Goal: Task Accomplishment & Management: Complete application form

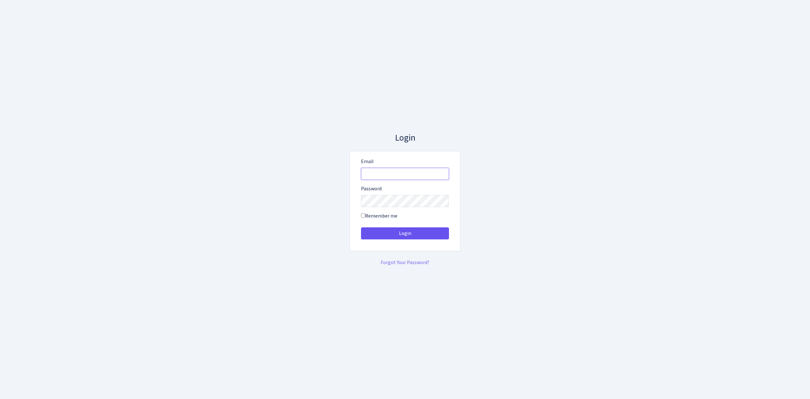
type input "vivio@bank.com"
click at [395, 236] on button "Login" at bounding box center [405, 233] width 88 height 12
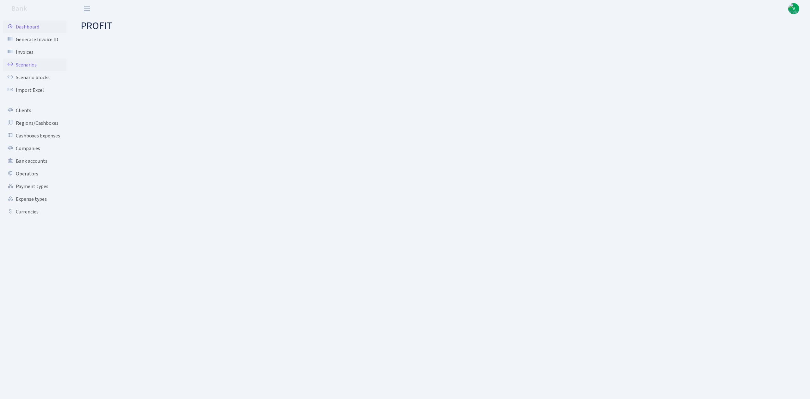
click at [43, 66] on link "Scenarios" at bounding box center [34, 65] width 63 height 13
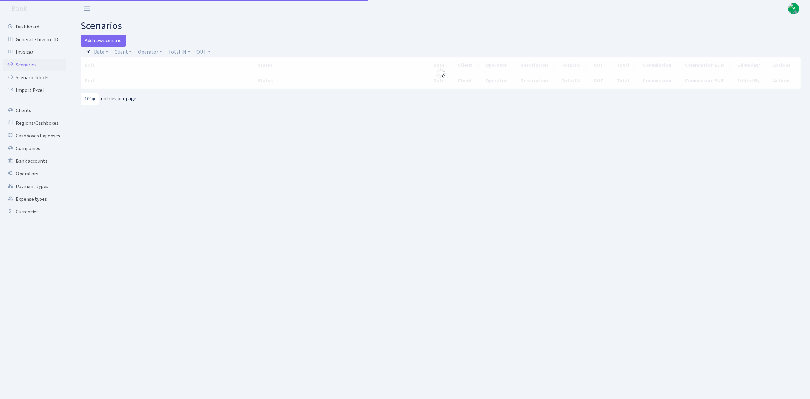
select select "100"
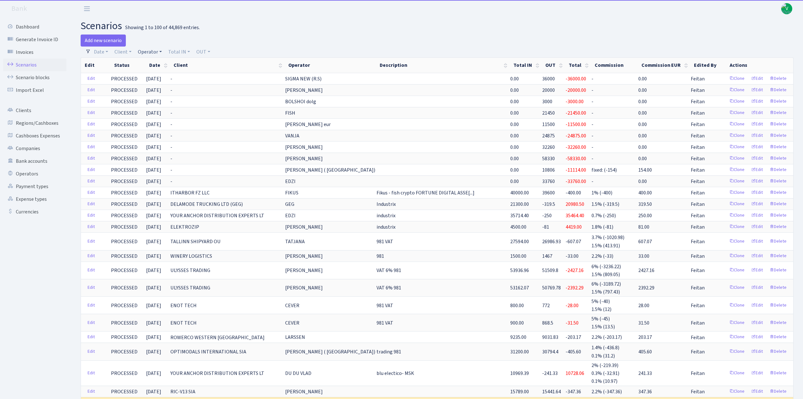
click at [145, 53] on link "Operator" at bounding box center [149, 51] width 29 height 11
click at [149, 74] on input "search" at bounding box center [160, 75] width 46 height 10
type input "edzi"
click at [160, 121] on li "EDZI MARVEL usdt" at bounding box center [161, 126] width 48 height 11
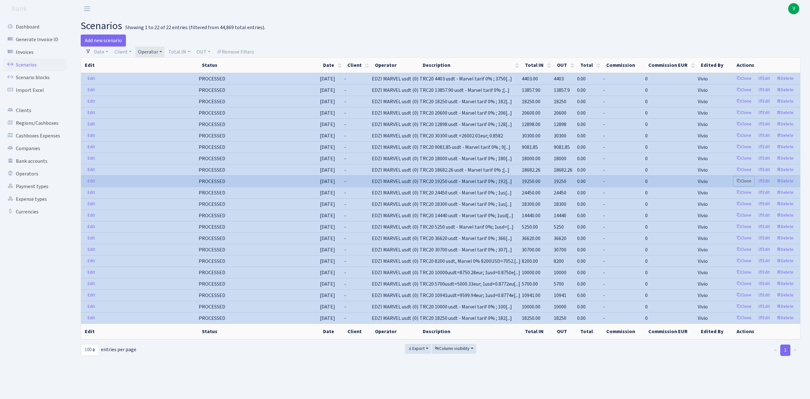
click at [746, 185] on link "Clone" at bounding box center [743, 181] width 21 height 10
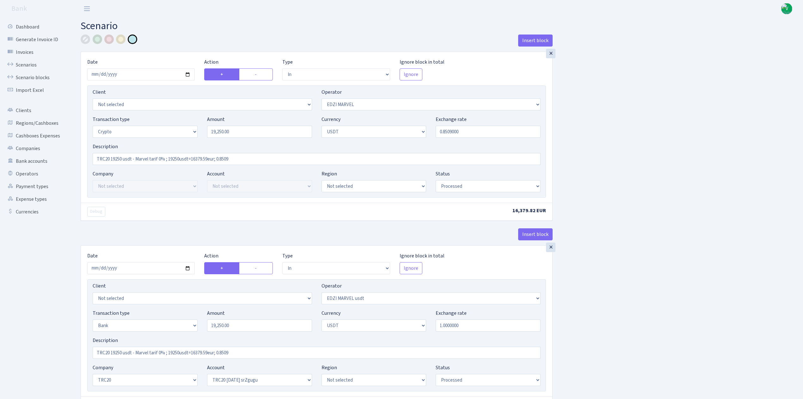
select select "in"
select select "494"
select select "3"
select select "6"
select select "processed"
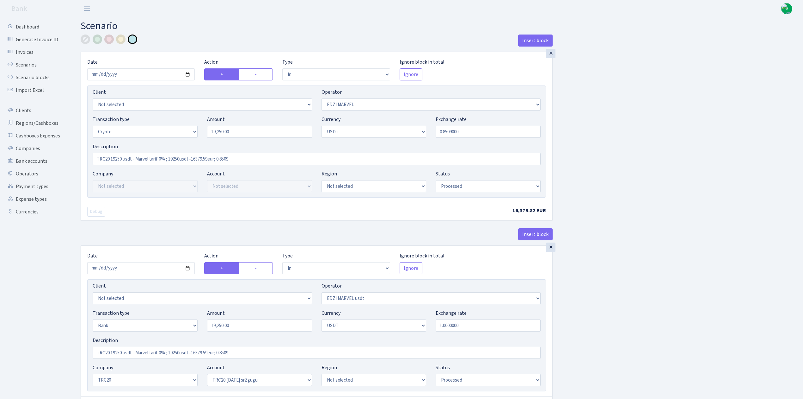
select select "in"
select select "495"
select select "2"
select select "6"
select select "20"
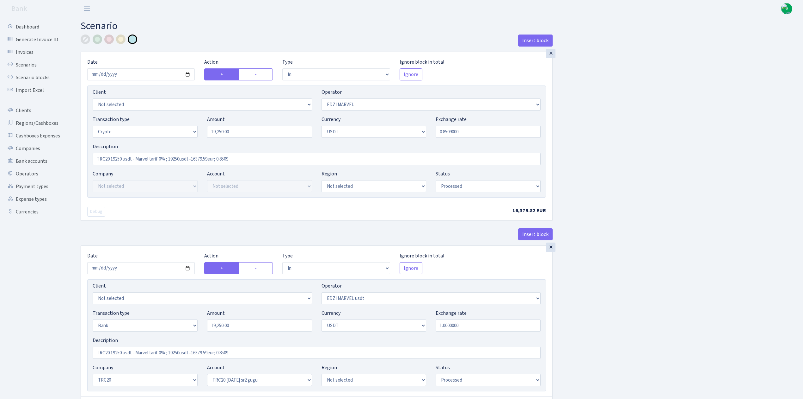
select select "61"
select select "processed"
select select "out"
select select "495"
select select "15"
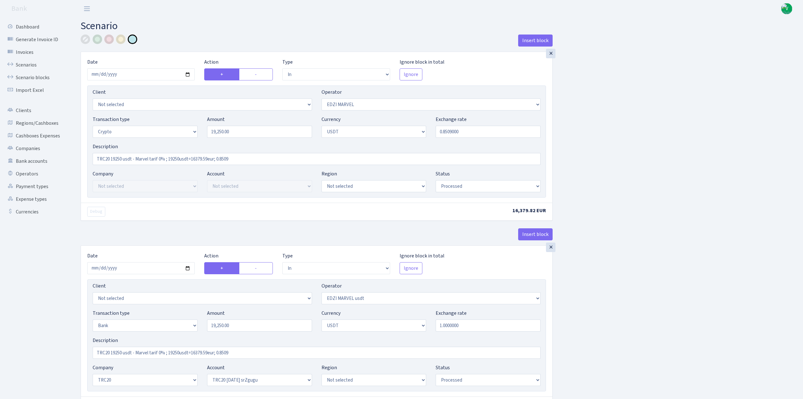
select select "6"
select select "processed"
click at [189, 75] on input "2025-07-24" at bounding box center [141, 74] width 108 height 12
type input "2025-10-02"
click at [219, 132] on input "19250.00" at bounding box center [259, 132] width 105 height 12
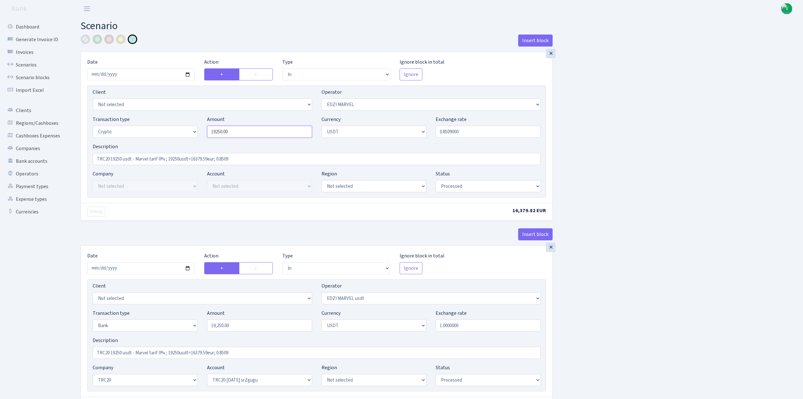
drag, startPoint x: 237, startPoint y: 132, endPoint x: 179, endPoint y: 125, distance: 58.9
click at [179, 125] on div "Transaction type Not selected 981 ELF FISH crypto GIRT IVO dekl MM-BALTIC eur U…" at bounding box center [317, 128] width 458 height 27
click at [450, 131] on input "0.8509000" at bounding box center [488, 132] width 105 height 12
type input "4,700.56"
drag, startPoint x: 452, startPoint y: 133, endPoint x: 481, endPoint y: 132, distance: 28.8
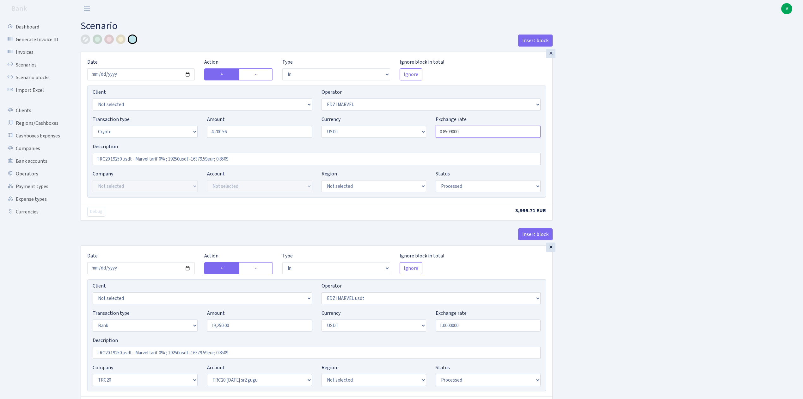
click at [481, 132] on input "0.8509000" at bounding box center [488, 132] width 105 height 12
click at [622, 123] on div "Insert block × Date 2025-10-02 Action + - Type --- In Out Commission Field requ…" at bounding box center [437, 347] width 723 height 626
type input "0.8509900"
click at [122, 160] on input "TRC20 19250 usdt - Marvel tarif 0% ; 19250usdt=16379.59eur; 0.8509" at bounding box center [317, 159] width 448 height 12
click at [181, 157] on input "TRC20 4700.56 usdt - Marvel tarif 0% ; 19250usdt=16379.59eur; 0.8509" at bounding box center [317, 159] width 448 height 12
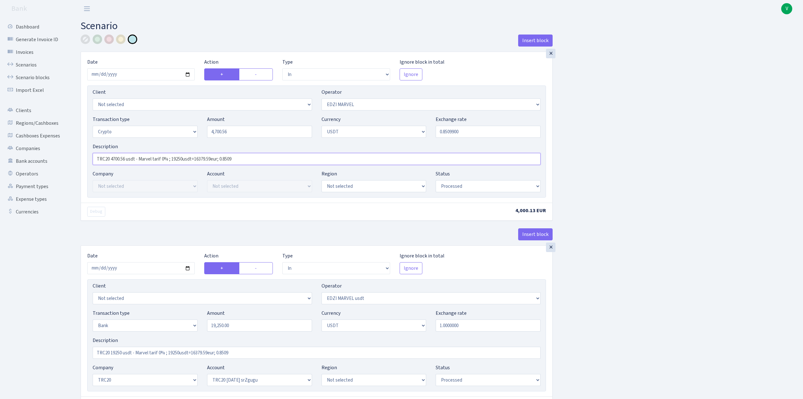
drag, startPoint x: 173, startPoint y: 160, endPoint x: 264, endPoint y: 157, distance: 91.1
click at [264, 157] on input "TRC20 4700.56 usdt - Marvel tarif 0% ; 19250usdt=16379.59eur; 0.8509" at bounding box center [317, 159] width 448 height 12
paste input "4000eur=4700.56usd; 1.1751"
type input "TRC20 4700.56 usdt - Marvel tarif 0% ; 4000eur=4700.56usd; 1.1751"
click at [185, 269] on input "2025-07-24" at bounding box center [141, 268] width 108 height 12
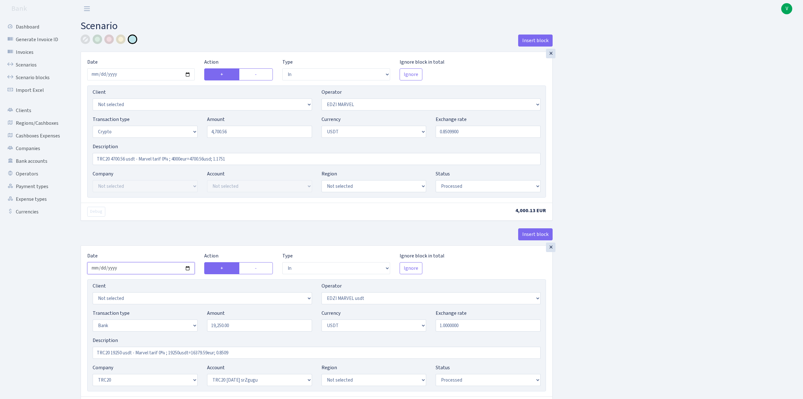
type input "[DATE]"
drag, startPoint x: 226, startPoint y: 129, endPoint x: 187, endPoint y: 126, distance: 38.7
click at [199, 127] on div "Transaction type Not selected 981 ELF FISH crypto GIRT IVO dekl MM-BALTIC eur U…" at bounding box center [317, 128] width 458 height 27
click at [244, 330] on input "19,250.00" at bounding box center [259, 325] width 105 height 12
type input "4,700.56"
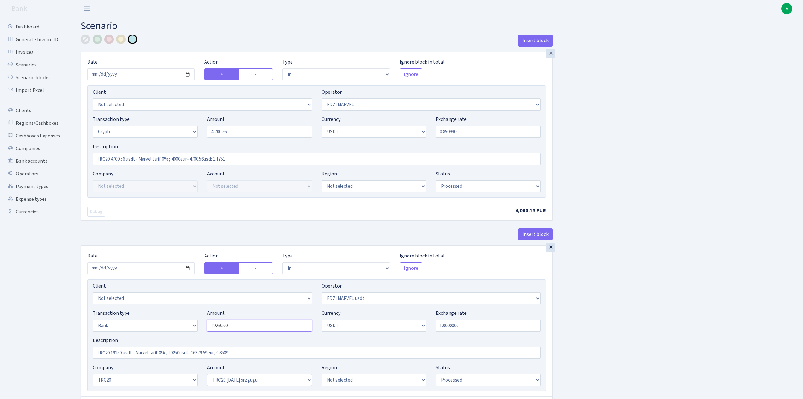
drag, startPoint x: 250, startPoint y: 327, endPoint x: 186, endPoint y: 321, distance: 63.6
click at [186, 321] on div "Transaction type Not selected 981 ELF FISH crypto GIRT IVO dekl MM-BALTIC eur U…" at bounding box center [317, 322] width 458 height 27
paste input "4700.56"
click at [599, 303] on div "Insert block × Date [DATE] Action + - Type --- In Out Commission Field required…" at bounding box center [437, 347] width 723 height 626
type input "4,700.56"
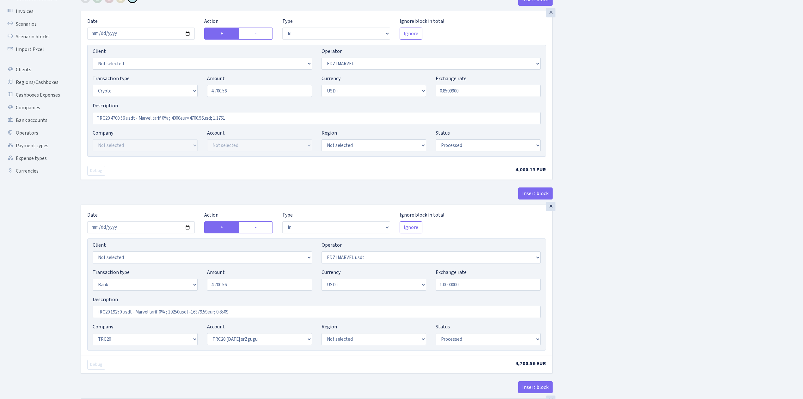
scroll to position [211, 0]
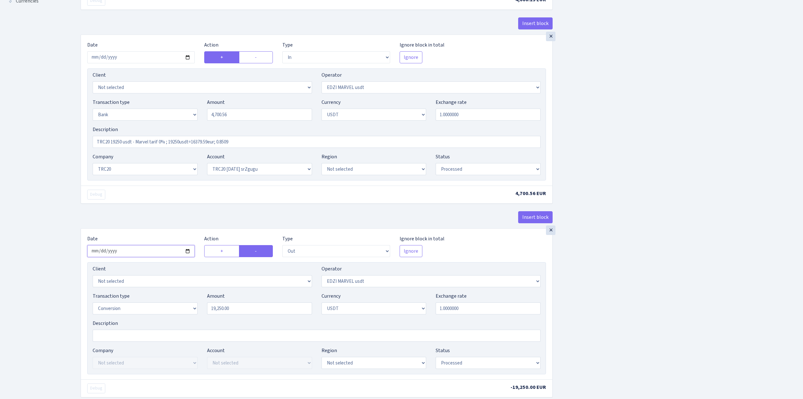
click at [185, 254] on input "2025-07-24" at bounding box center [141, 251] width 108 height 12
type input "[DATE]"
drag, startPoint x: 248, startPoint y: 315, endPoint x: 172, endPoint y: 305, distance: 76.2
click at [173, 305] on div "Transaction type Not selected 981 ELF FISH crypto GIRT IVO dekl MM-BALTIC eur U…" at bounding box center [317, 305] width 458 height 27
paste input "4700.56"
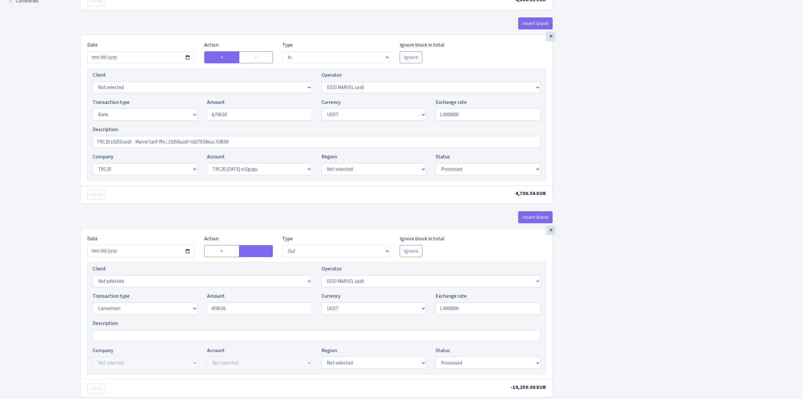
click at [643, 276] on div "Insert block × Date 2025-10-02 Action + - Type --- In Out Commission Field requ…" at bounding box center [437, 137] width 723 height 626
type input "4,700.56"
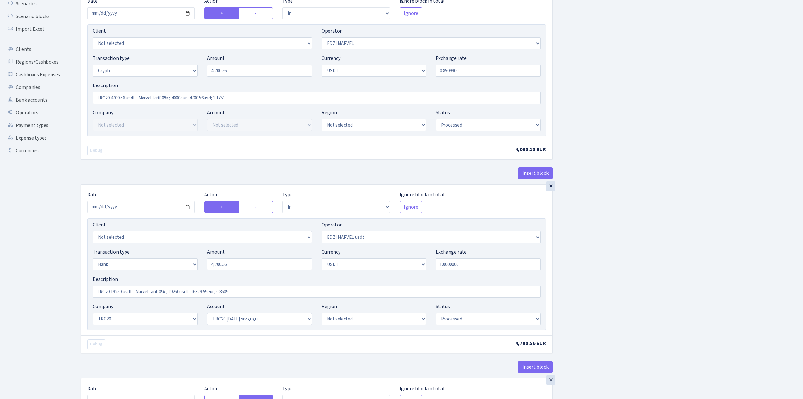
scroll to position [41, 0]
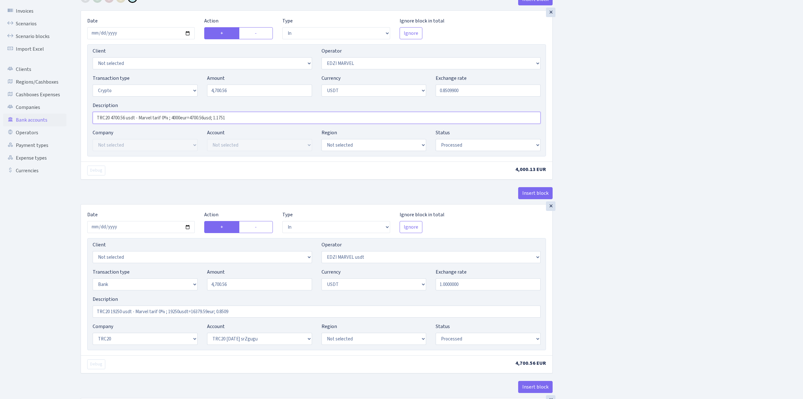
drag, startPoint x: 237, startPoint y: 119, endPoint x: 31, endPoint y: 118, distance: 206.2
click at [31, 118] on div "Dashboard Generate Invoice ID Invoices Scenarios Scenario blocks Import Excel C…" at bounding box center [401, 303] width 803 height 655
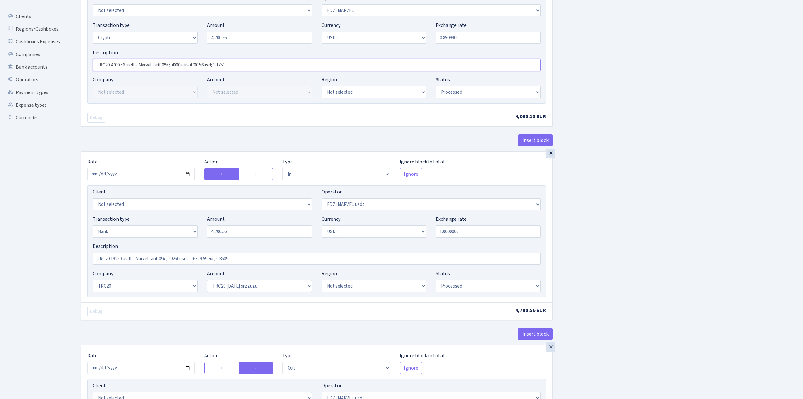
scroll to position [252, 0]
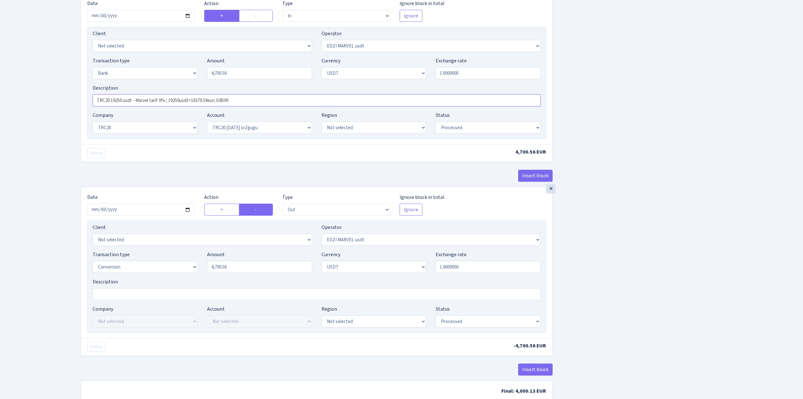
drag, startPoint x: 247, startPoint y: 101, endPoint x: 62, endPoint y: 101, distance: 185.0
click at [62, 100] on div "Dashboard Generate Invoice ID Invoices Scenarios Scenario blocks Import Excel C…" at bounding box center [401, 92] width 803 height 655
paste input "4700.56 usdt - Marvel tarif 0% ; 4000eur=4700.56usd; 1.1751"
type input "TRC20 4700.56 usdt - Marvel tarif 0% ; 4000eur=4700.56usd; 1.1751"
click at [662, 176] on div "Insert block × Date 2025-10-02 Action + - Type --- In Out Commission Field requ…" at bounding box center [437, 95] width 723 height 626
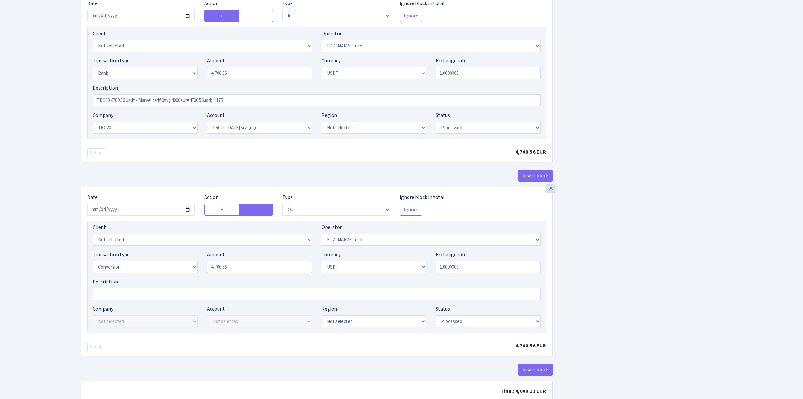
click at [652, 209] on div "Insert block × Date 2025-10-02 Action + - Type --- In Out Commission Field requ…" at bounding box center [437, 95] width 723 height 626
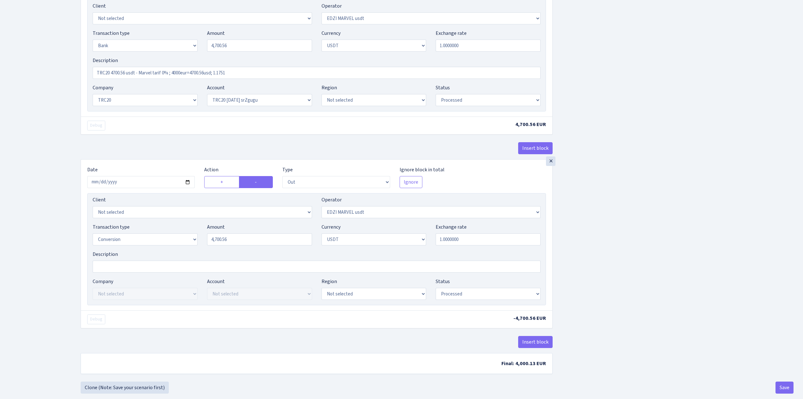
scroll to position [294, 0]
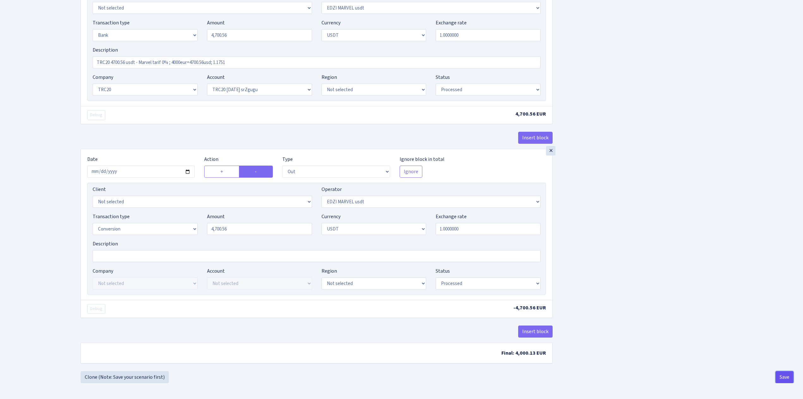
click at [783, 374] on button "Save" at bounding box center [785, 377] width 18 height 12
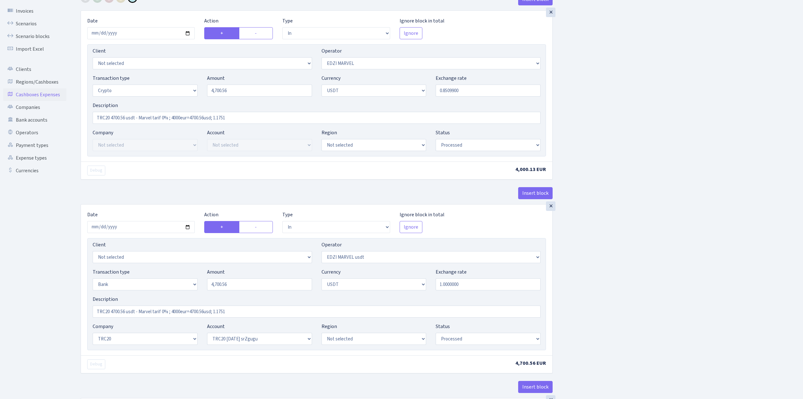
scroll to position [0, 0]
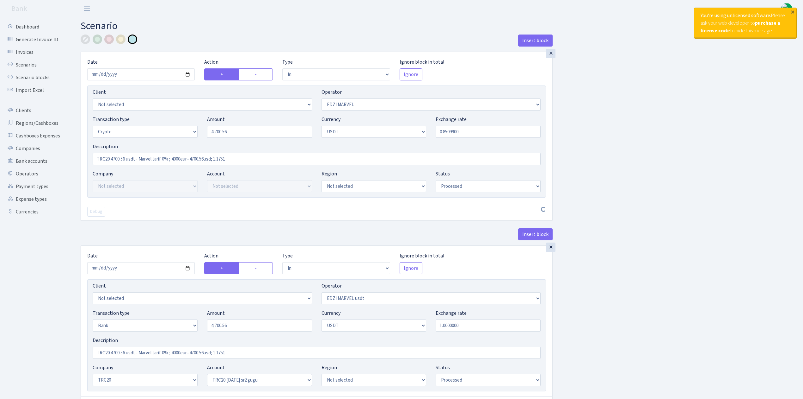
select select "in"
select select "494"
select select "3"
select select "6"
select select "processed"
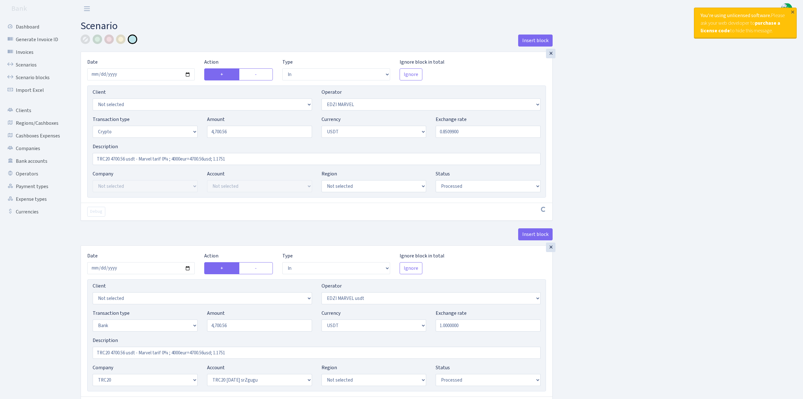
select select "in"
select select "495"
select select "2"
select select "6"
select select "20"
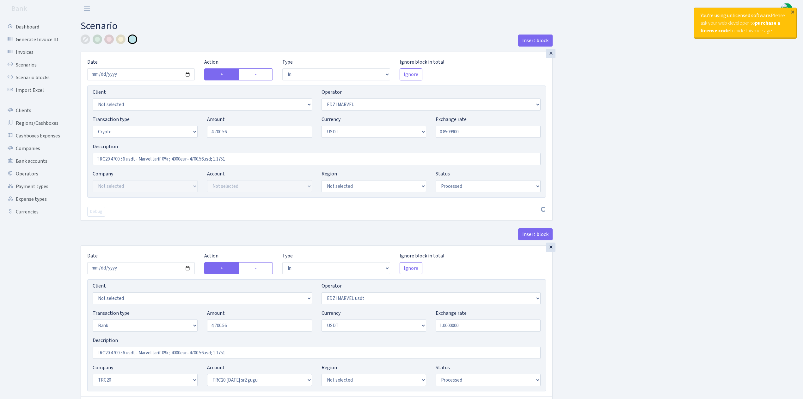
select select "61"
select select "processed"
select select "out"
select select "495"
select select "15"
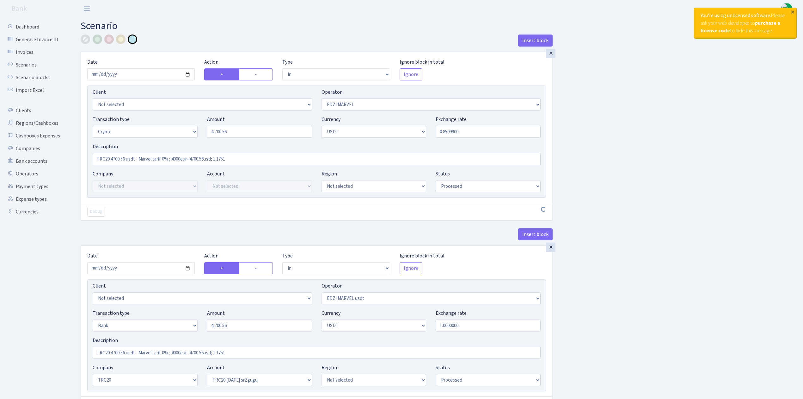
select select "6"
select select "processed"
click at [25, 63] on link "Scenarios" at bounding box center [34, 65] width 63 height 13
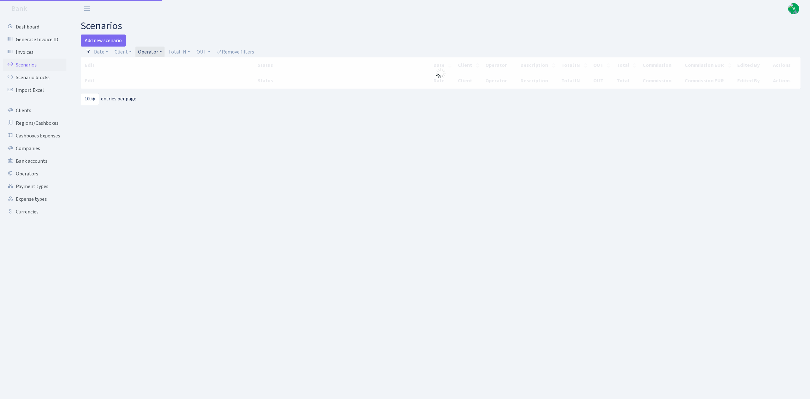
select select "100"
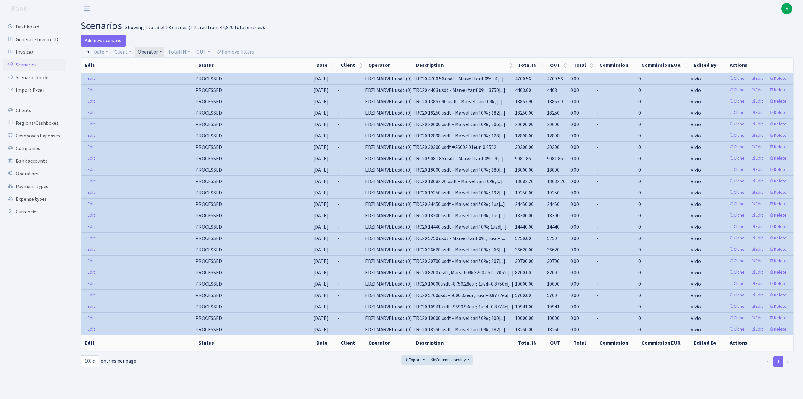
click at [152, 53] on link "Operator" at bounding box center [149, 51] width 29 height 11
click at [160, 89] on li "EDZI MARVEL" at bounding box center [161, 82] width 48 height 11
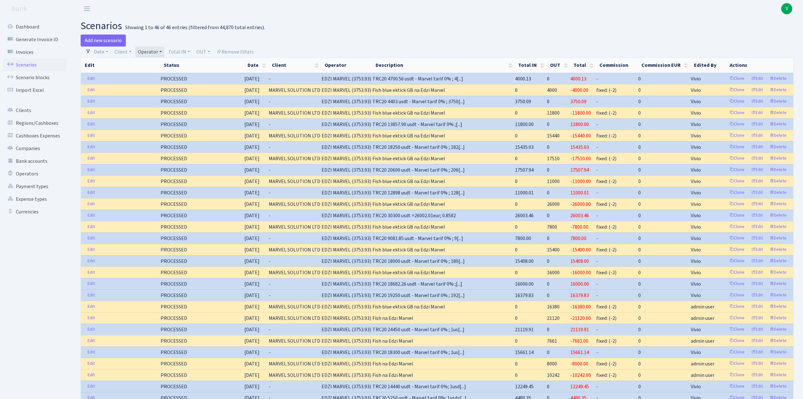
click at [155, 52] on link "Operator" at bounding box center [149, 51] width 29 height 11
select select
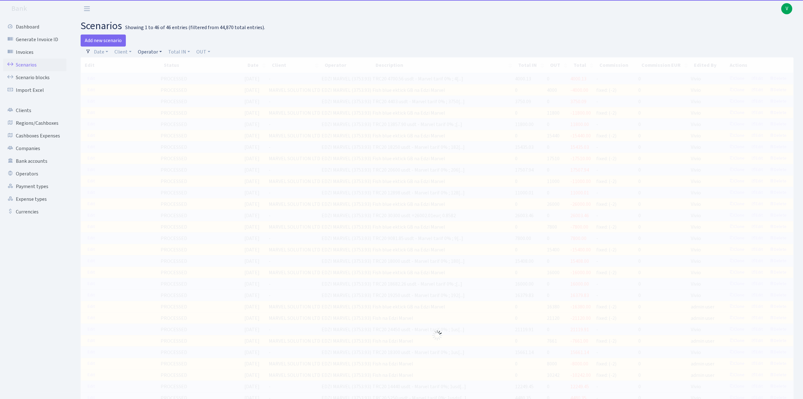
click at [150, 53] on link "Operator" at bounding box center [149, 51] width 29 height 11
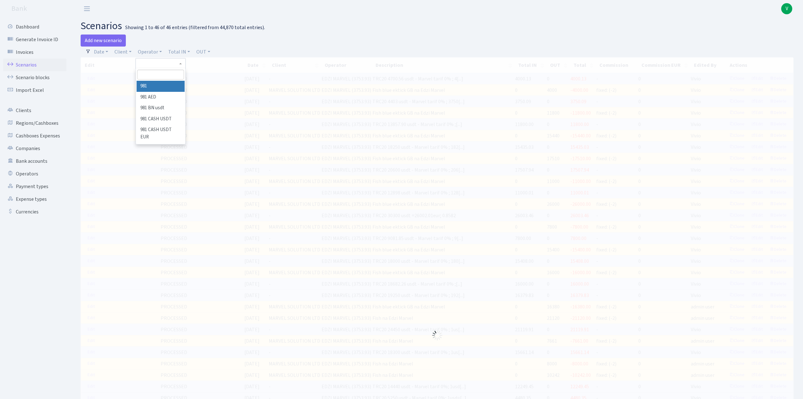
click at [154, 73] on input "search" at bounding box center [160, 75] width 46 height 10
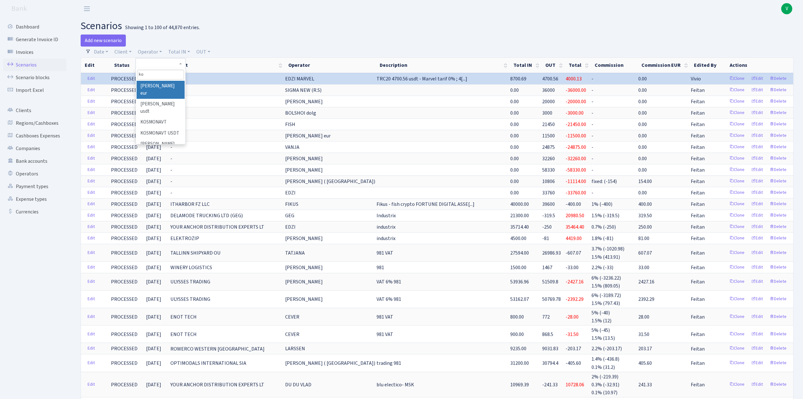
type input "k"
type input "edz"
click at [170, 110] on li "EDZI MARVEL" at bounding box center [161, 115] width 48 height 11
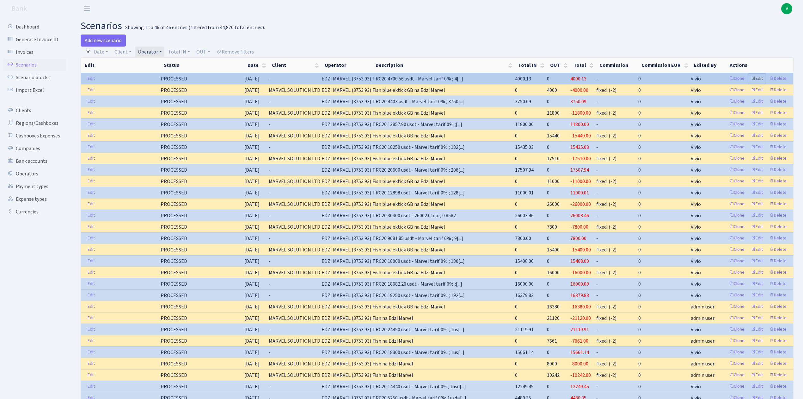
click at [759, 77] on link "Edit" at bounding box center [757, 79] width 17 height 10
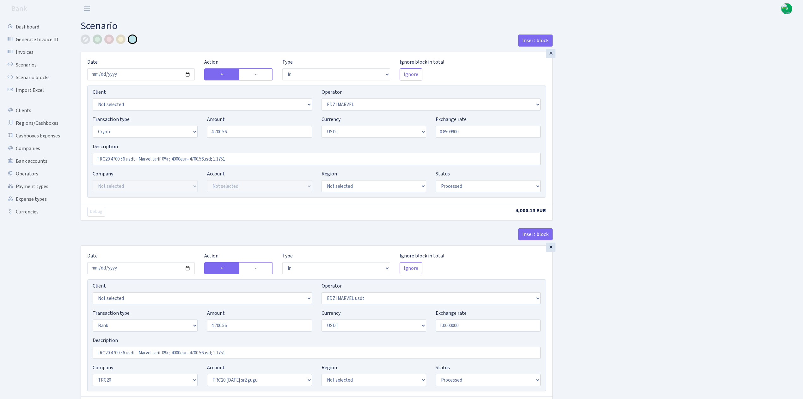
select select "in"
select select "494"
select select "3"
select select "6"
select select "processed"
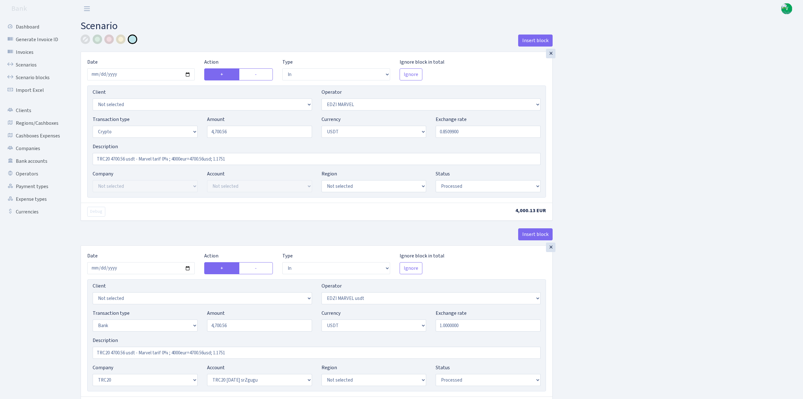
select select "in"
select select "495"
select select "2"
select select "6"
select select "20"
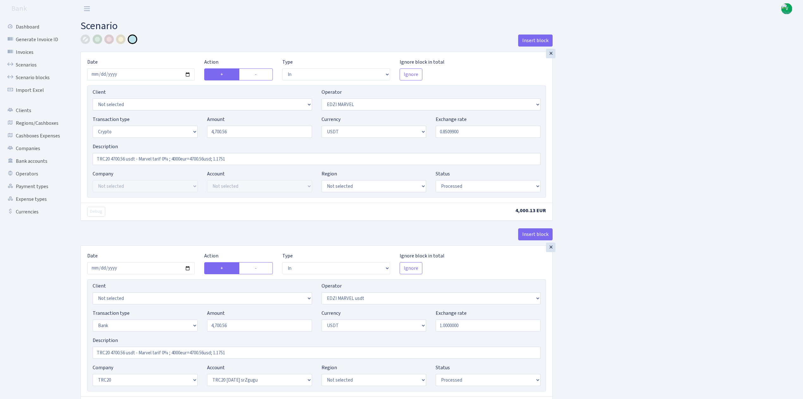
select select "61"
select select "processed"
select select "out"
select select "495"
select select "15"
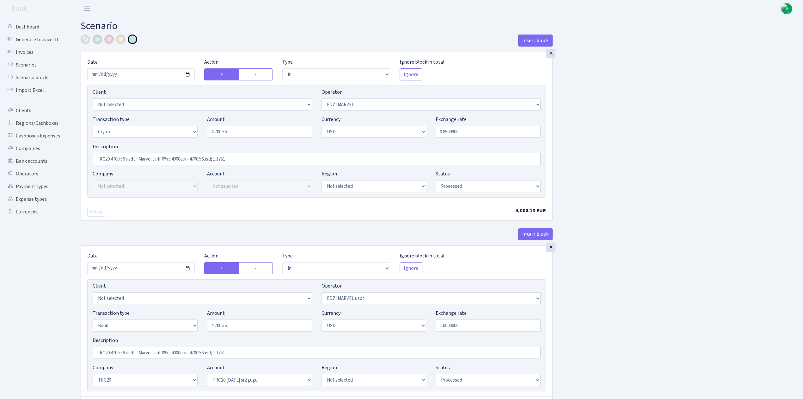
select select "6"
select select "processed"
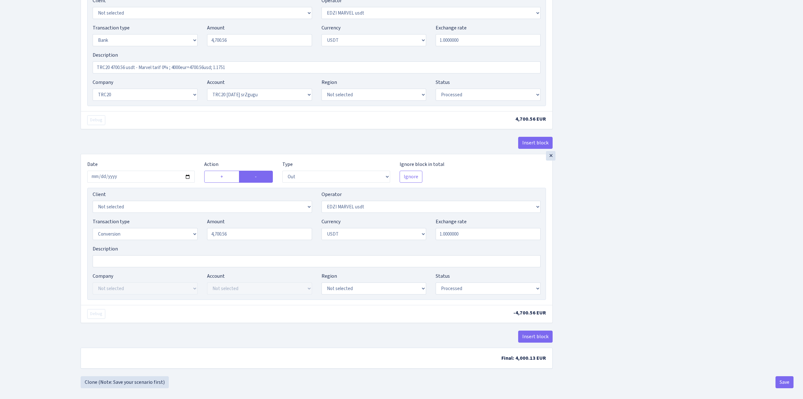
scroll to position [294, 0]
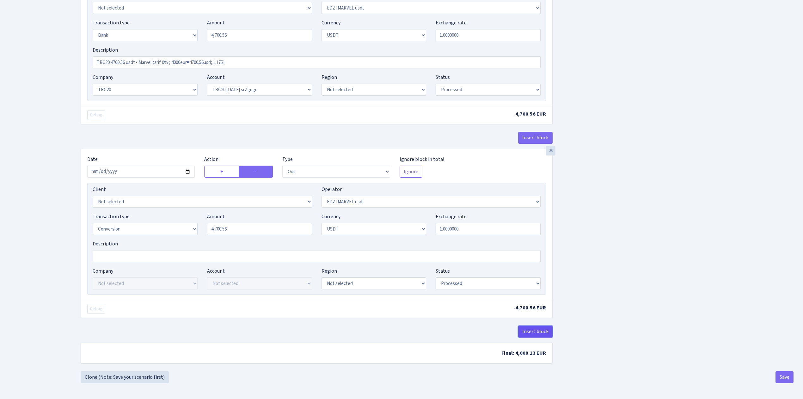
click at [537, 330] on button "Insert block" at bounding box center [535, 331] width 34 height 12
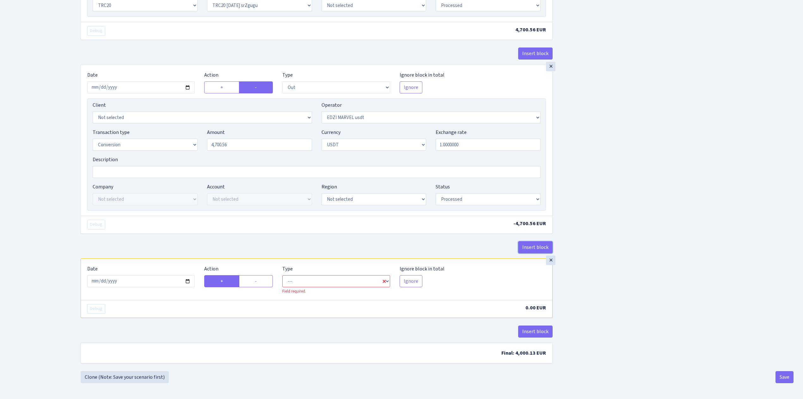
scroll to position [376, 0]
click at [321, 283] on select "--- In Out Commission" at bounding box center [336, 281] width 108 height 12
select select "commission"
click at [282, 277] on select "--- In Out Commission" at bounding box center [336, 281] width 108 height 12
select select "495"
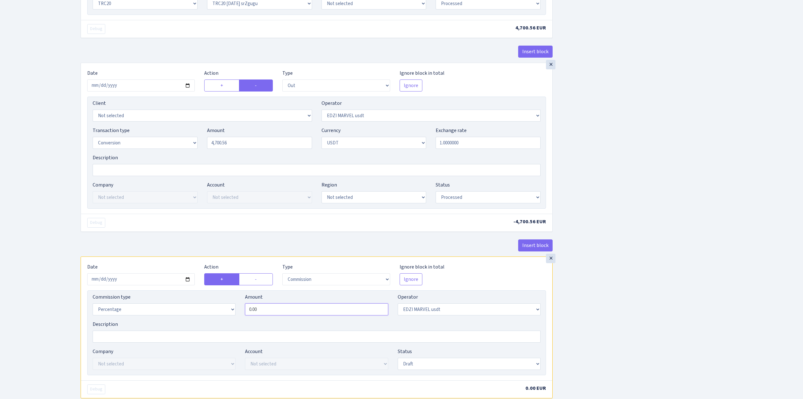
drag, startPoint x: 268, startPoint y: 313, endPoint x: 201, endPoint y: 299, distance: 67.6
click at [201, 299] on div "Commission type Percentage Fixed Bank Amount 0.00 Operator Not selected 981 981…" at bounding box center [317, 306] width 458 height 27
click at [602, 272] on div "Insert block × Date 2025-10-02 Action + - Type --- In Out Commission Field requ…" at bounding box center [437, 54] width 723 height 793
type input "250.00"
click at [506, 315] on select "Not selected 981 981 AED 981 BN usdt 981 CASH USDT 981 CASH USDT EUR 981 GOLD 9…" at bounding box center [469, 309] width 143 height 12
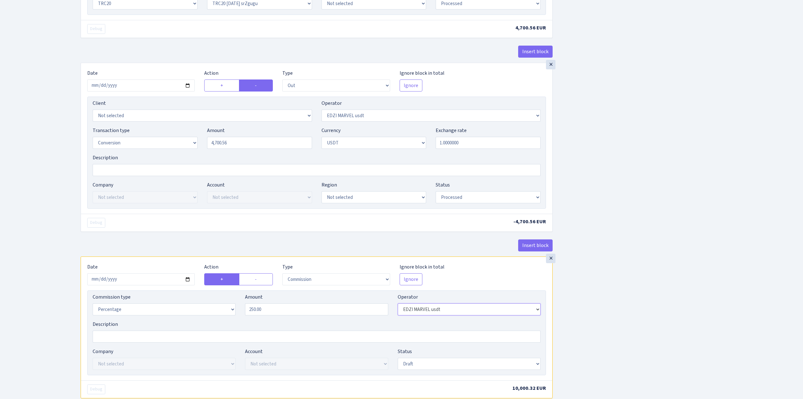
select select "66"
click at [398, 307] on select "Not selected 981 981 AED 981 BN usdt 981 CASH USDT 981 CASH USDT EUR 981 GOLD 9…" at bounding box center [469, 309] width 143 height 12
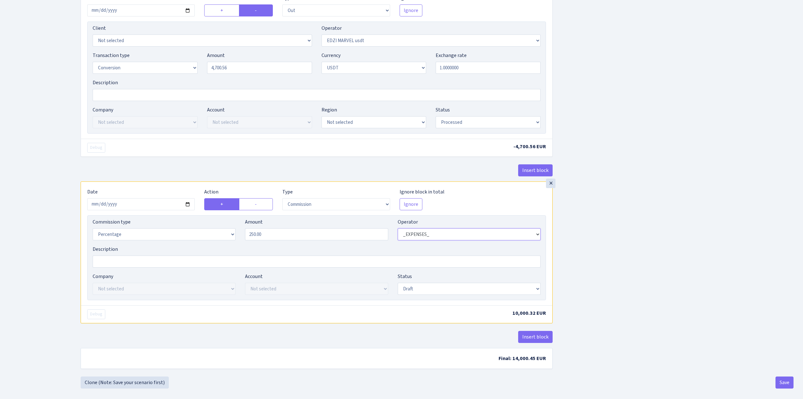
scroll to position [462, 0]
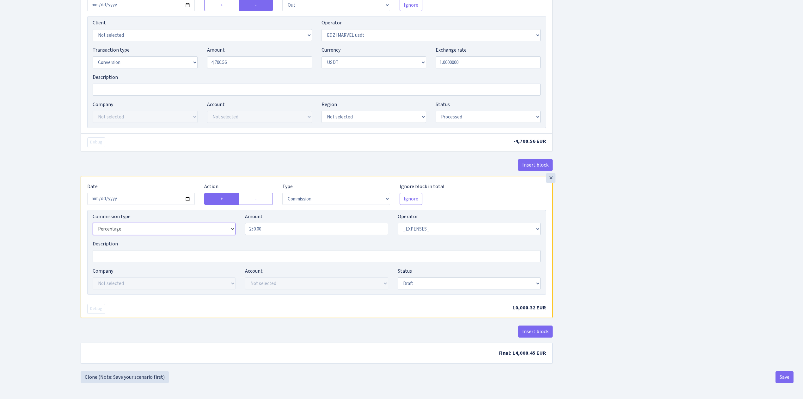
click at [115, 227] on select "Percentage Fixed Bank" at bounding box center [164, 229] width 143 height 12
select select "fixed"
click at [93, 224] on select "Percentage Fixed Bank" at bounding box center [164, 229] width 143 height 12
click at [120, 259] on input "Description" at bounding box center [317, 256] width 448 height 12
type input "J"
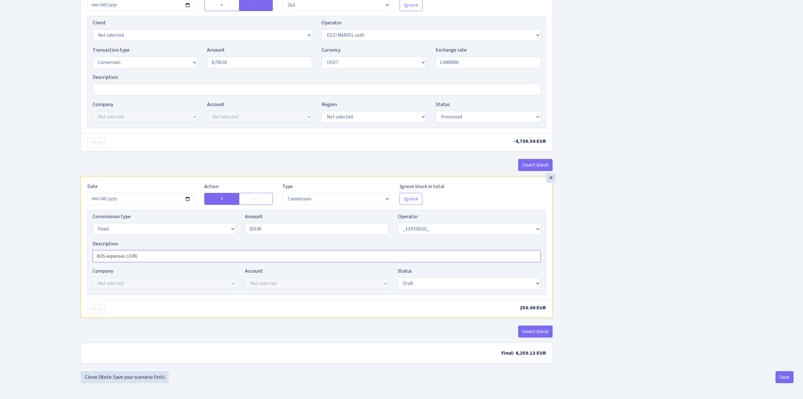
type input "KOS expenses (JUR)"
click at [477, 285] on select "Draft Pending Later Never Processed" at bounding box center [469, 283] width 143 height 12
select select "processed"
click at [398, 277] on select "Draft Pending Later Never Processed" at bounding box center [469, 283] width 143 height 12
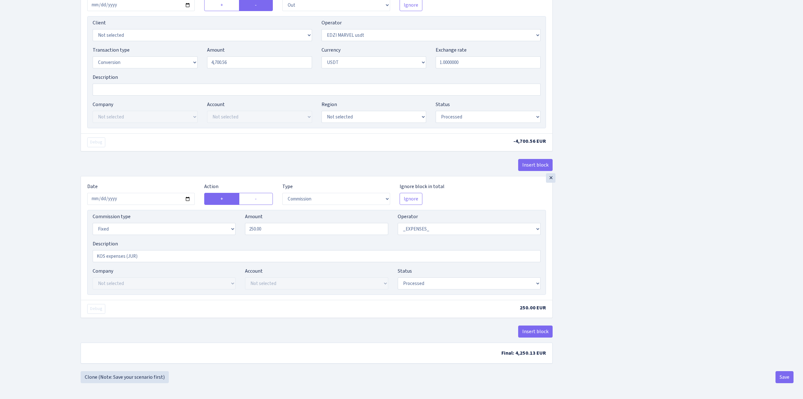
click at [788, 374] on button "Save" at bounding box center [785, 377] width 18 height 12
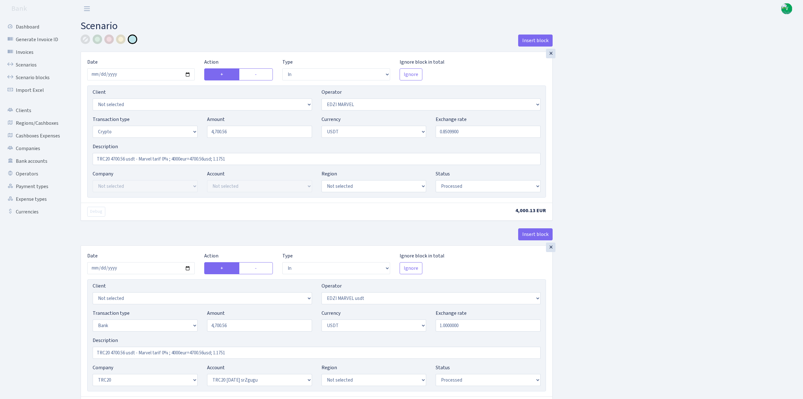
select select "in"
select select "494"
select select "3"
select select "6"
select select "processed"
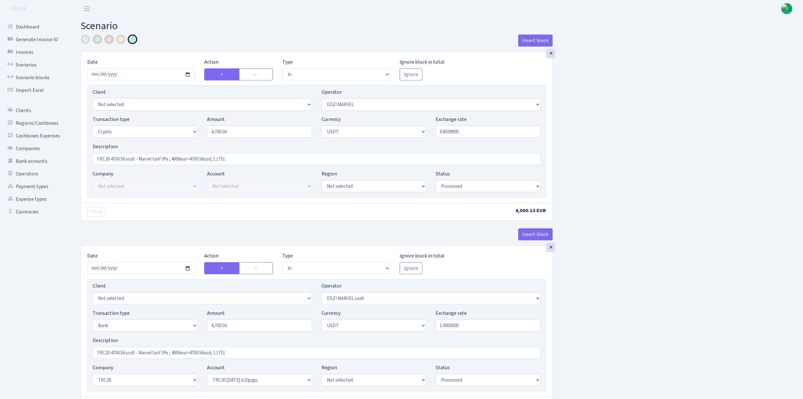
select select "in"
select select "495"
select select "2"
select select "6"
select select "20"
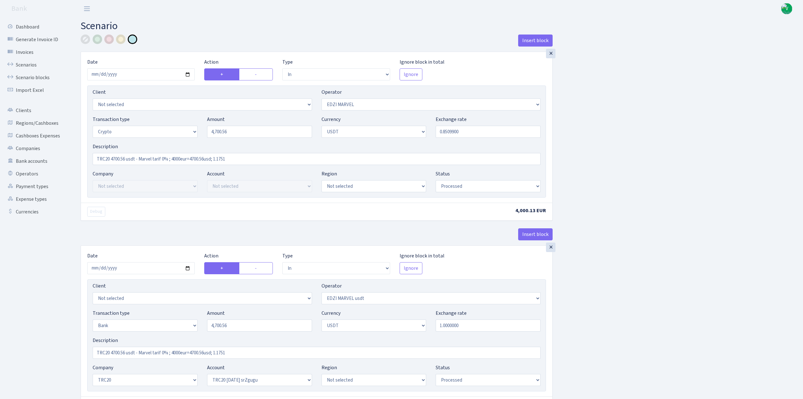
select select "61"
select select "processed"
select select "out"
select select "495"
select select "15"
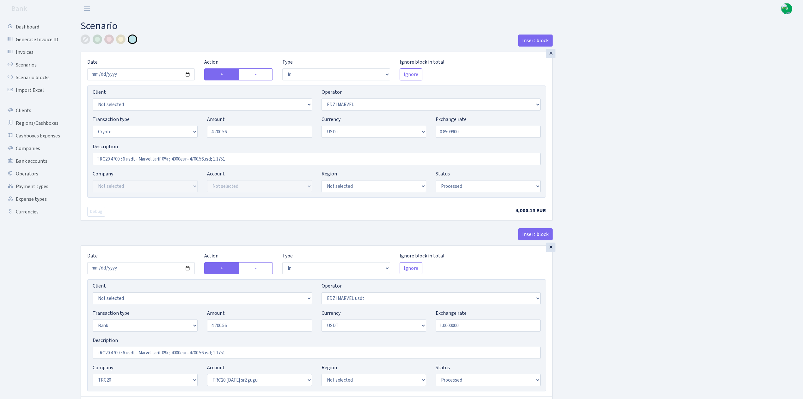
select select "6"
select select "processed"
select select "commission"
select select "fixed"
select select "66"
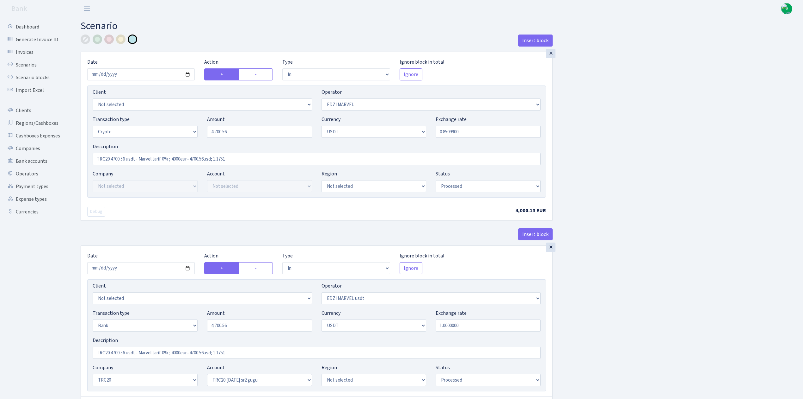
select select "processed"
click at [32, 65] on link "Scenarios" at bounding box center [34, 65] width 63 height 13
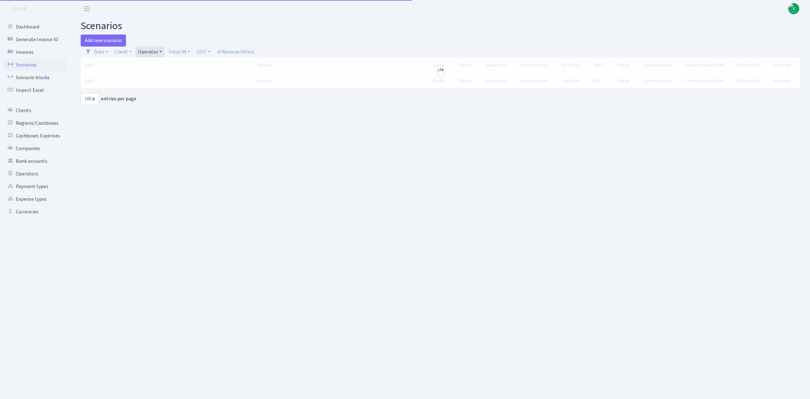
select select "100"
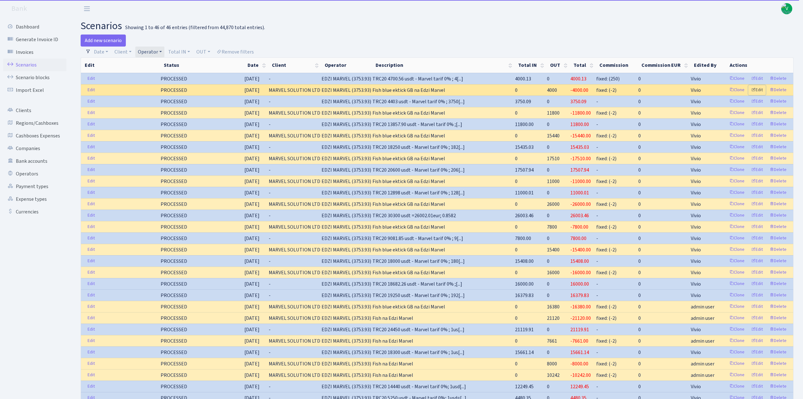
click at [758, 91] on link "Edit" at bounding box center [757, 90] width 17 height 10
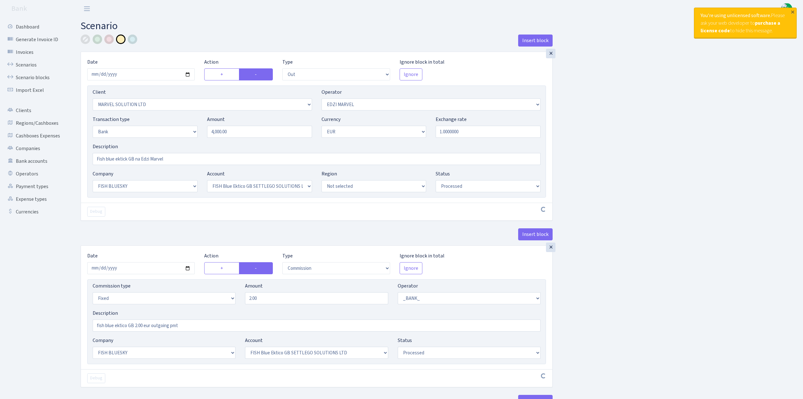
select select "out"
select select "3154"
select select "494"
select select "2"
select select "1"
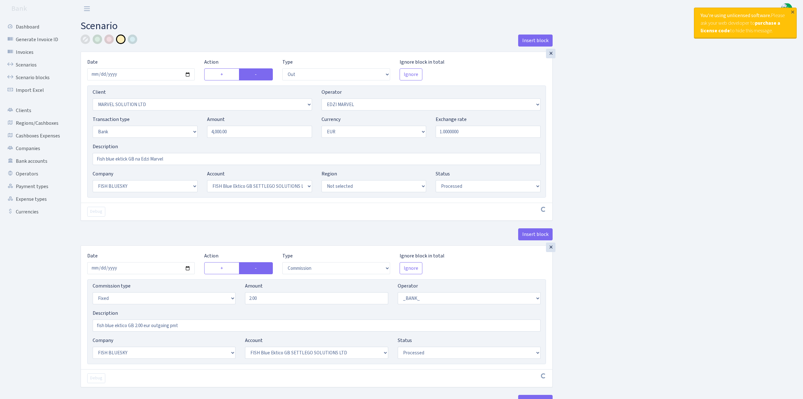
select select "23"
select select "67"
select select "processed"
select select "commission"
select select "fixed"
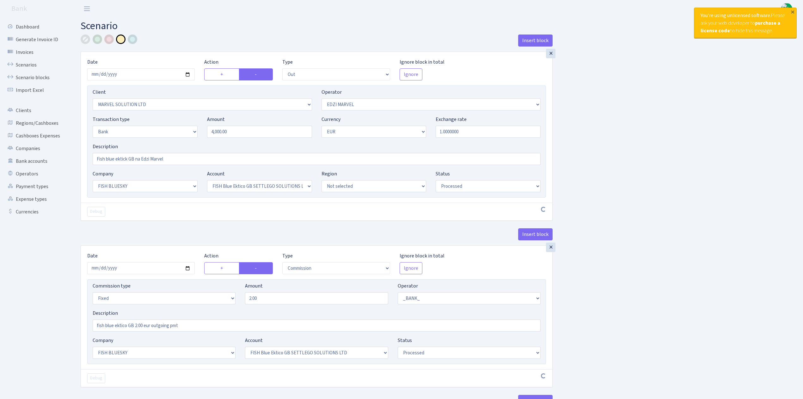
select select "1"
select select "23"
select select "67"
select select "processed"
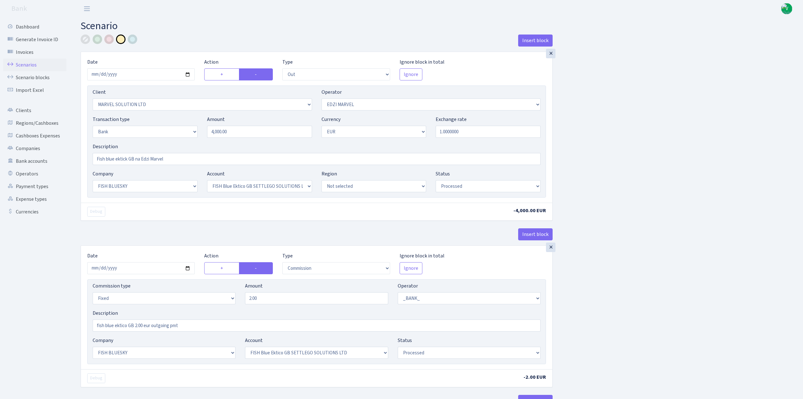
click at [28, 65] on link "Scenarios" at bounding box center [34, 65] width 63 height 13
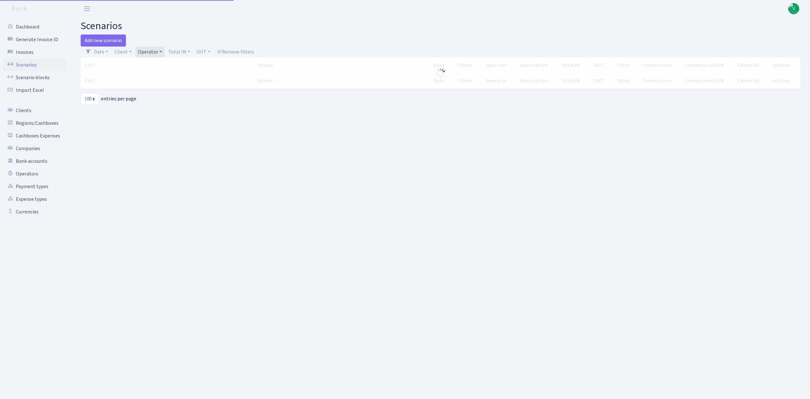
select select "100"
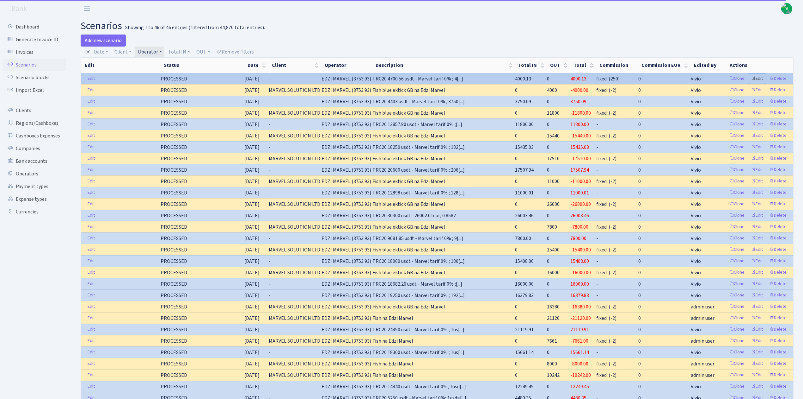
click at [763, 80] on link "Edit" at bounding box center [757, 79] width 17 height 10
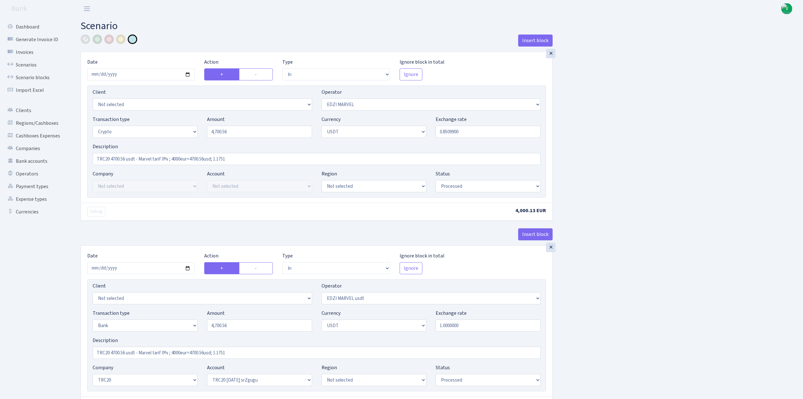
select select "in"
select select "494"
select select "3"
select select "6"
select select "processed"
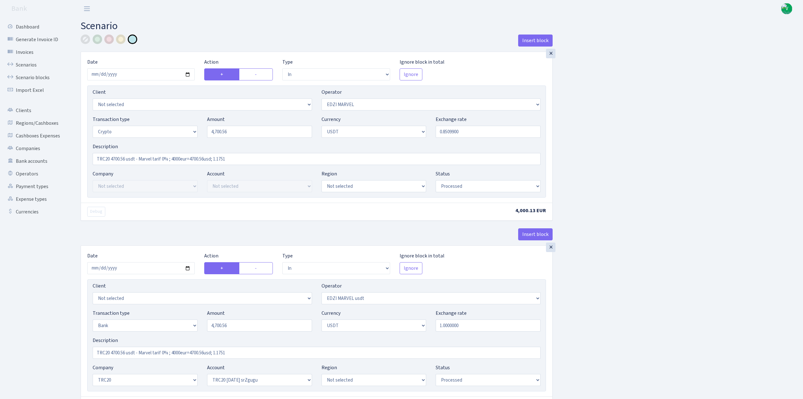
select select "in"
select select "495"
select select "2"
select select "6"
select select "20"
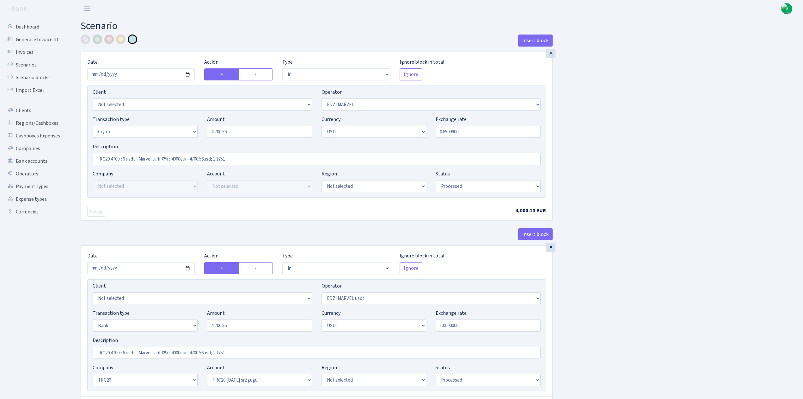
select select "61"
select select "processed"
select select "out"
select select "495"
select select "15"
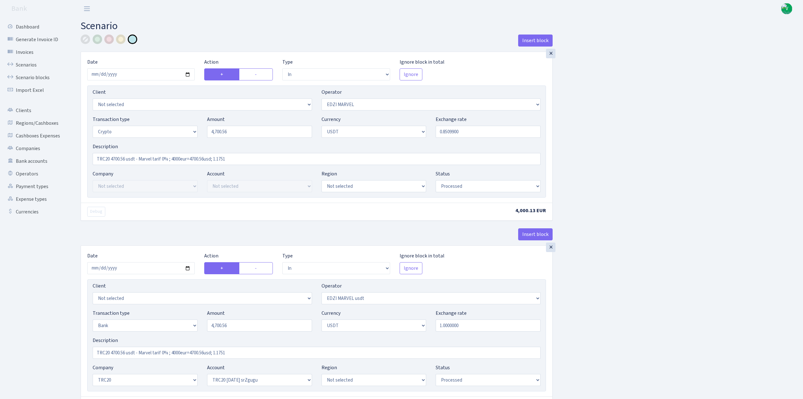
select select "6"
select select "processed"
select select "commission"
select select "fixed"
select select "66"
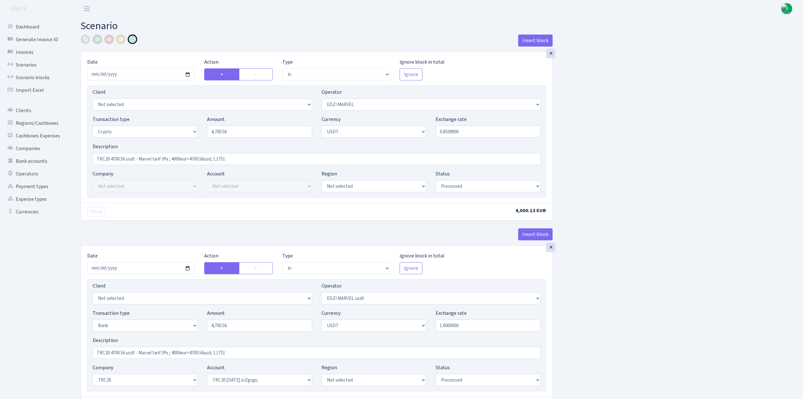
select select "processed"
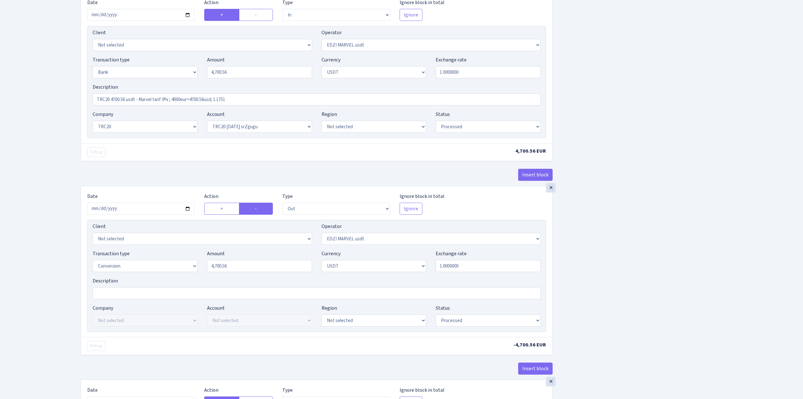
scroll to position [462, 0]
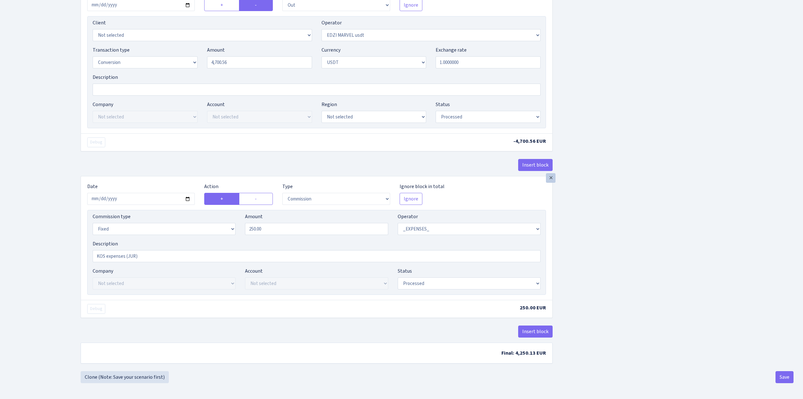
click at [551, 179] on div "×" at bounding box center [550, 177] width 9 height 9
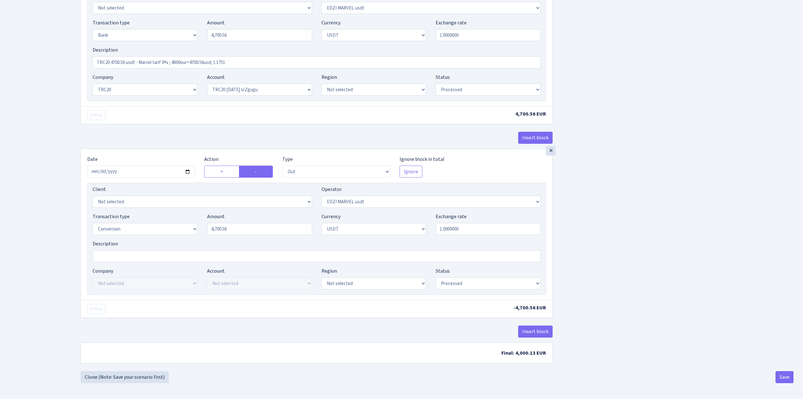
scroll to position [294, 0]
click at [781, 371] on button "Save" at bounding box center [785, 377] width 18 height 12
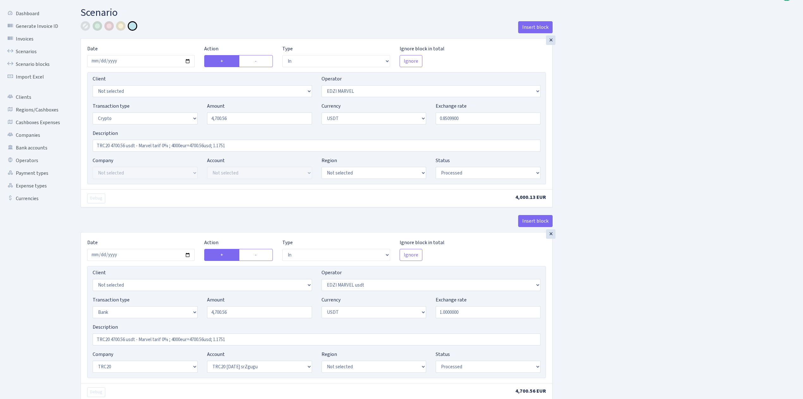
scroll to position [0, 0]
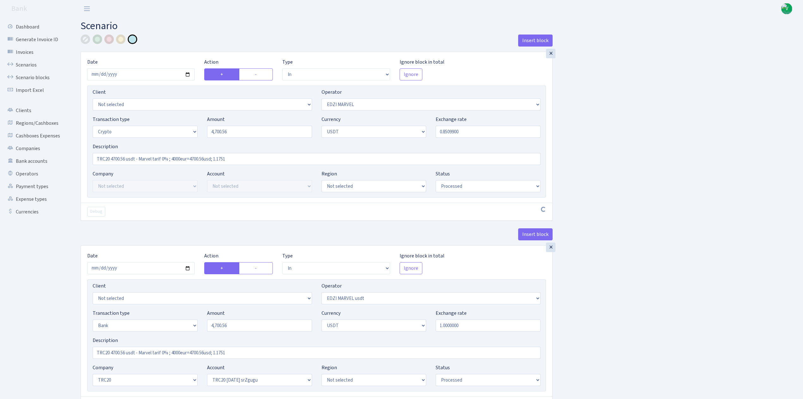
select select "in"
select select "494"
select select "3"
select select "6"
select select "processed"
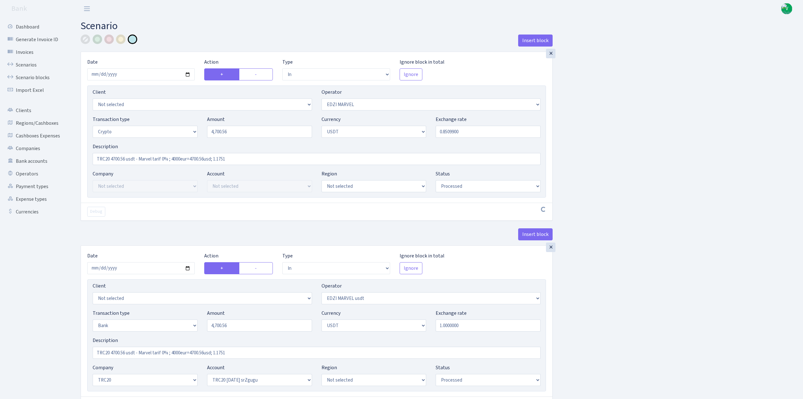
select select "in"
select select "495"
select select "2"
select select "6"
select select "20"
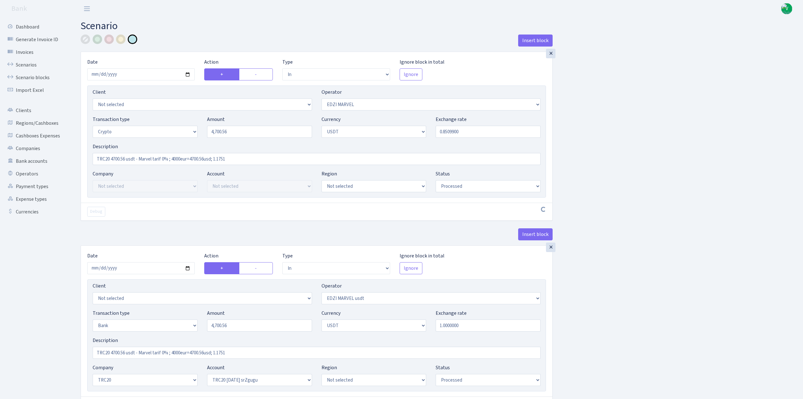
select select "61"
select select "processed"
select select "out"
select select "495"
select select "15"
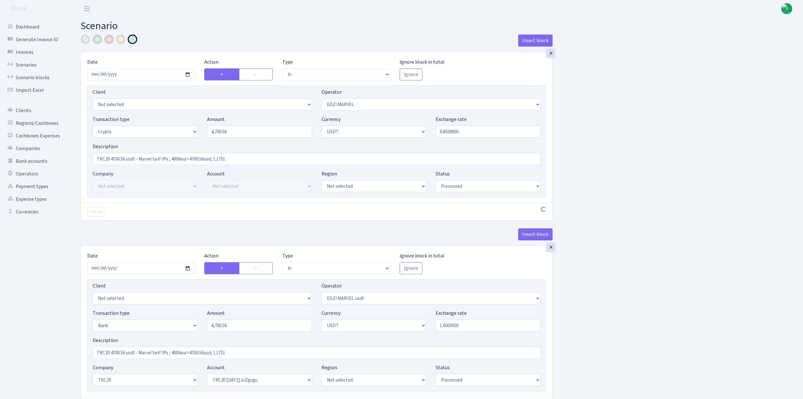
select select "6"
select select "processed"
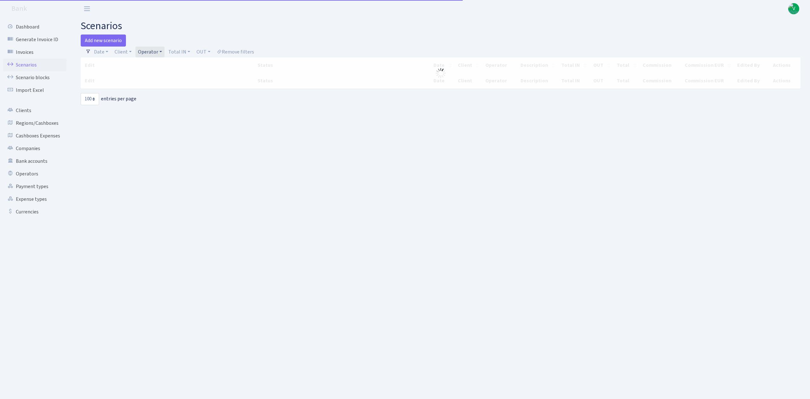
select select "100"
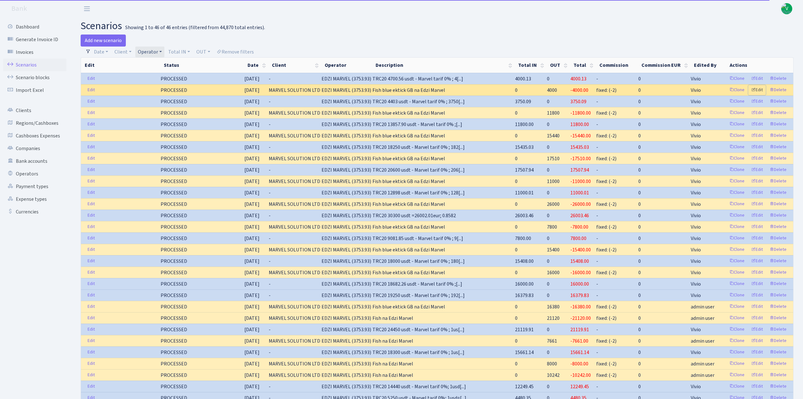
click at [761, 90] on link "Edit" at bounding box center [757, 90] width 17 height 10
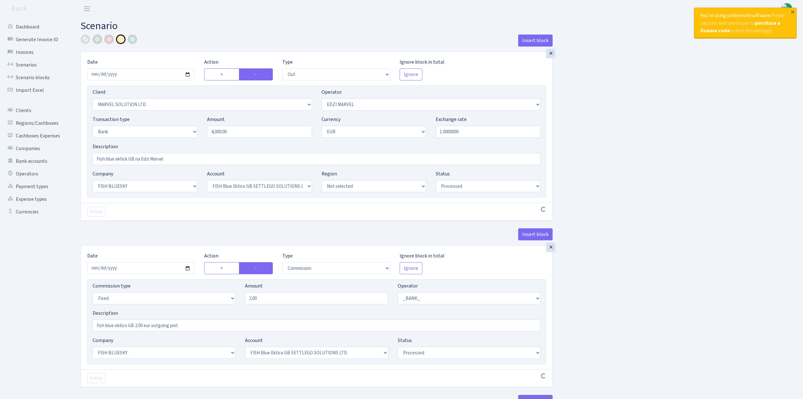
select select "out"
select select "3154"
select select "494"
select select "2"
select select "1"
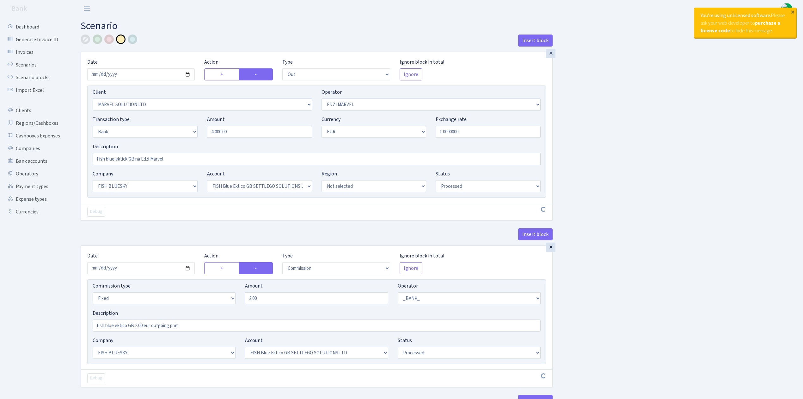
select select "23"
select select "67"
select select "processed"
select select "commission"
select select "fixed"
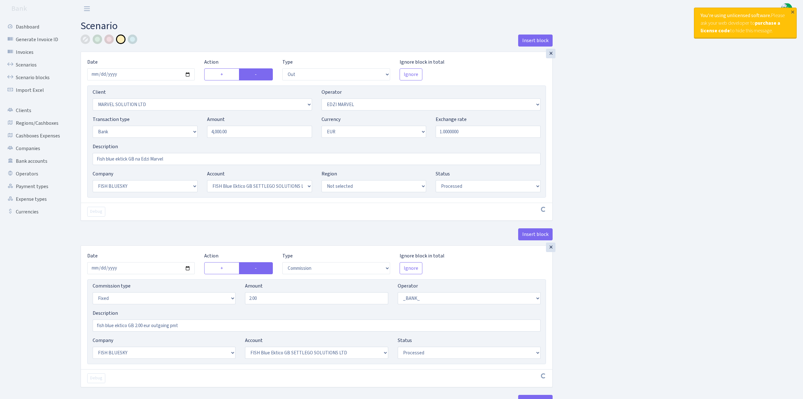
select select "1"
select select "23"
select select "67"
select select "processed"
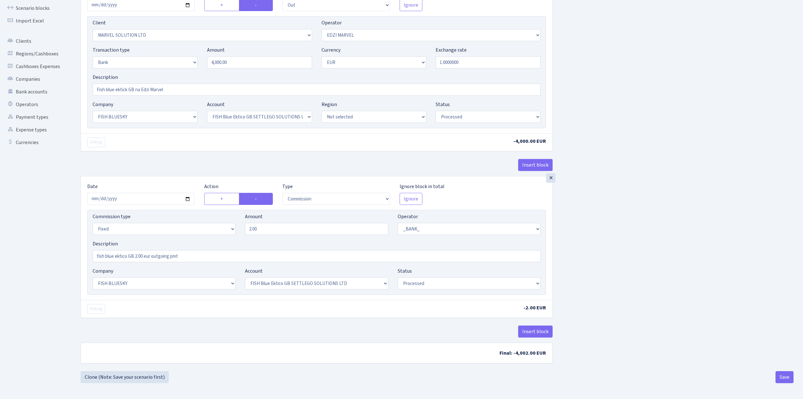
scroll to position [72, 0]
click at [533, 328] on button "Insert block" at bounding box center [535, 331] width 34 height 12
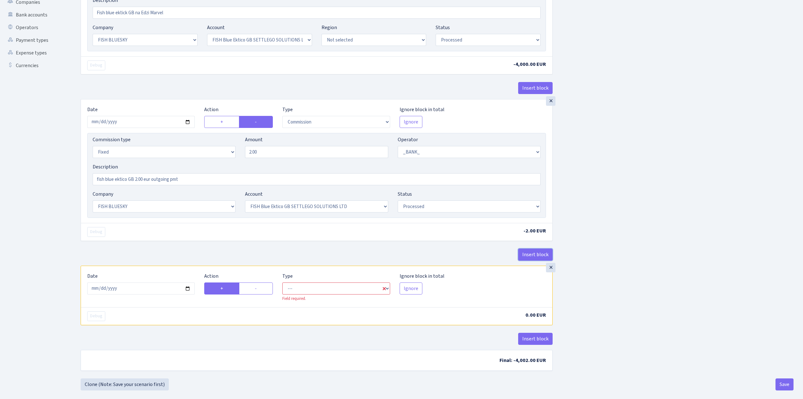
scroll to position [157, 0]
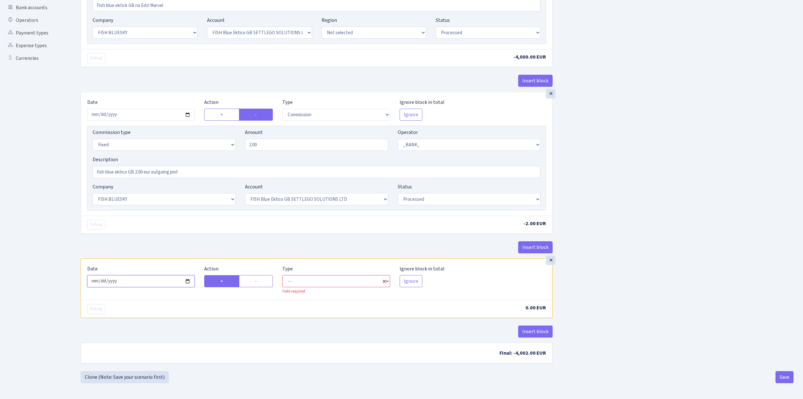
click at [189, 282] on input "2025-10-02" at bounding box center [141, 281] width 108 height 12
type input "[DATE]"
click at [309, 276] on select "--- In Out Commission" at bounding box center [336, 281] width 108 height 12
select select "out"
click at [282, 275] on select "--- In Out Commission" at bounding box center [336, 281] width 108 height 12
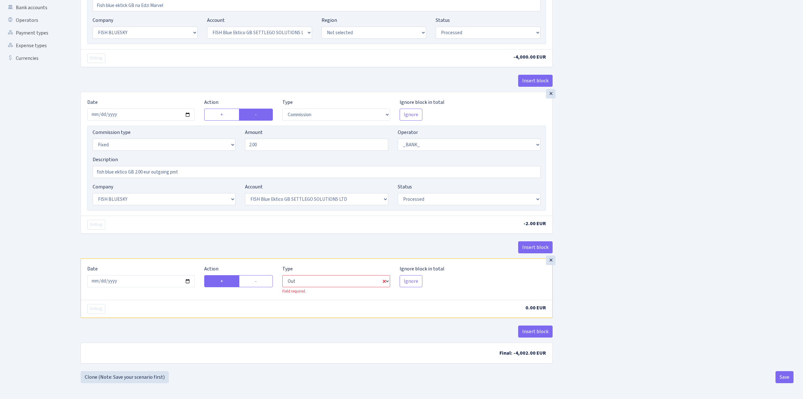
select select "1"
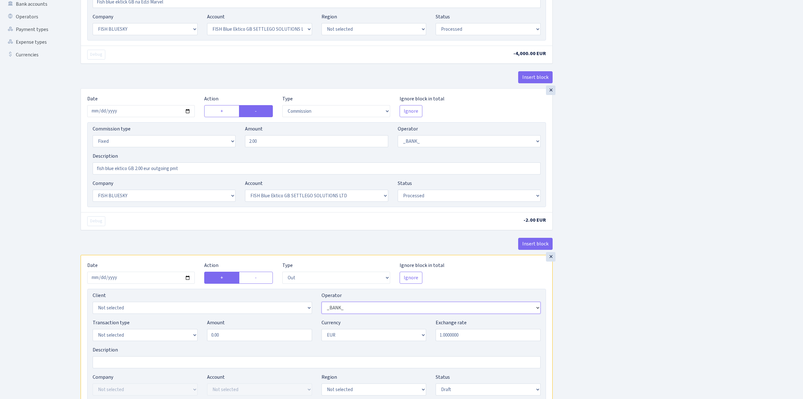
click at [386, 307] on select "Not selected 981 981 AED 981 BN usdt 981 CASH USDT 981 CASH USDT EUR 981 GOLD 9…" at bounding box center [432, 307] width 220 height 12
select select "66"
click at [322, 304] on select "Not selected 981 981 AED 981 BN usdt 981 CASH USDT 981 CASH USDT EUR 981 GOLD 9…" at bounding box center [432, 307] width 220 height 12
click at [647, 323] on div "Insert block × Date 2025-09-30 Action + - Type --- In Out Commission Field requ…" at bounding box center [437, 177] width 723 height 599
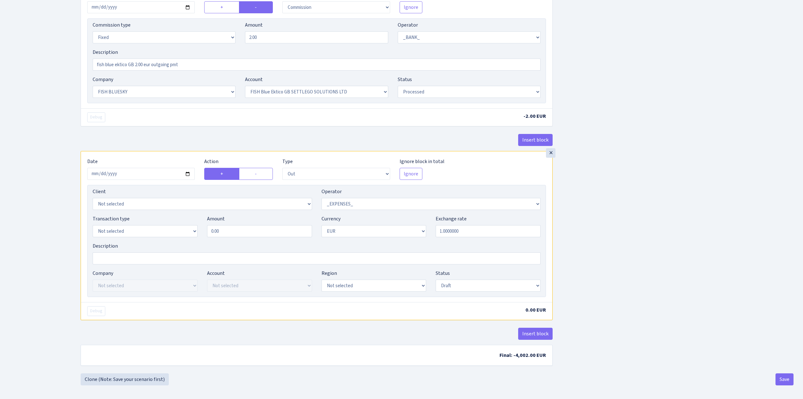
scroll to position [267, 0]
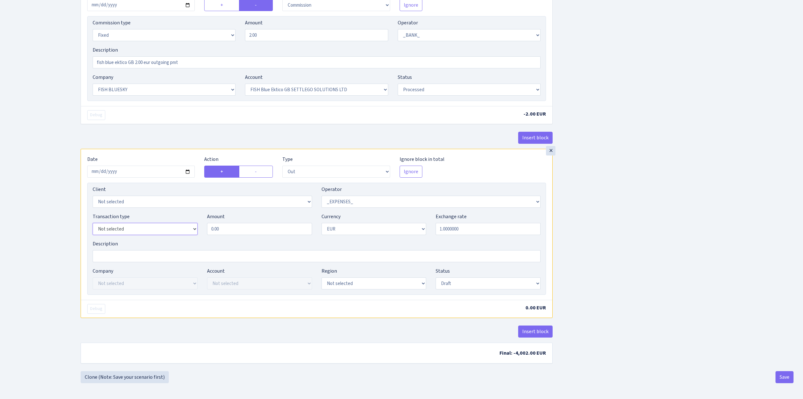
click at [166, 224] on select "Not selected 981 ELF FISH crypto GIRT IVO dekl MM-BALTIC eur UAB Bank Cash Cash…" at bounding box center [145, 229] width 105 height 12
click at [93, 223] on select "Not selected 981 ELF FISH crypto GIRT IVO dekl MM-BALTIC eur UAB Bank Cash Cash…" at bounding box center [145, 229] width 105 height 12
click at [457, 280] on select "Draft Pending Later Never Processed" at bounding box center [488, 283] width 105 height 12
select select "processed"
click at [436, 277] on select "Draft Pending Later Never Processed" at bounding box center [488, 283] width 105 height 12
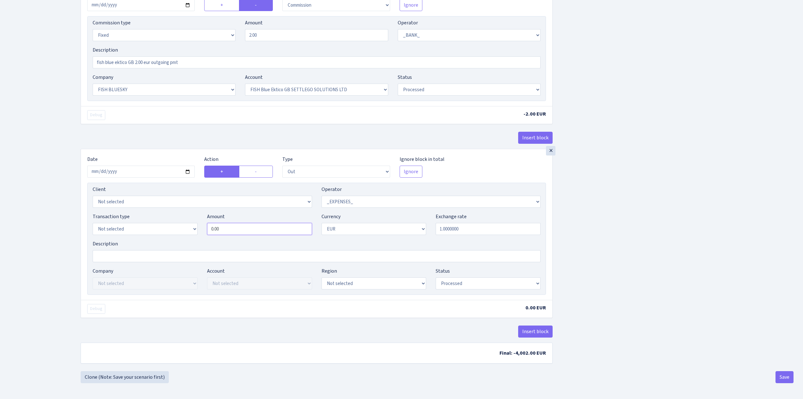
drag, startPoint x: 226, startPoint y: 228, endPoint x: 166, endPoint y: 213, distance: 62.0
click at [166, 213] on div "Transaction type Not selected 981 ELF FISH crypto GIRT IVO dekl MM-BALTIC eur U…" at bounding box center [317, 226] width 458 height 27
click at [135, 253] on input "Description" at bounding box center [317, 256] width 448 height 12
type input "250.00"
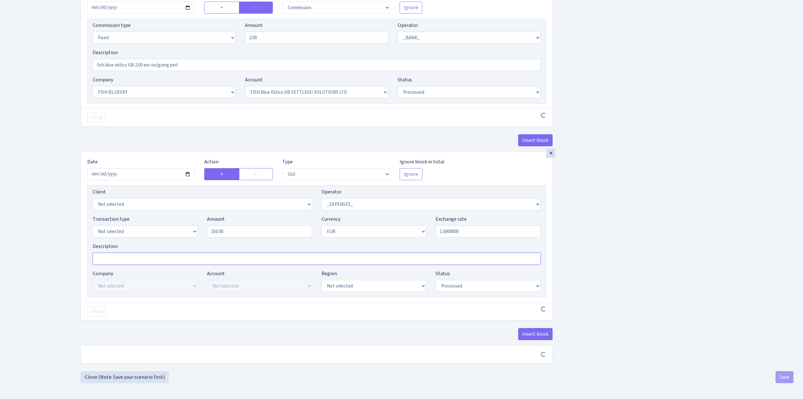
scroll to position [264, 0]
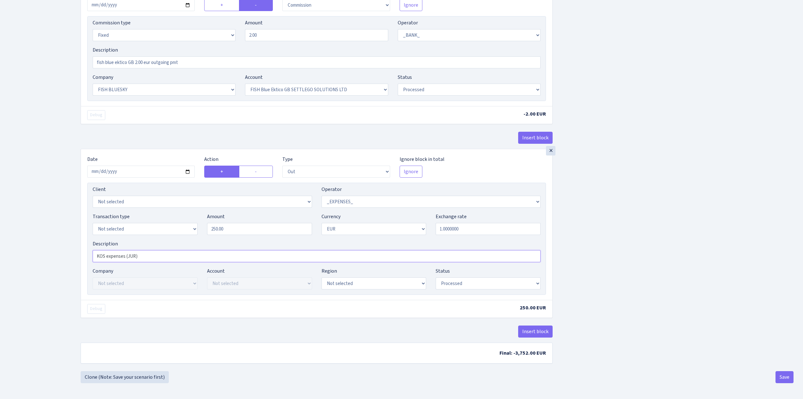
type input "KOS expenses (JUR)"
click at [715, 266] on div "Insert block × Date [DATE] Action + - Type --- In Out Commission Field required…" at bounding box center [437, 71] width 723 height 599
click at [782, 373] on button "Save" at bounding box center [785, 377] width 18 height 12
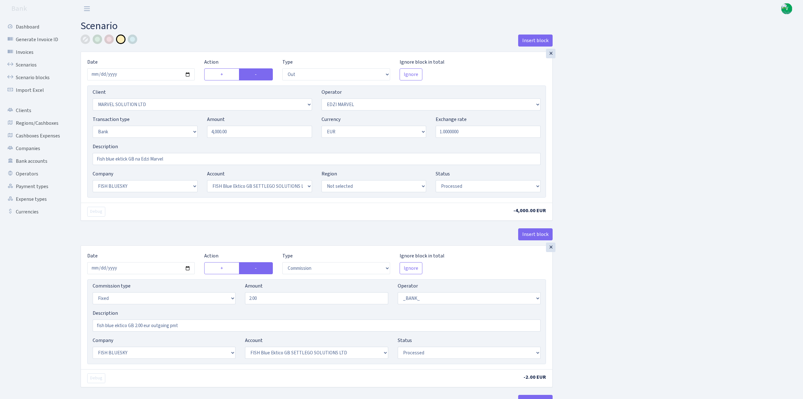
select select "out"
select select "3154"
select select "494"
select select "2"
select select "1"
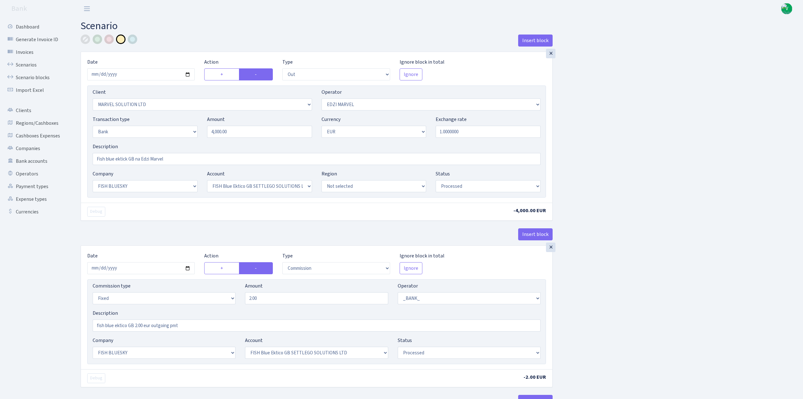
select select "23"
select select "67"
select select "processed"
select select "commission"
select select "fixed"
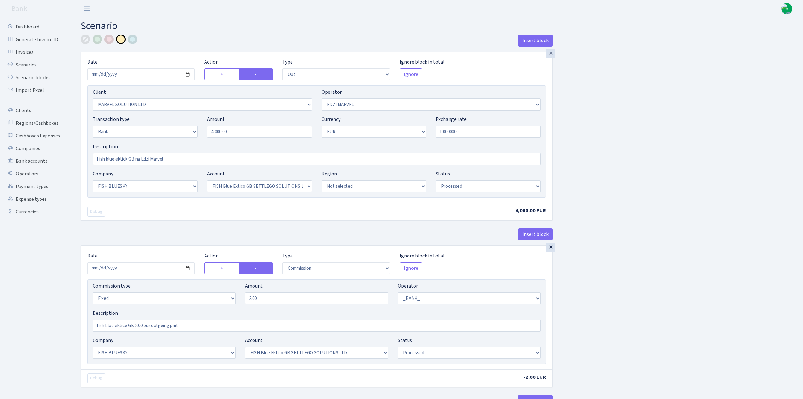
select select "1"
select select "23"
select select "67"
select select "processed"
select select "out"
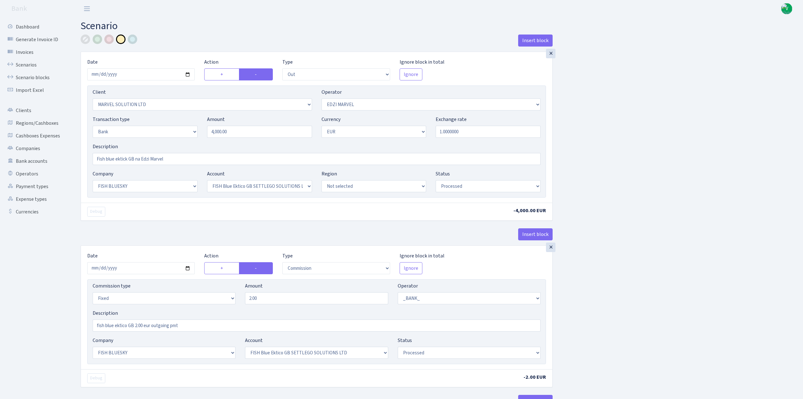
select select "66"
select select "1"
select select "processed"
click at [21, 66] on link "Scenarios" at bounding box center [34, 65] width 63 height 13
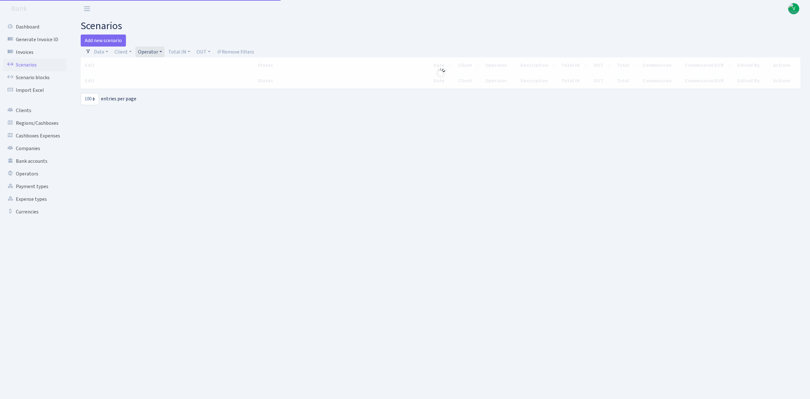
select select "100"
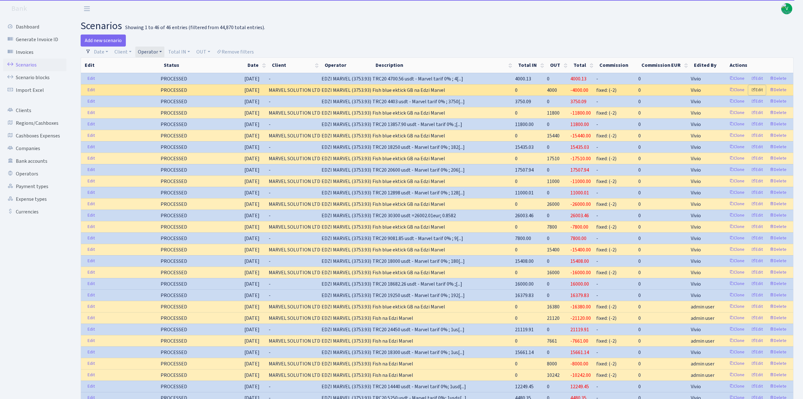
click at [761, 89] on link "Edit" at bounding box center [757, 90] width 17 height 10
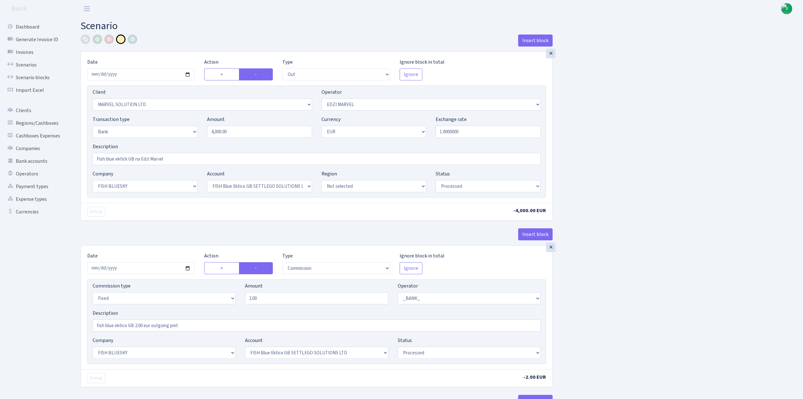
select select "out"
select select "3154"
select select "494"
select select "2"
select select "1"
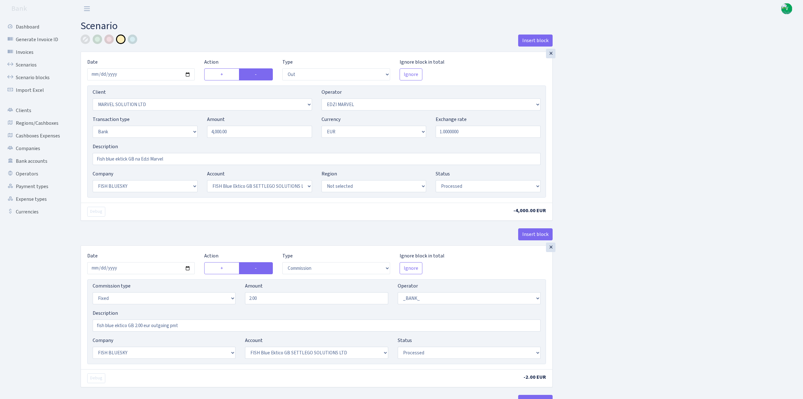
select select "23"
select select "67"
select select "processed"
select select "commission"
select select "fixed"
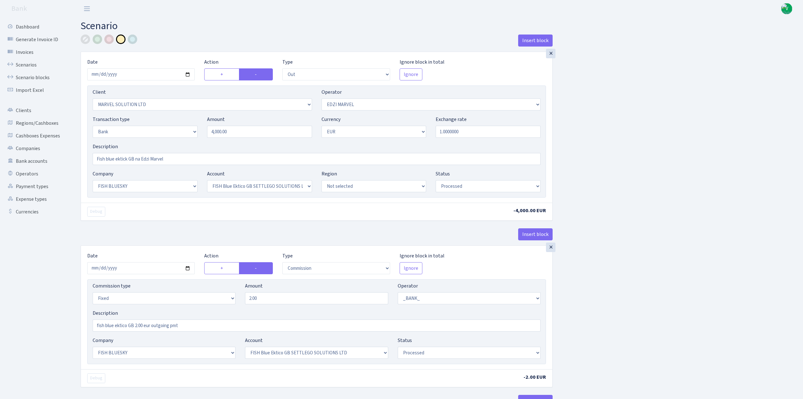
select select "1"
select select "23"
select select "67"
select select "processed"
select select "out"
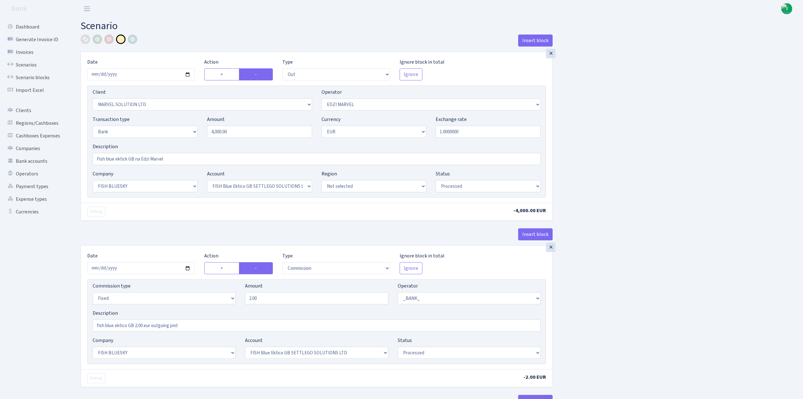
select select "66"
select select "1"
select select "processed"
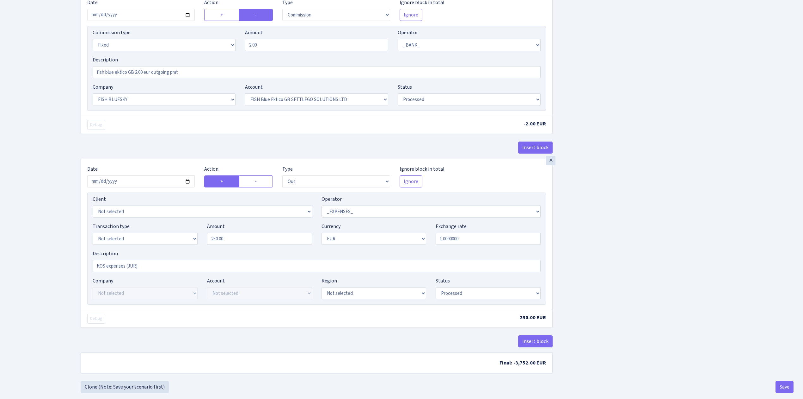
scroll to position [267, 0]
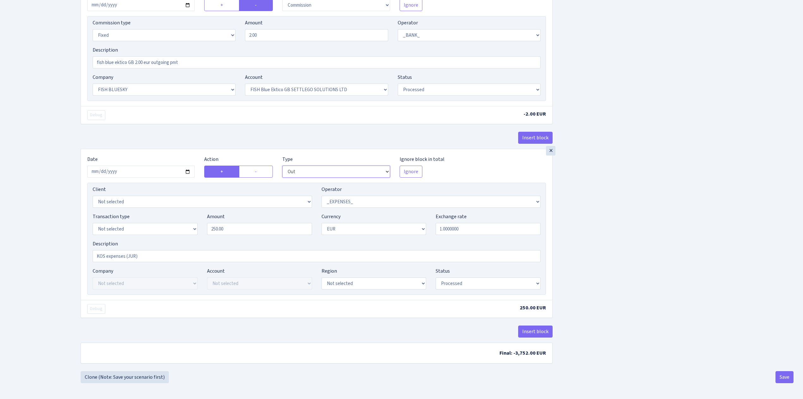
click at [303, 173] on select "--- In Out Commission" at bounding box center [336, 171] width 108 height 12
select select "commission"
click at [282, 177] on select "--- In Out Commission" at bounding box center [336, 171] width 108 height 12
select select "66"
select select "processed"
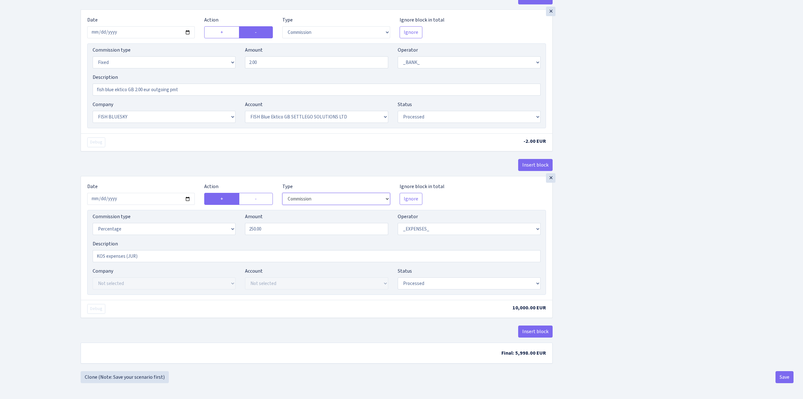
scroll to position [240, 0]
click at [183, 228] on select "Percentage Fixed Bank" at bounding box center [164, 229] width 143 height 12
select select "fixed"
click at [93, 224] on select "Percentage Fixed Bank" at bounding box center [164, 229] width 143 height 12
click at [695, 290] on div "Insert block × Date 2025-09-30 Action + - Type --- In Out Commission Field requ…" at bounding box center [437, 85] width 723 height 572
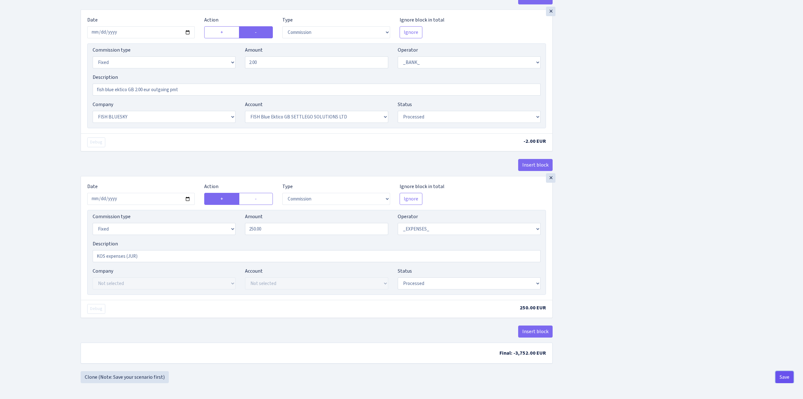
click at [781, 375] on button "Save" at bounding box center [785, 377] width 18 height 12
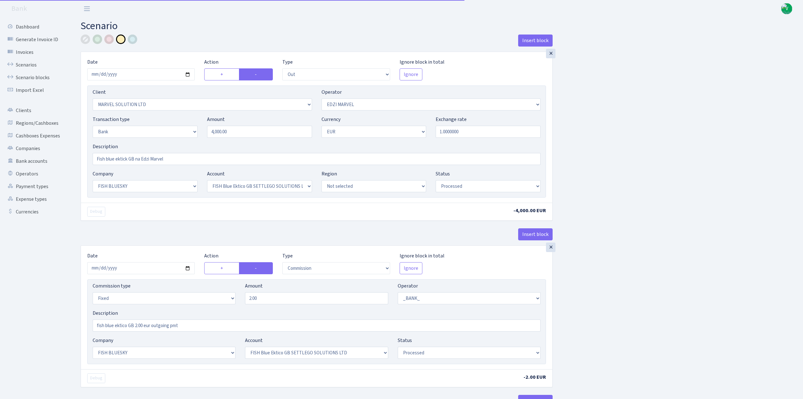
select select "out"
select select "3154"
select select "494"
select select "2"
select select "1"
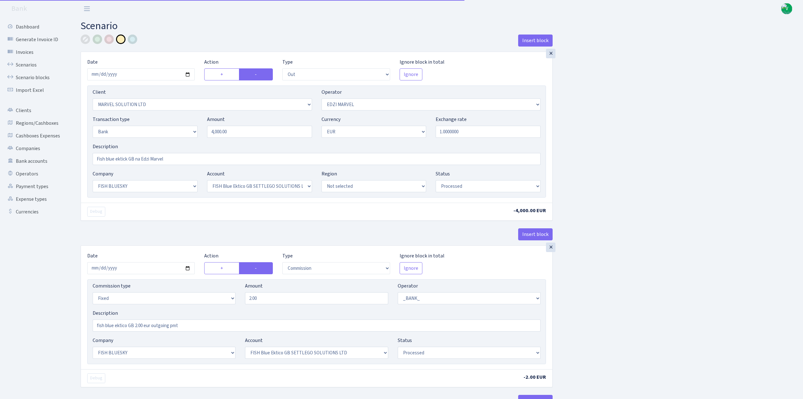
select select "23"
select select "67"
select select "processed"
select select "commission"
select select "fixed"
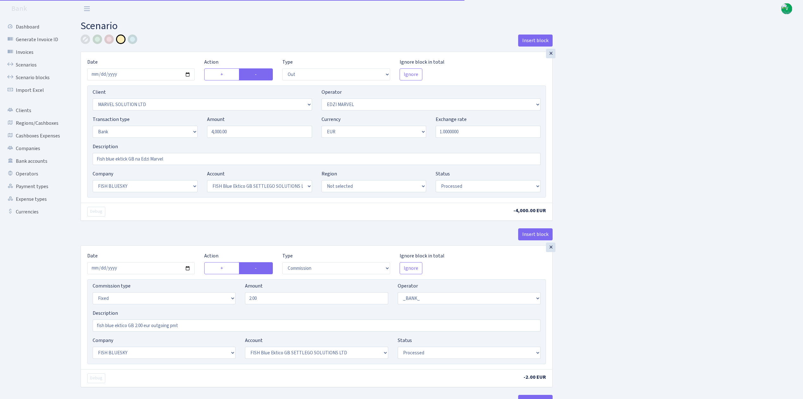
select select "1"
select select "23"
select select "67"
select select "processed"
select select "commission"
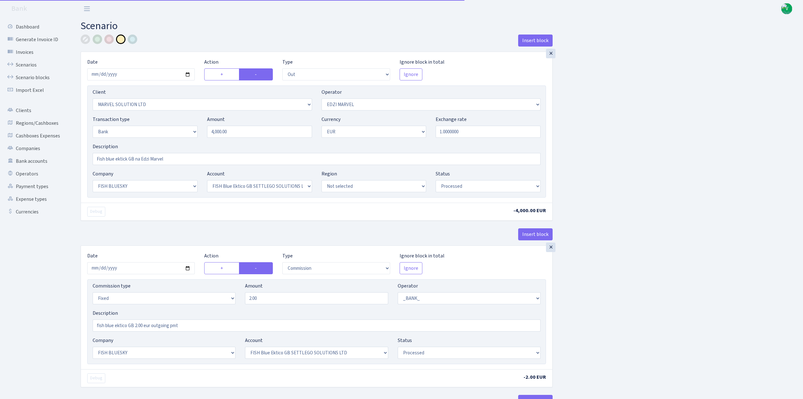
select select "fixed"
select select "66"
select select "processed"
drag, startPoint x: 29, startPoint y: 63, endPoint x: 34, endPoint y: 65, distance: 5.5
click at [29, 63] on link "Scenarios" at bounding box center [34, 65] width 63 height 13
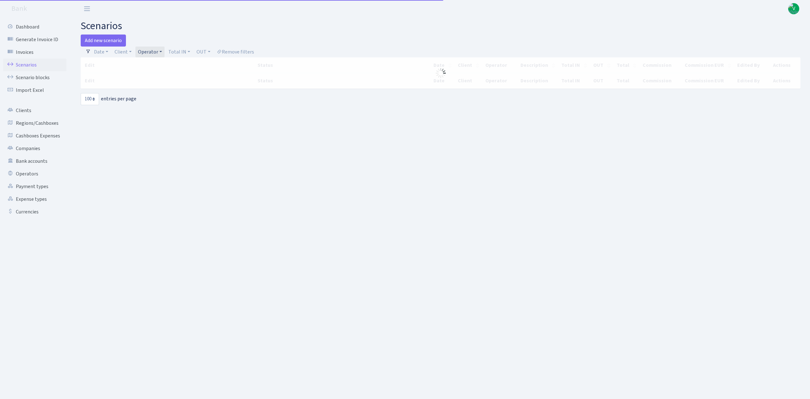
select select "100"
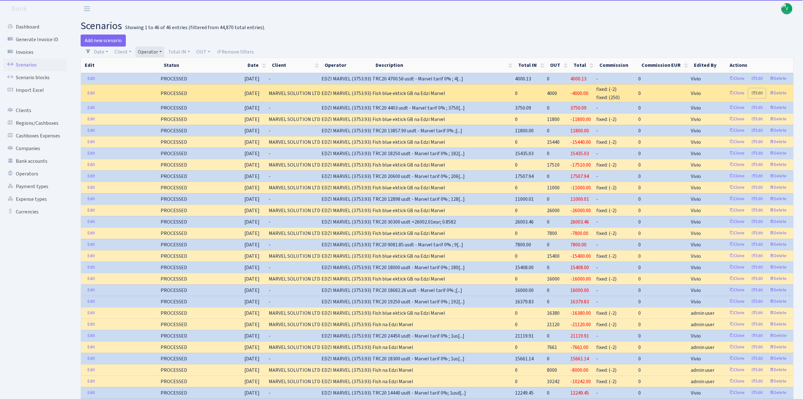
click at [759, 89] on link "Edit" at bounding box center [757, 93] width 17 height 10
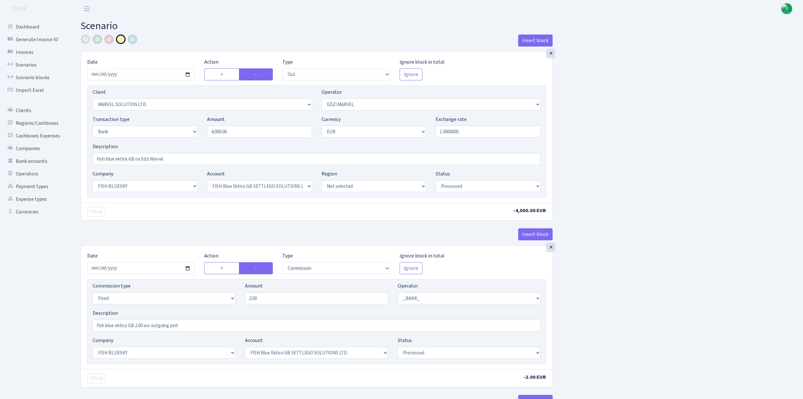
select select "out"
select select "3154"
select select "494"
select select "2"
select select "1"
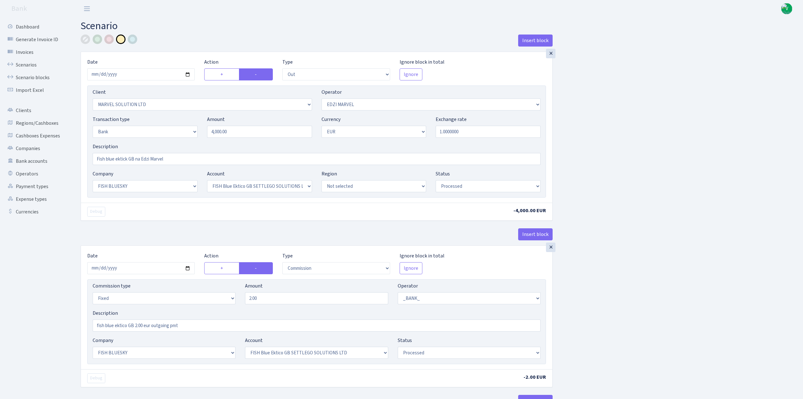
select select "23"
select select "67"
select select "processed"
select select "commission"
select select "fixed"
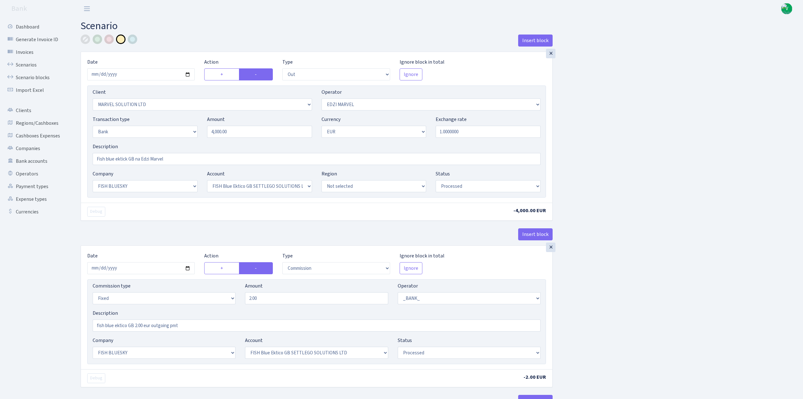
select select "1"
select select "23"
select select "67"
select select "processed"
select select "commission"
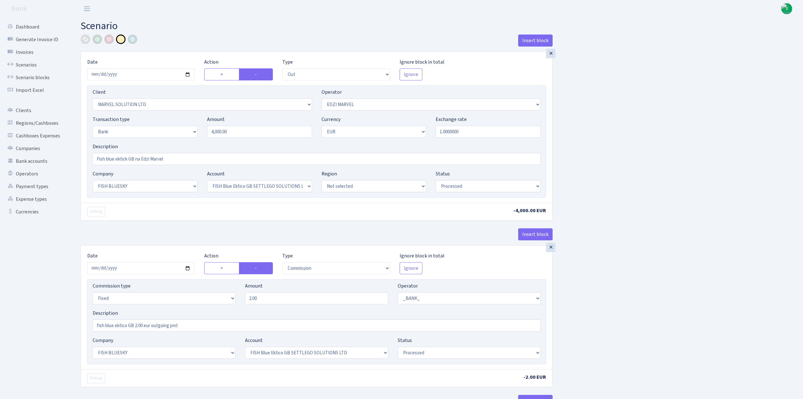
select select "fixed"
select select "66"
select select "processed"
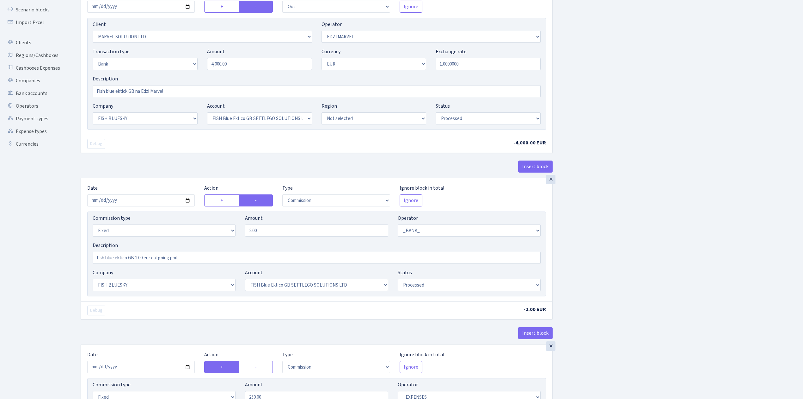
scroll to position [240, 0]
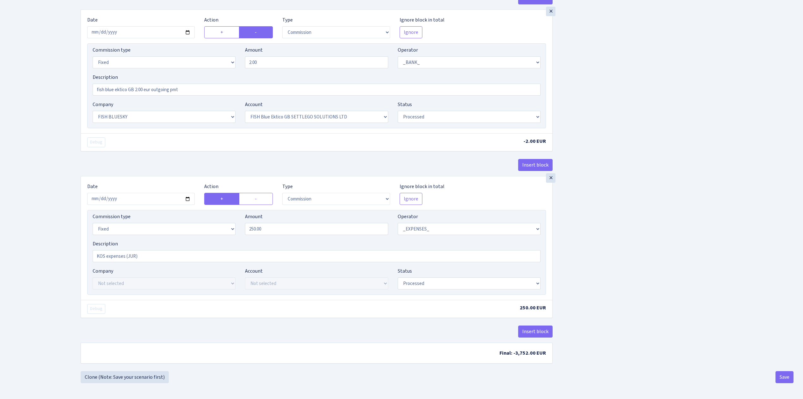
click at [552, 179] on div "×" at bounding box center [550, 177] width 9 height 9
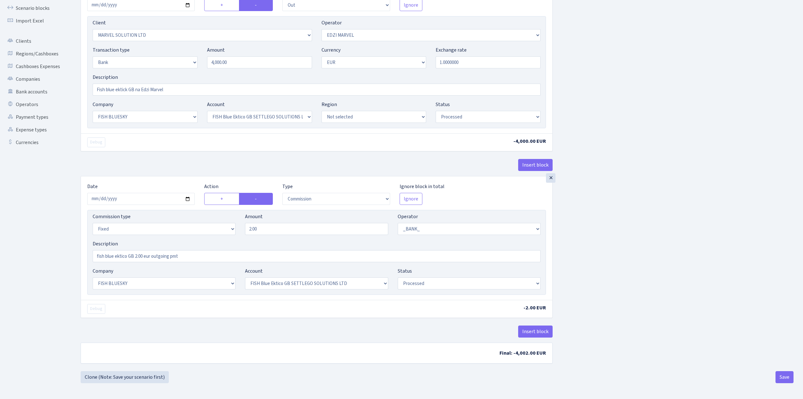
scroll to position [72, 0]
click at [787, 377] on button "Save" at bounding box center [785, 377] width 18 height 12
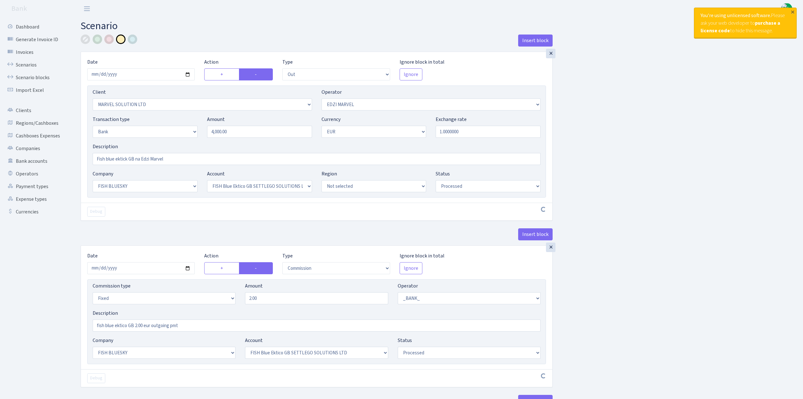
select select "out"
select select "3154"
select select "494"
select select "2"
select select "1"
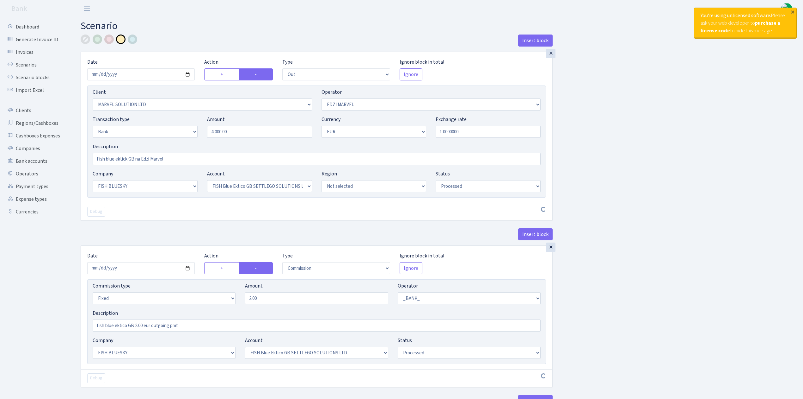
select select "23"
select select "67"
select select "processed"
select select "commission"
select select "fixed"
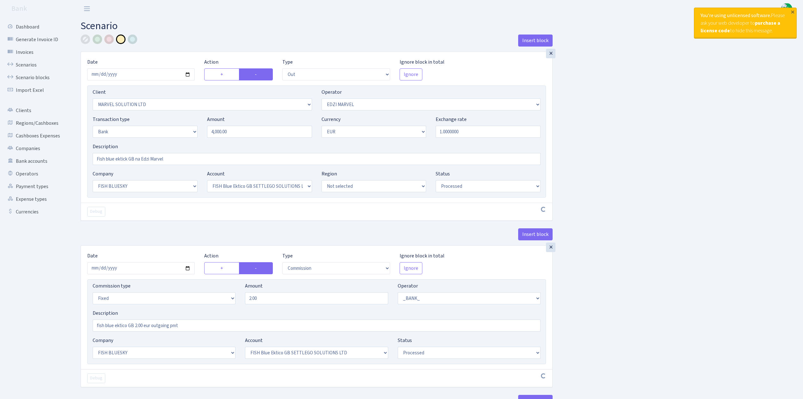
select select "1"
select select "23"
select select "67"
select select "processed"
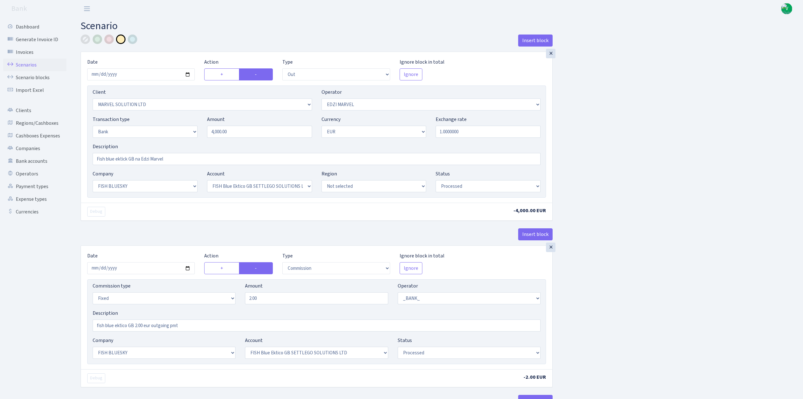
click at [23, 64] on link "Scenarios" at bounding box center [34, 65] width 63 height 13
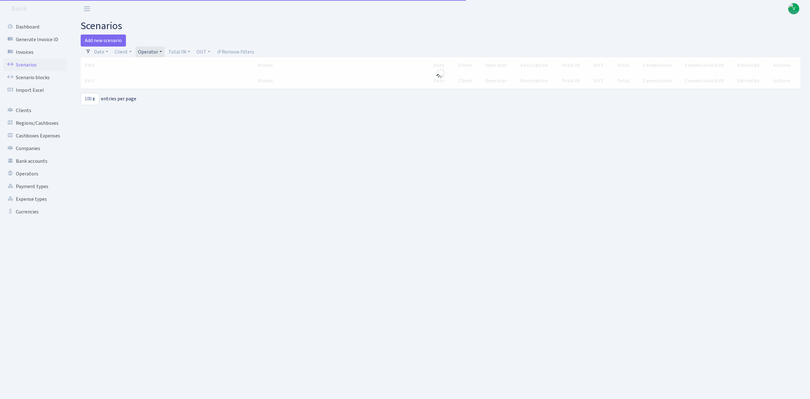
select select "100"
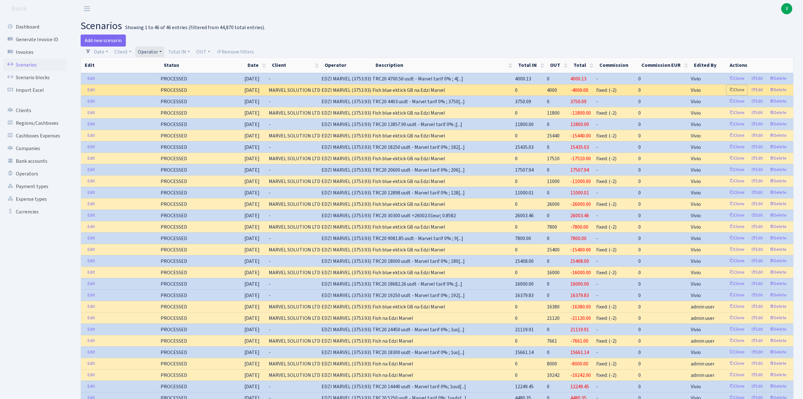
click at [739, 90] on link "Clone" at bounding box center [737, 90] width 21 height 10
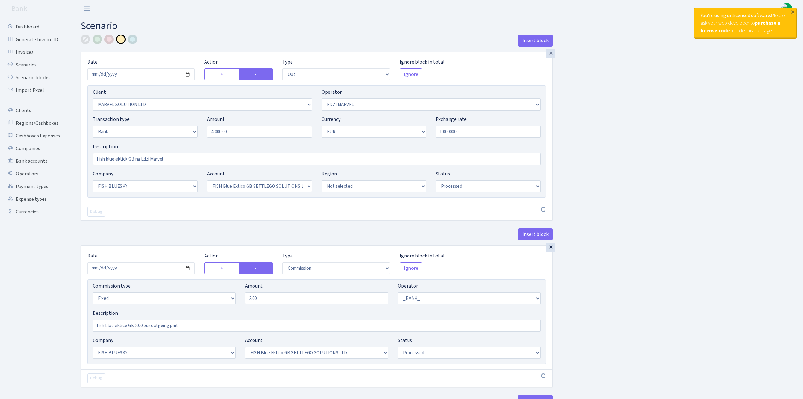
select select "out"
select select "3154"
select select "494"
select select "2"
select select "1"
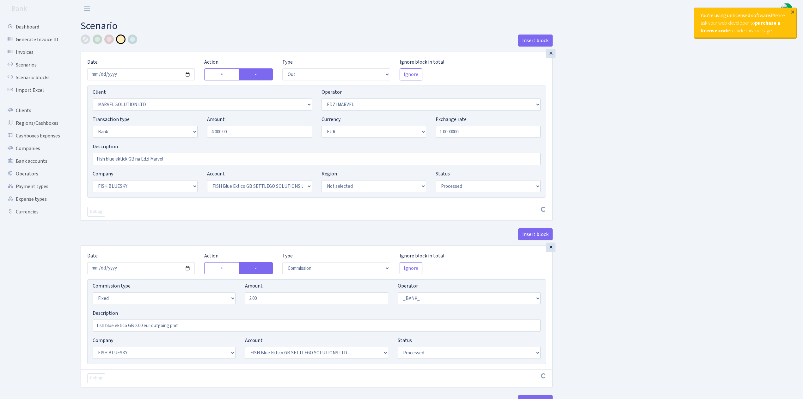
select select "23"
select select "67"
select select "processed"
select select "commission"
select select "fixed"
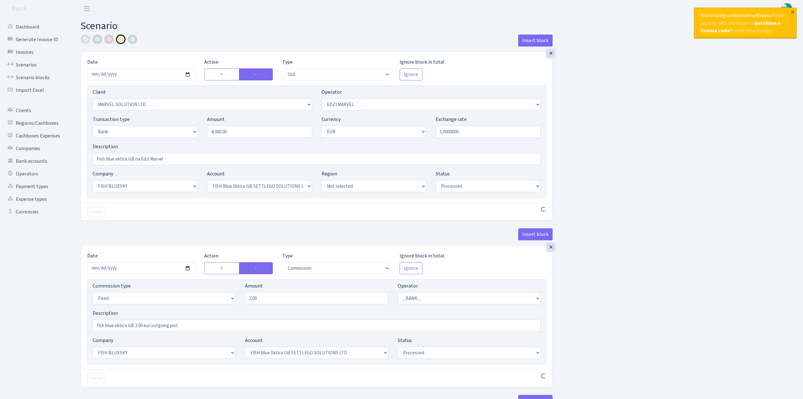
select select "1"
select select "23"
select select "67"
select select "processed"
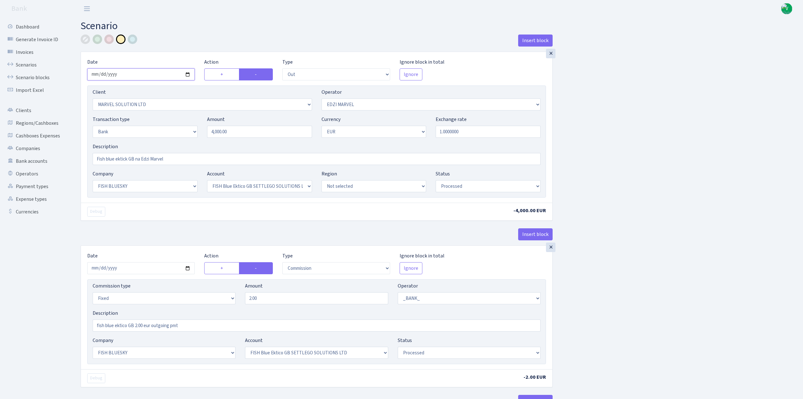
click at [188, 72] on input "2025-09-30" at bounding box center [141, 74] width 108 height 12
type input "[DATE]"
click at [255, 135] on input "4000.00" at bounding box center [259, 132] width 105 height 12
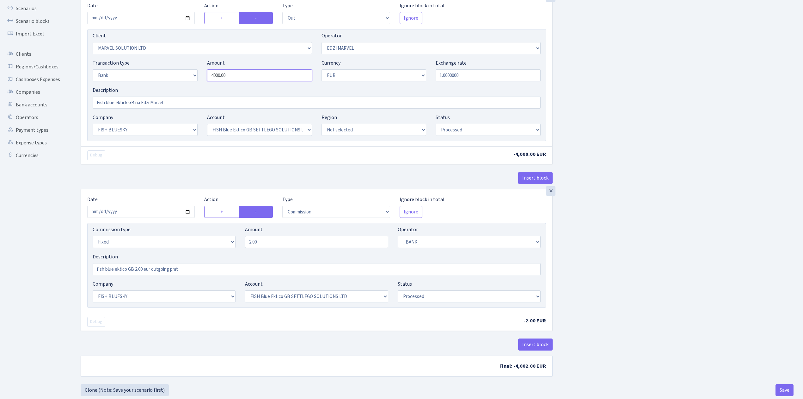
scroll to position [72, 0]
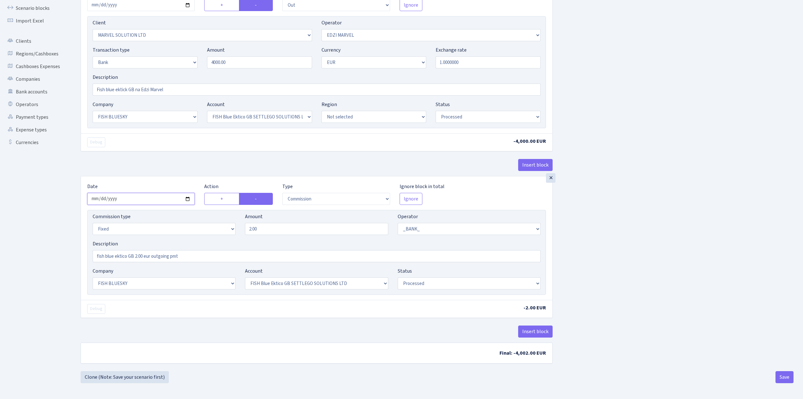
type input "4,000.00"
click at [189, 199] on input "2025-09-30" at bounding box center [141, 199] width 108 height 12
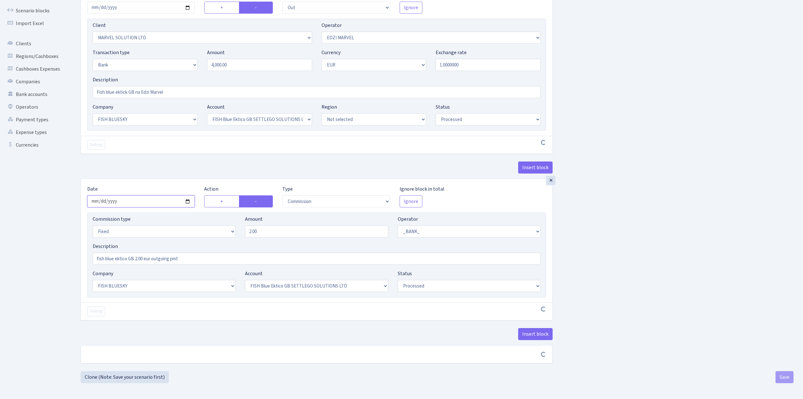
scroll to position [70, 0]
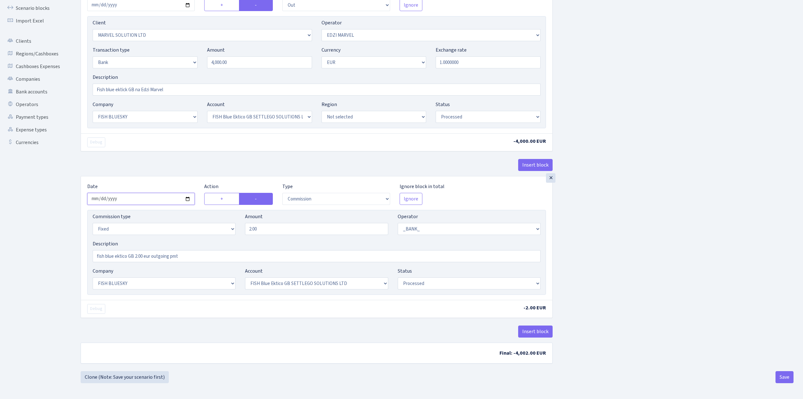
type input "2025-10-02"
click at [600, 248] on div "Insert block × Date 2025-10-02 Action + - Type --- In Out Commission Field requ…" at bounding box center [437, 168] width 723 height 406
click at [783, 377] on button "Save" at bounding box center [785, 377] width 18 height 12
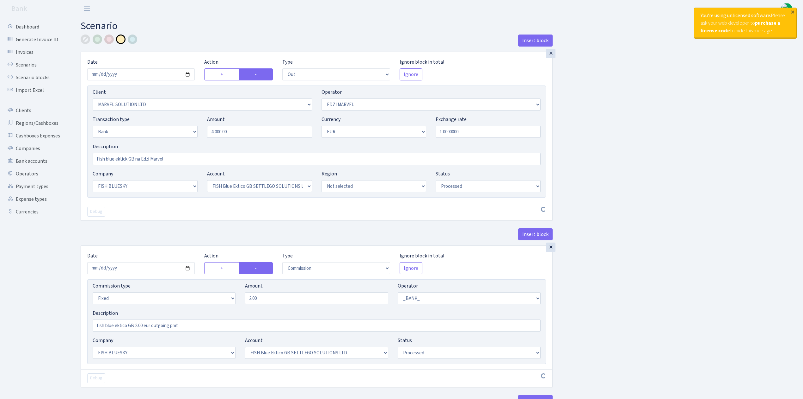
select select "out"
select select "3154"
select select "494"
select select "2"
select select "1"
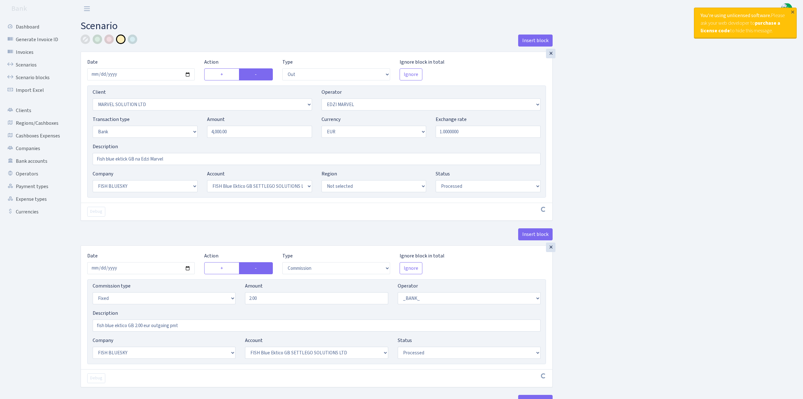
select select "23"
select select "67"
select select "processed"
select select "commission"
select select "fixed"
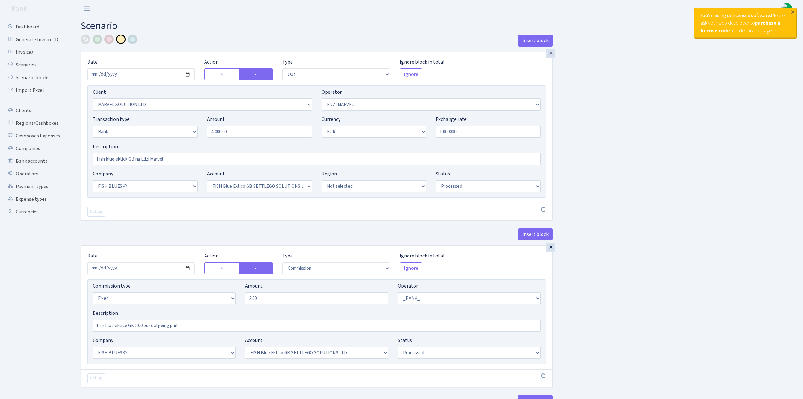
select select "1"
select select "23"
select select "67"
select select "processed"
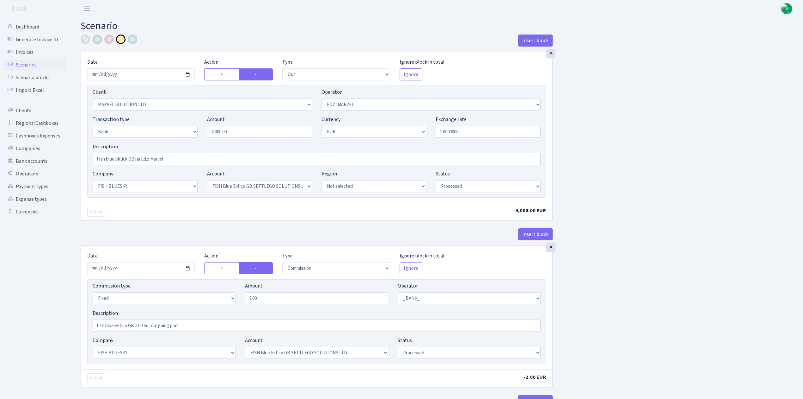
click at [27, 64] on link "Scenarios" at bounding box center [34, 65] width 63 height 13
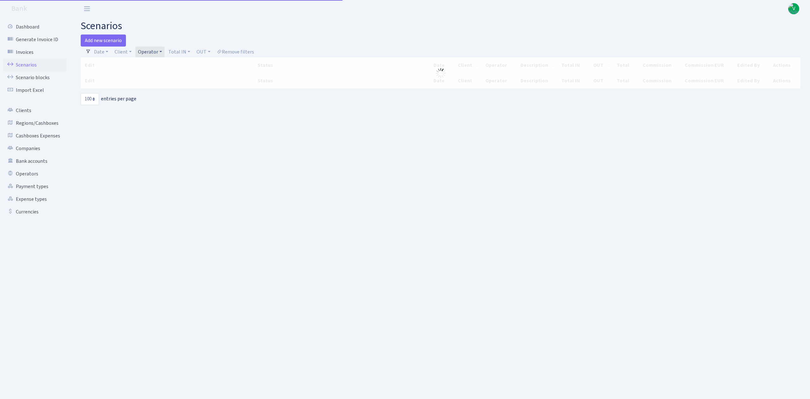
select select "100"
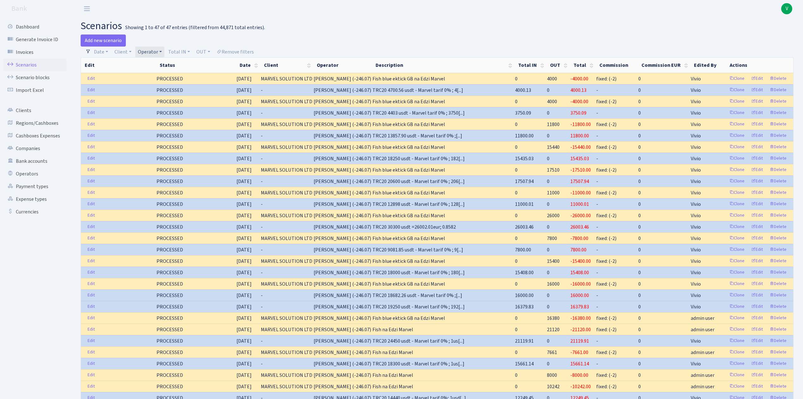
click at [457, 18] on main "scenarios Showing 1 to 47 of 47 entries (filtered from 44,871 total entries). A…" at bounding box center [437, 329] width 732 height 625
click at [151, 53] on link "Operator" at bounding box center [149, 51] width 29 height 11
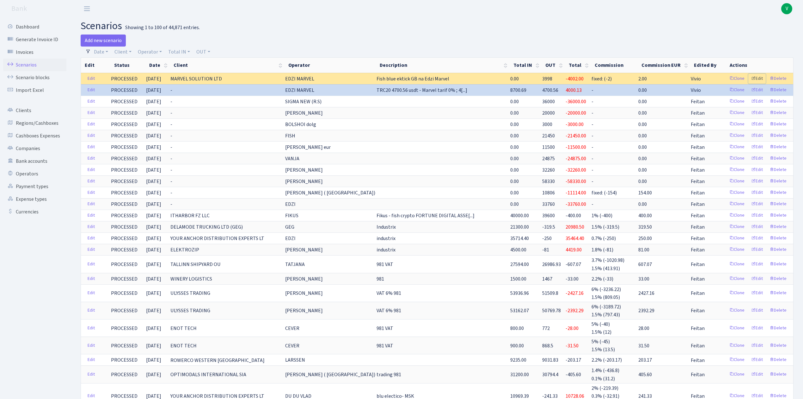
click at [759, 78] on link "Edit" at bounding box center [757, 79] width 17 height 10
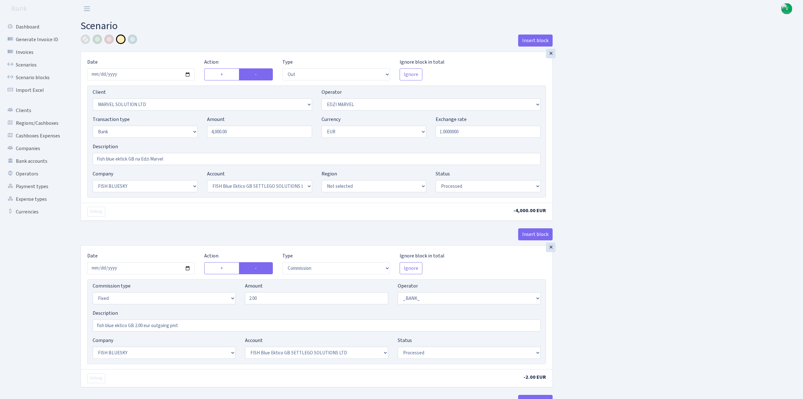
select select "out"
select select "3154"
select select "494"
select select "2"
select select "1"
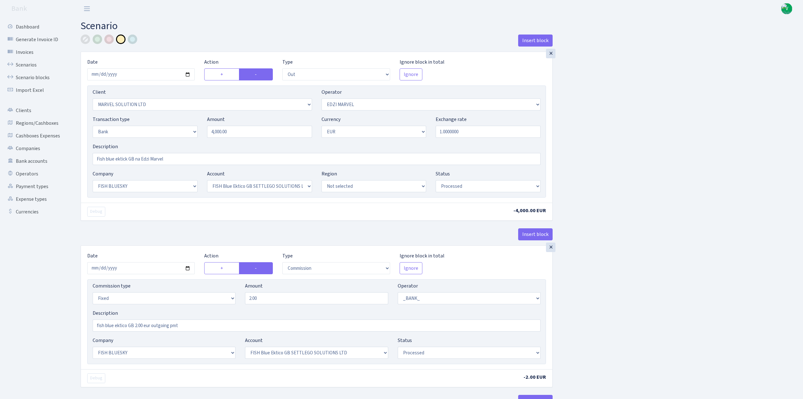
select select "23"
select select "67"
select select "processed"
select select "commission"
select select "fixed"
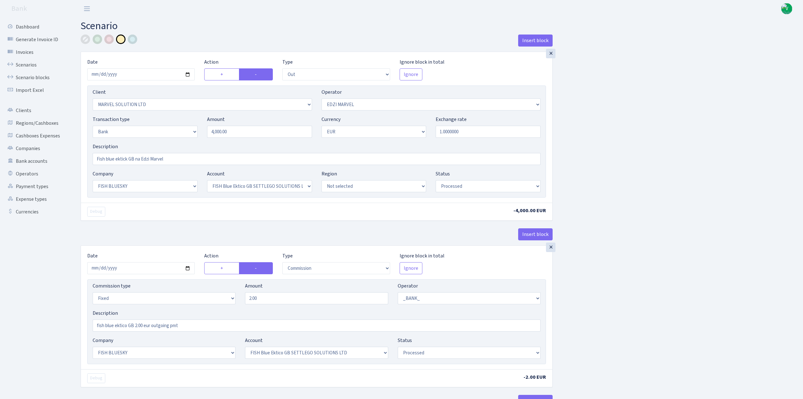
select select "1"
select select "23"
select select "67"
select select "processed"
click at [111, 158] on input "Fish blue ektick GB na Edzi Marvel" at bounding box center [317, 159] width 448 height 12
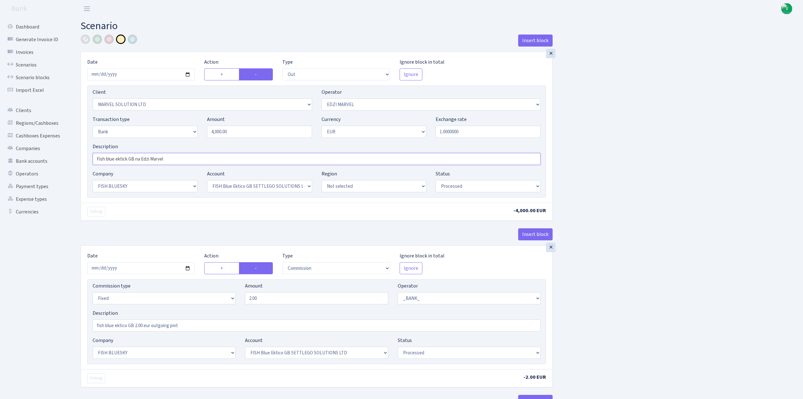
click at [114, 158] on input "Fish blue ektick GB na Edzi Marvel" at bounding box center [317, 159] width 448 height 12
drag, startPoint x: 125, startPoint y: 157, endPoint x: 171, endPoint y: 153, distance: 46.7
click at [126, 157] on input "Fish BO ektick GB na Edzi Marvel" at bounding box center [317, 159] width 448 height 12
type input "Fish BO ektico GB na Edzi Marvel"
click at [174, 189] on select "Not selected ALFASTAR ATARA COMMERCE LTD CONTROL BASE CRYPTO TOMASS CRYPTO wall…" at bounding box center [145, 186] width 105 height 12
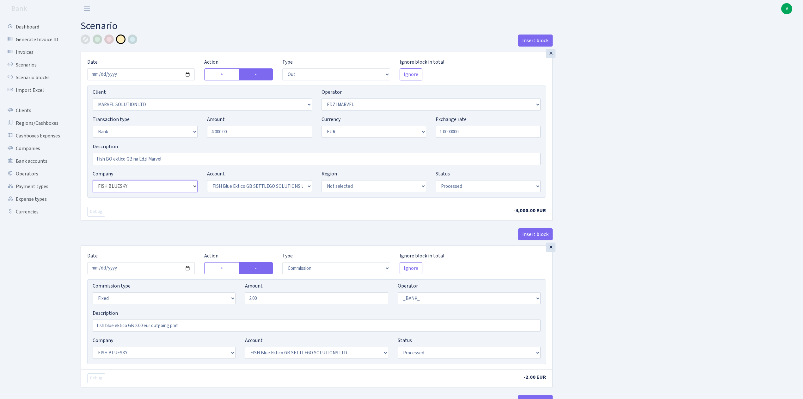
select select "22"
click at [93, 181] on select "Not selected ALFASTAR ATARA COMMERCE LTD CONTROL BASE CRYPTO TOMASS CRYPTO wall…" at bounding box center [145, 186] width 105 height 12
click at [232, 180] on select "Not selected FISH BO Ektico GB SETTLEGO SOLUTIONS LTD FISH BO Paysaxas FISH BO …" at bounding box center [259, 186] width 105 height 12
select select "63"
click at [207, 181] on select "Not selected FISH BO Ektico GB SETTLEGO SOLUTIONS LTD FISH BO Paysaxas FISH BO …" at bounding box center [259, 186] width 105 height 12
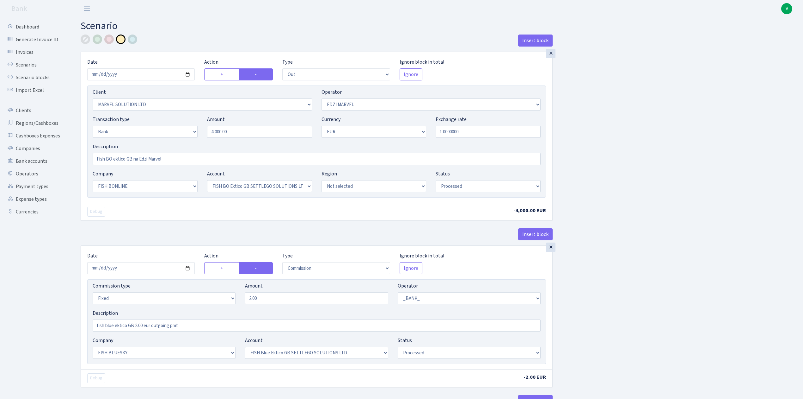
click at [633, 194] on div "Insert block × Date [DATE] Action + - Type --- In Out Commission Field required…" at bounding box center [437, 237] width 723 height 406
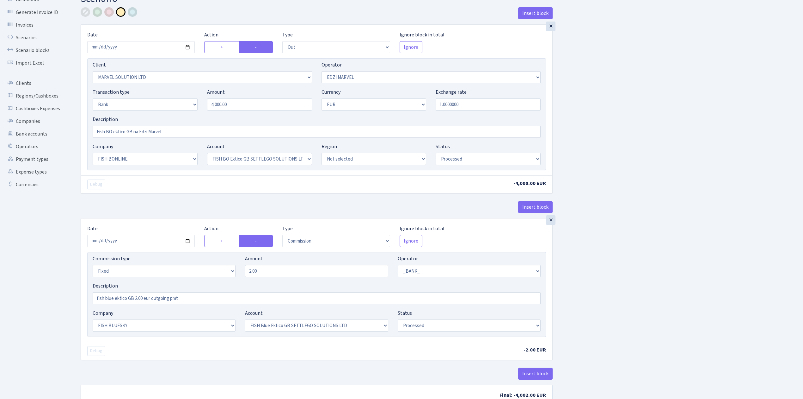
scroll to position [42, 0]
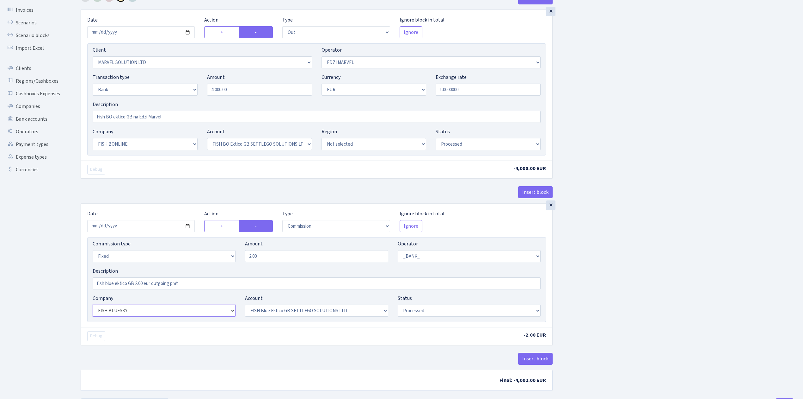
click at [177, 311] on select "Not selected ALFASTAR ATARA COMMERCE LTD CONTROL BASE CRYPTO TOMASS CRYPTO wall…" at bounding box center [164, 310] width 143 height 12
select select "22"
click at [93, 306] on select "Not selected ALFASTAR ATARA COMMERCE LTD CONTROL BASE CRYPTO TOMASS CRYPTO wall…" at bounding box center [164, 310] width 143 height 12
click at [277, 312] on select "Not selected FISH BO Ektico GB SETTLEGO SOLUTIONS LTD FISH BO Paysaxas FISH BO …" at bounding box center [316, 310] width 143 height 12
select select "63"
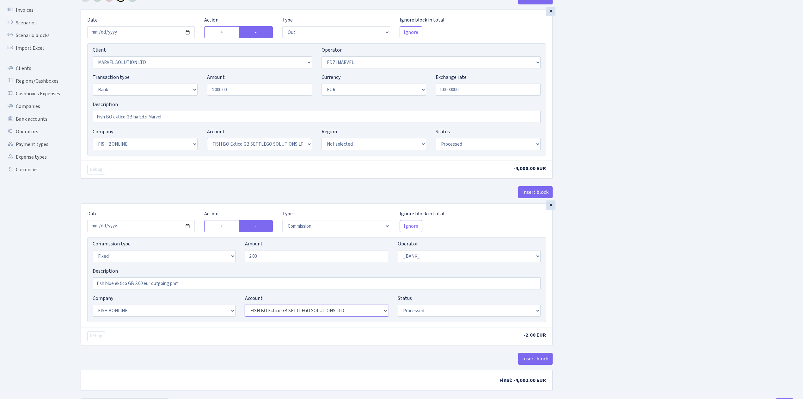
click at [245, 306] on select "Not selected FISH BO Ektico GB SETTLEGO SOLUTIONS LTD FISH BO Paysaxas FISH BO …" at bounding box center [316, 310] width 143 height 12
click at [113, 285] on input "fish blue ektico GB 2.00 eur outgoing pmt" at bounding box center [317, 283] width 448 height 12
type input "fish BO ektico GB 2.00 eur outgoing pmt"
click at [612, 242] on div "Insert block × Date [DATE] Action + - Type --- In Out Commission Field required…" at bounding box center [437, 195] width 723 height 406
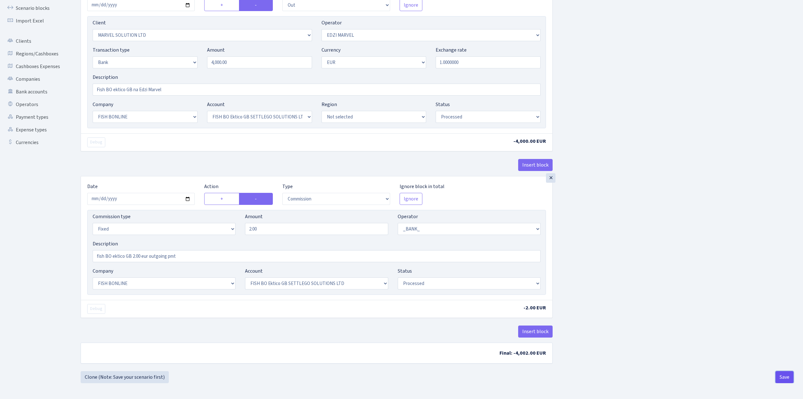
click at [783, 376] on button "Save" at bounding box center [785, 377] width 18 height 12
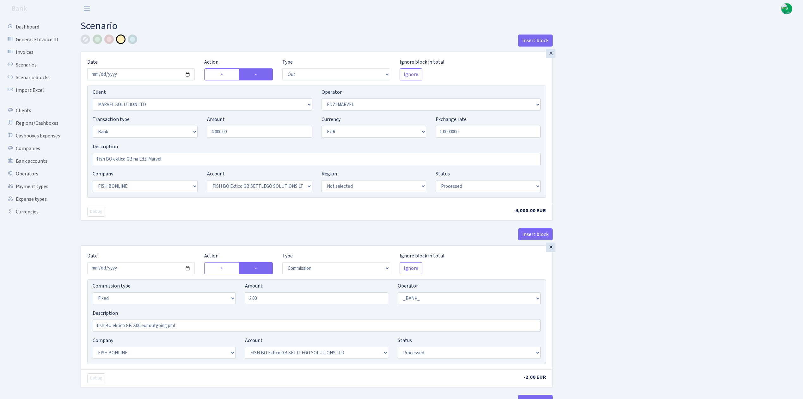
select select "out"
select select "3154"
select select "494"
select select "2"
select select "1"
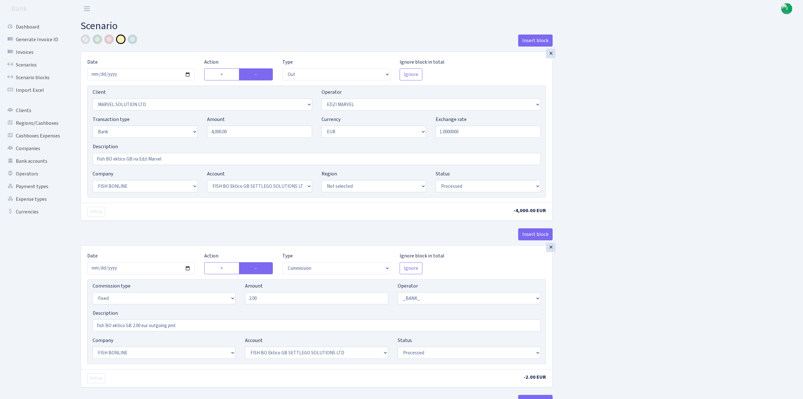
select select "22"
select select "63"
select select "processed"
select select "commission"
select select "fixed"
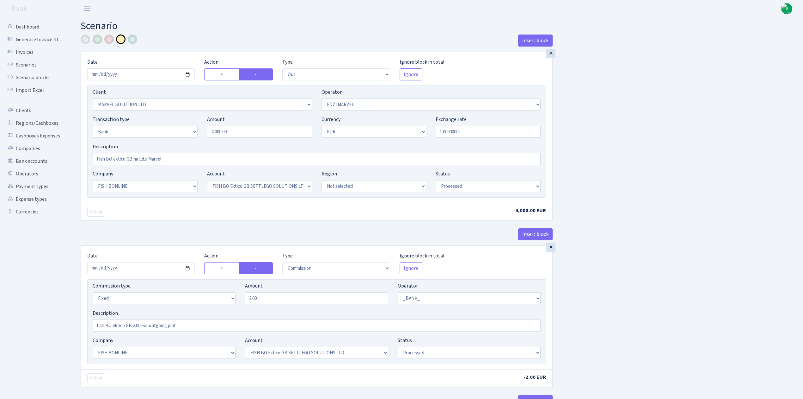
select select "1"
select select "22"
select select "63"
select select "processed"
click at [26, 64] on link "Scenarios" at bounding box center [34, 65] width 63 height 13
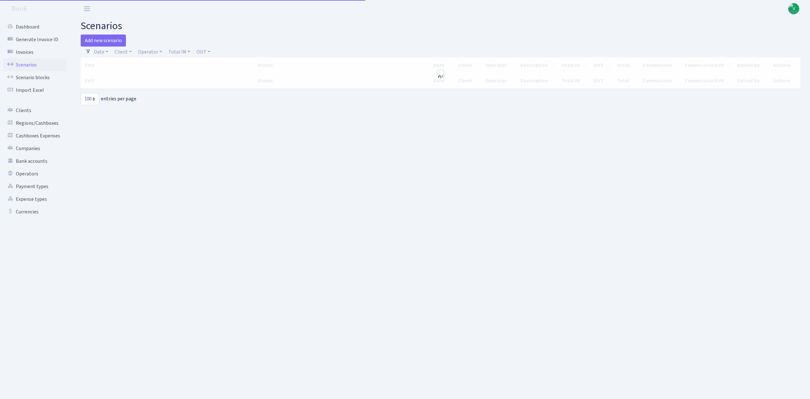
select select "100"
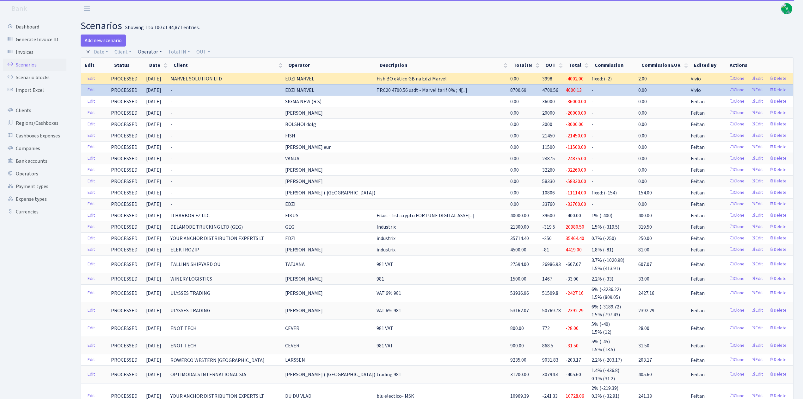
click at [147, 52] on link "Operator" at bounding box center [149, 51] width 29 height 11
click at [158, 78] on input "search" at bounding box center [160, 75] width 46 height 10
type input "dima"
click at [156, 84] on li "V_DIMA EVREI eur" at bounding box center [161, 81] width 48 height 11
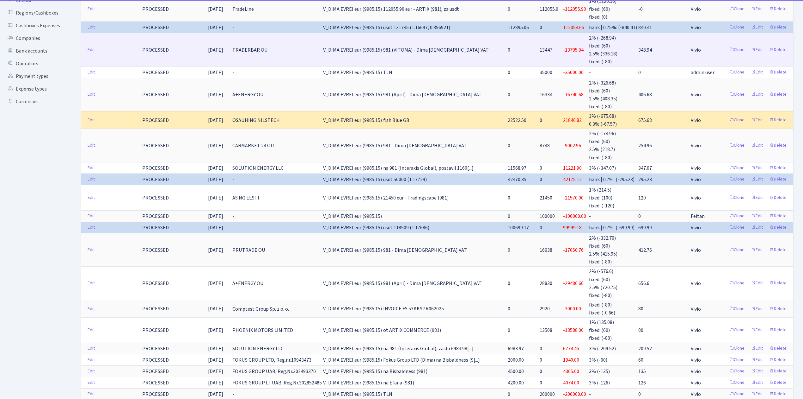
scroll to position [127, 0]
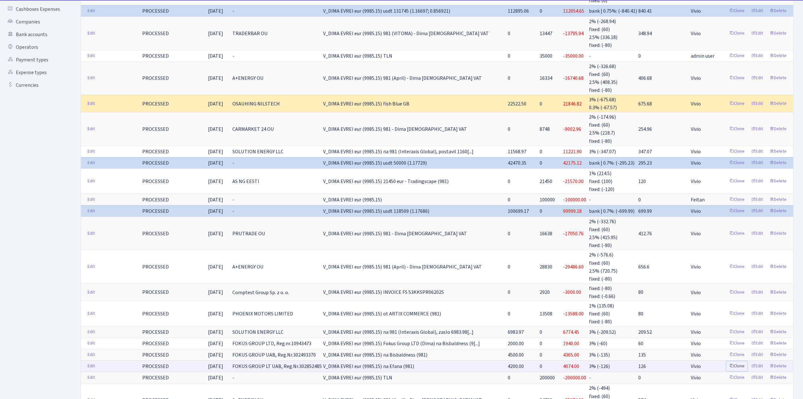
click at [738, 361] on link "Clone" at bounding box center [737, 366] width 21 height 10
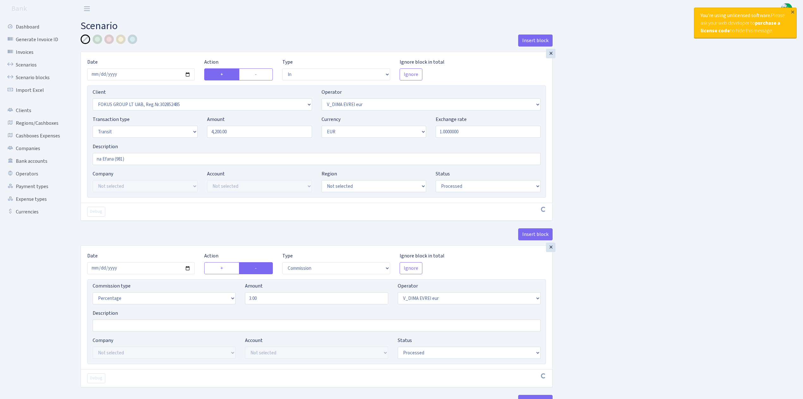
select select "in"
select select "3048"
select select "431"
select select "5"
select select "1"
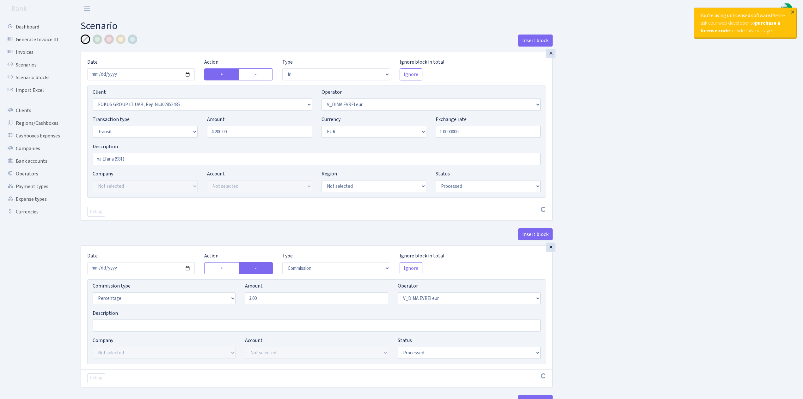
select select "processed"
select select "commission"
select select "431"
select select "processed"
select select "out"
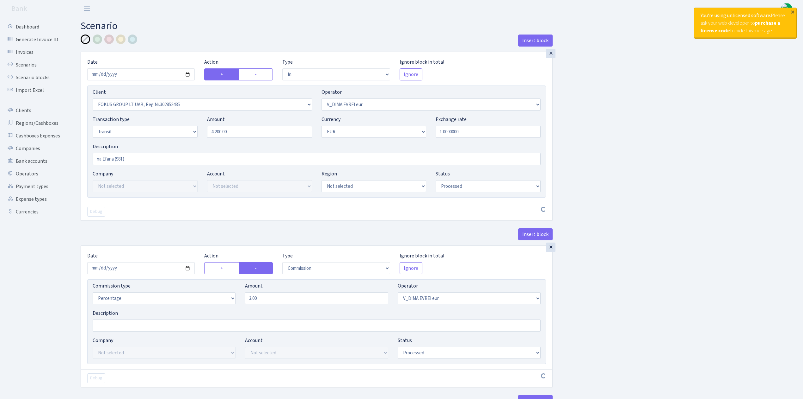
select select "3139"
select select "61"
select select "5"
select select "1"
select select "processed"
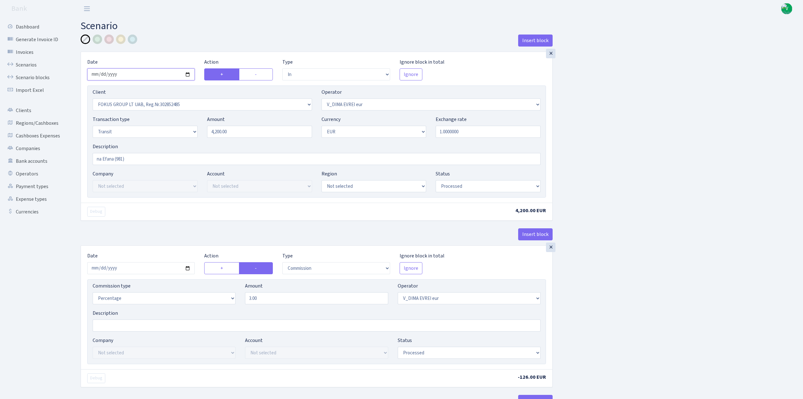
click at [189, 75] on input "[DATE]" at bounding box center [141, 74] width 108 height 12
type input "[DATE]"
drag, startPoint x: 247, startPoint y: 133, endPoint x: 173, endPoint y: 119, distance: 74.8
click at [173, 119] on div "Transaction type Not selected 981 ELF FISH crypto [PERSON_NAME] MM-BALTIC eur U…" at bounding box center [317, 128] width 458 height 27
click at [449, 137] on input "1.0000000" at bounding box center [488, 132] width 105 height 12
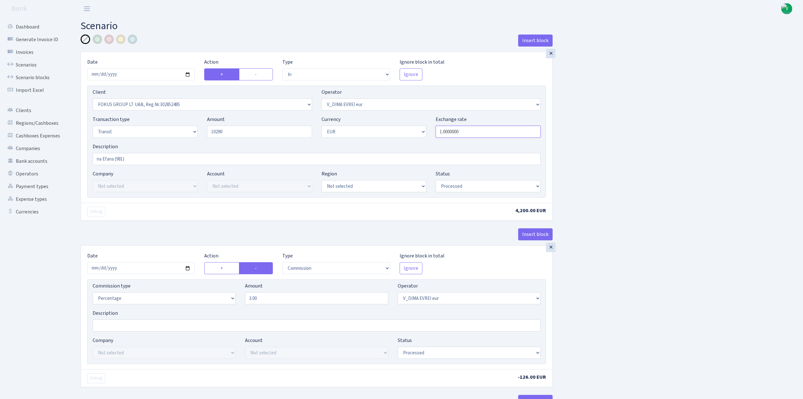
type input "10,290.00"
click at [186, 271] on input "[DATE]" at bounding box center [141, 268] width 108 height 12
type input "[DATE]"
click at [669, 315] on div "Insert block × Date 2025-10-02 Action + - Type --- In Out Commission Field requ…" at bounding box center [437, 333] width 723 height 599
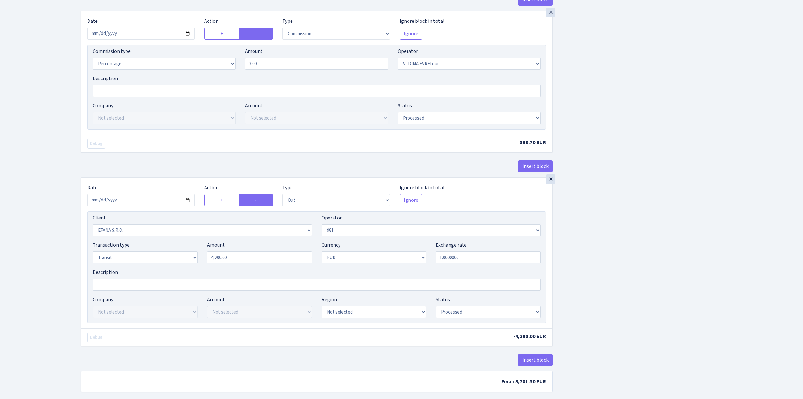
scroll to position [253, 0]
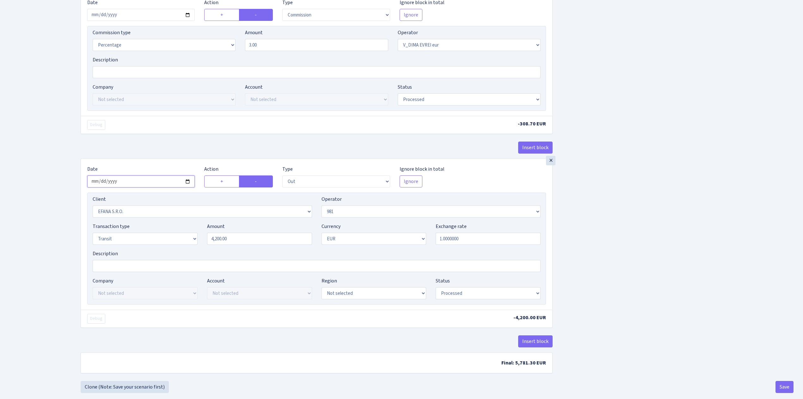
click at [185, 184] on input "2025-09-09" at bounding box center [141, 181] width 108 height 12
type input "[DATE]"
click at [187, 237] on div "Transaction type Not selected 981 ELF FISH crypto GIRT IVO dekl MM-BALTIC eur U…" at bounding box center [317, 235] width 458 height 27
click at [701, 200] on div "Insert block × Date 2025-10-02 Action + - Type --- In Out Commission Field requ…" at bounding box center [437, 80] width 723 height 599
type input "10,290.00"
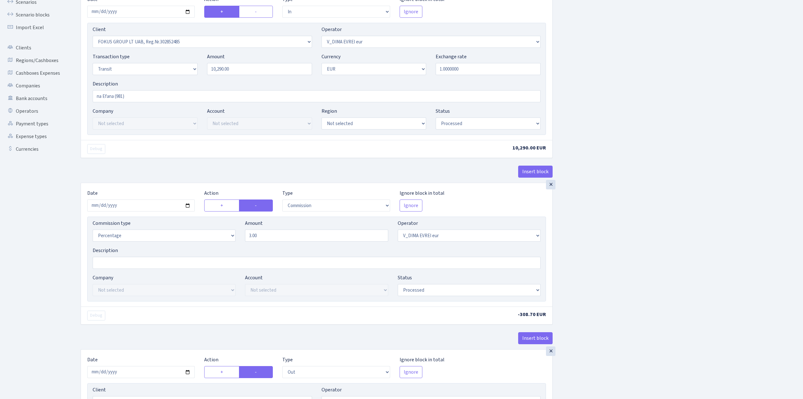
scroll to position [0, 0]
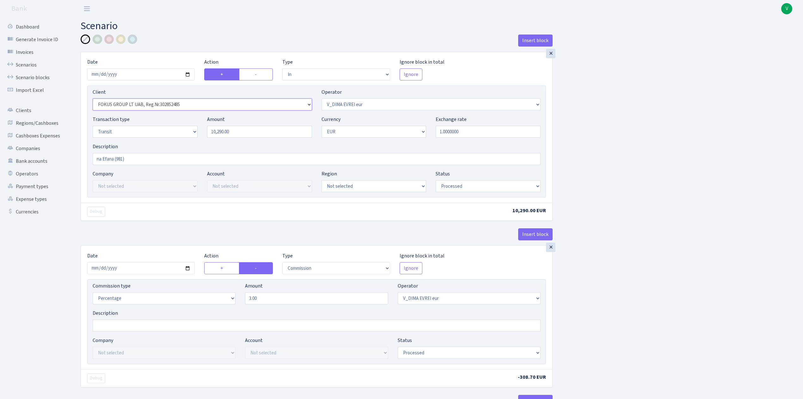
click at [112, 103] on select "Not selected 1 KOC GEMICILIK VE TASIMACILIK 1/BALDERE-SILDEDZE SIGNE 1/SCP NERO…" at bounding box center [203, 104] width 220 height 12
select select "2032"
click at [688, 67] on div "Insert block × Date 2025-10-02 Action + - Type --- In Out Commission Field requ…" at bounding box center [437, 333] width 723 height 599
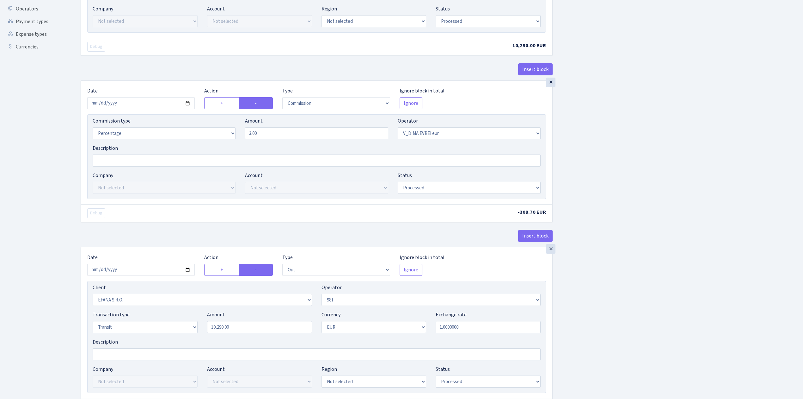
scroll to position [169, 0]
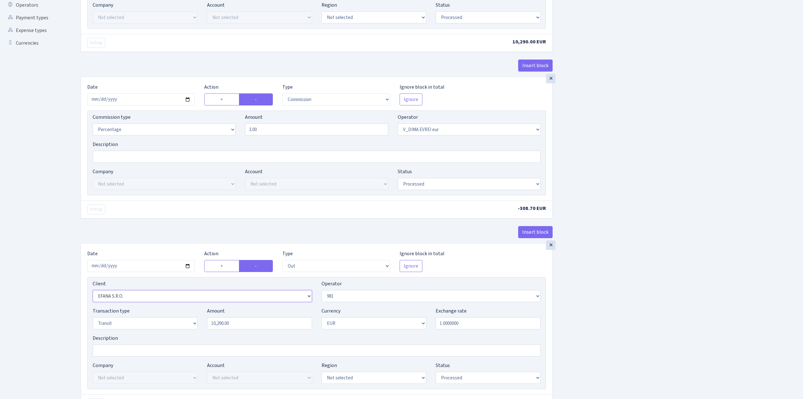
click at [142, 296] on select "Not selected 1 KOC GEMICILIK VE TASIMACILIK 1/BALDERE-SILDEDZE SIGNE 1/SCP NERO…" at bounding box center [203, 296] width 220 height 12
select select "2518"
click at [93, 293] on select "Not selected 1 KOC GEMICILIK VE TASIMACILIK 1/BALDERE-SILDEDZE SIGNE 1/SCP NERO…" at bounding box center [203, 296] width 220 height 12
click at [665, 192] on div "Insert block × Date 2025-10-02 Action + - Type --- In Out Commission Field requ…" at bounding box center [437, 165] width 723 height 599
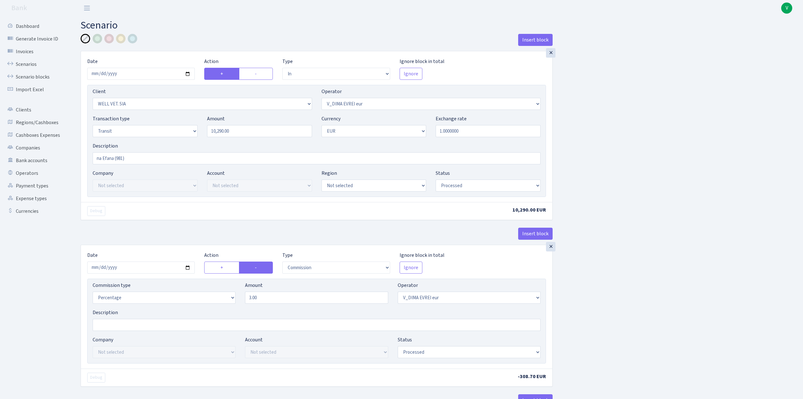
scroll to position [0, 0]
drag, startPoint x: 103, startPoint y: 158, endPoint x: 113, endPoint y: 159, distance: 10.2
click at [113, 159] on input "na Efana (981)" at bounding box center [317, 159] width 448 height 12
type input "na Treading experts malaga (981)"
click at [180, 107] on select "Not selected 1 KOC GEMICILIK VE TASIMACILIK 1/BALDERE-SILDEDZE SIGNE 1/SCP NERO…" at bounding box center [203, 104] width 220 height 12
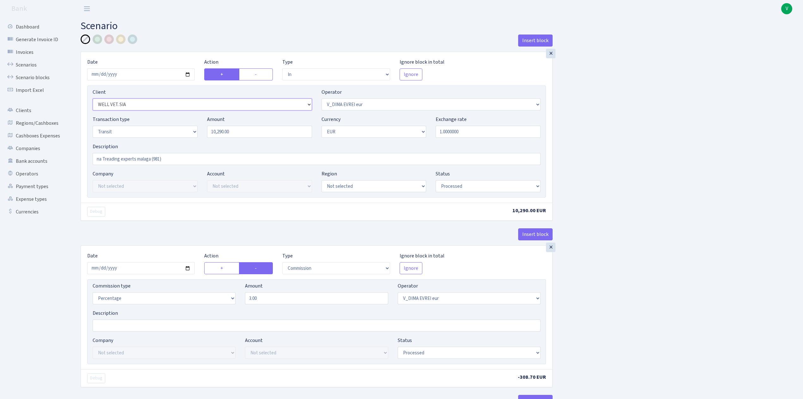
select select
click at [93, 99] on select "Not selected 1 KOC GEMICILIK VE TASIMACILIK 1/BALDERE-SILDEDZE SIGNE 1/SCP NERO…" at bounding box center [203, 104] width 220 height 12
click at [695, 207] on div "Insert block × Date [DATE] Action + - Type --- In Out Commission Field required…" at bounding box center [437, 333] width 723 height 599
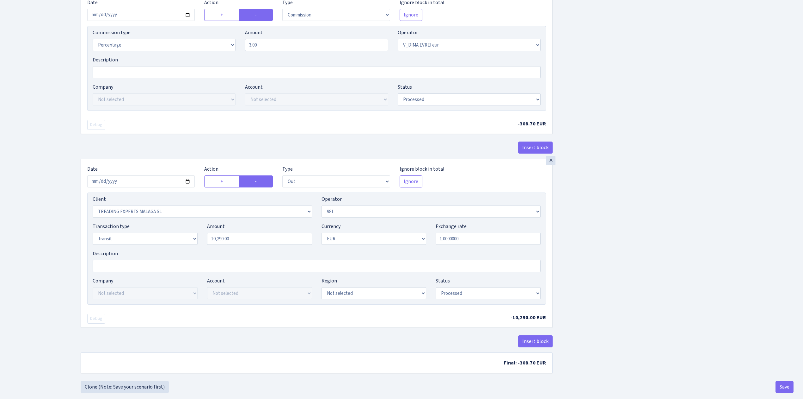
scroll to position [267, 0]
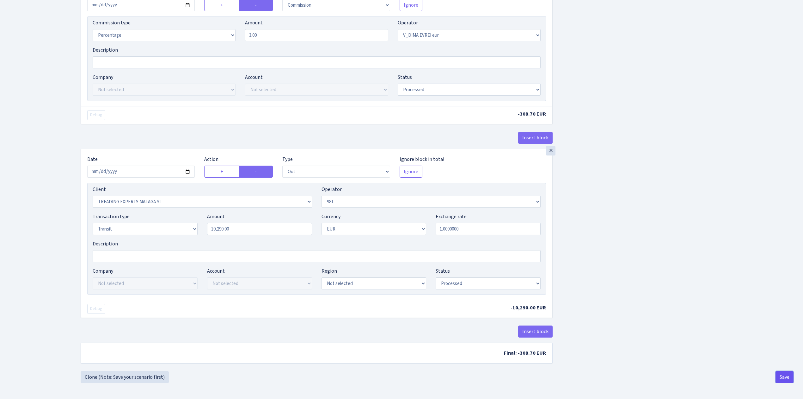
click at [786, 377] on button "Save" at bounding box center [785, 377] width 18 height 12
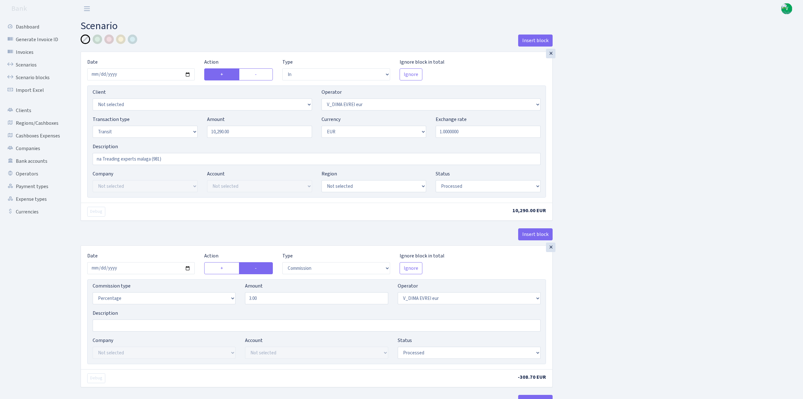
select select "in"
select select "431"
select select "5"
select select "1"
select select "processed"
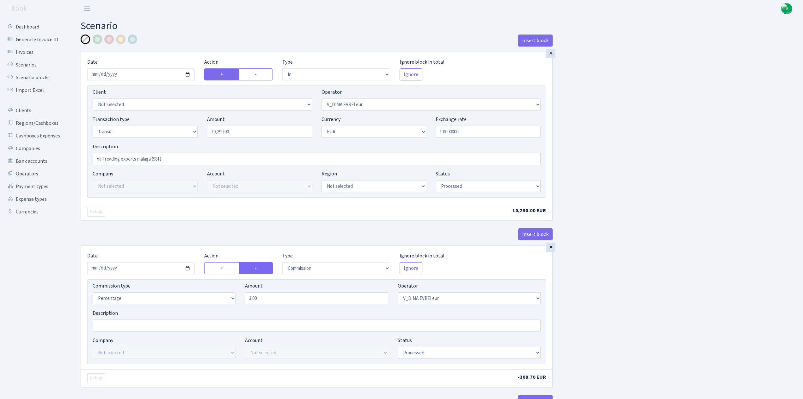
select select "commission"
select select "431"
select select "processed"
select select "out"
select select "2518"
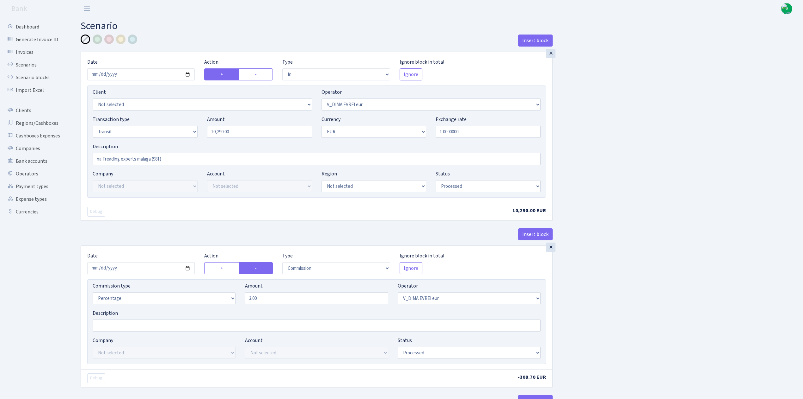
select select "61"
select select "5"
select select "1"
select select "processed"
click at [48, 66] on link "Scenarios" at bounding box center [34, 65] width 63 height 13
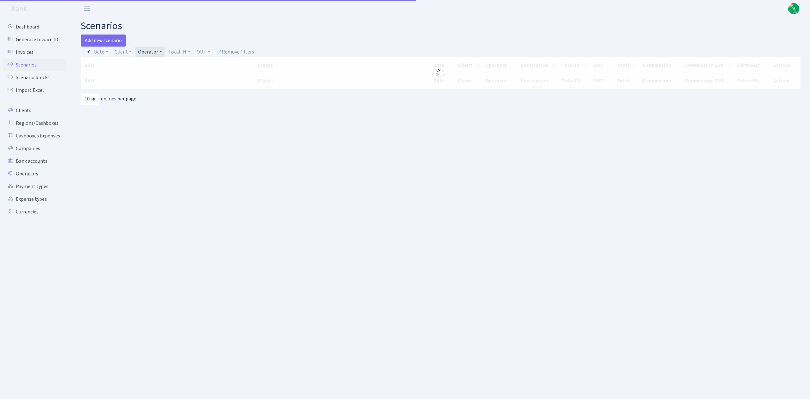
select select "100"
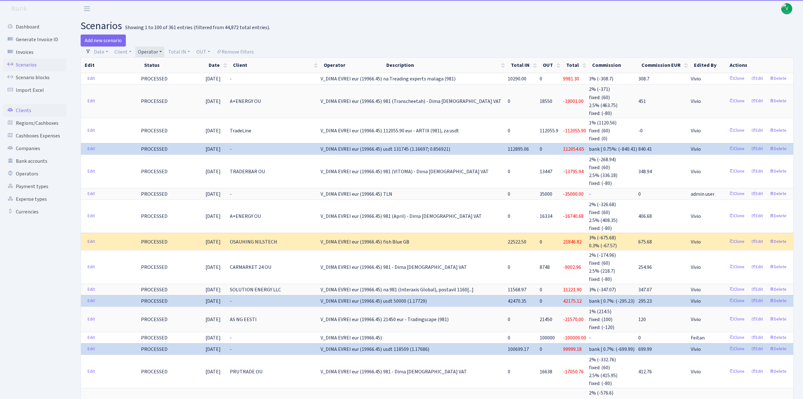
click at [23, 108] on link "Clients" at bounding box center [34, 110] width 63 height 13
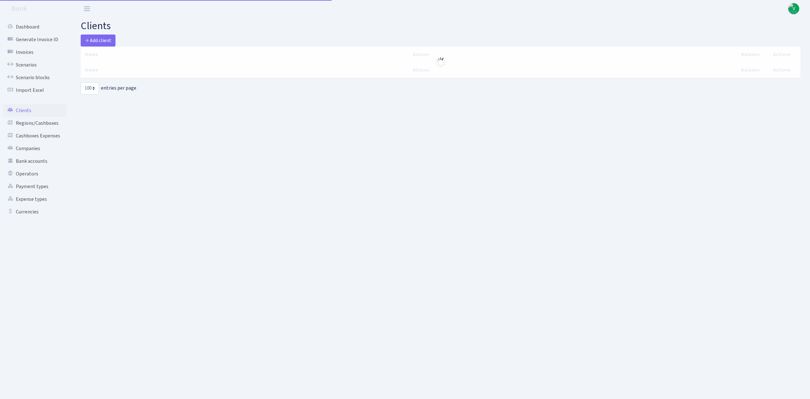
select select "100"
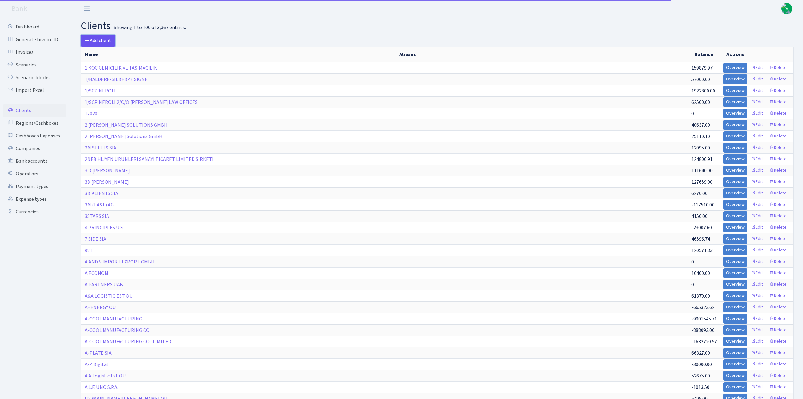
click at [104, 38] on span "Add client" at bounding box center [98, 40] width 27 height 7
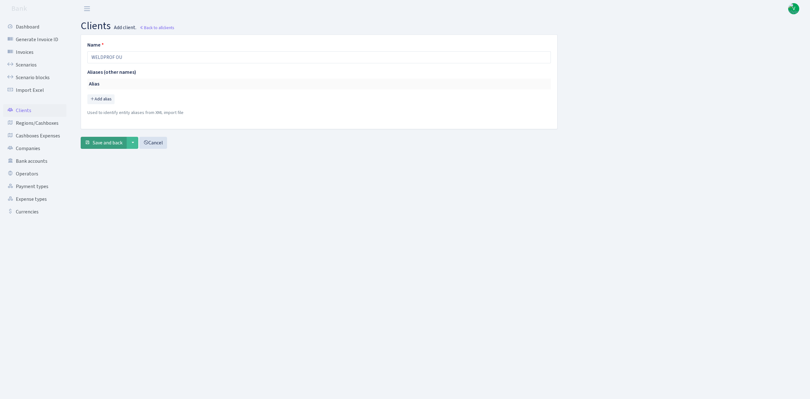
type input "WELDPROF OU"
click at [109, 145] on span "Save and back" at bounding box center [108, 142] width 30 height 7
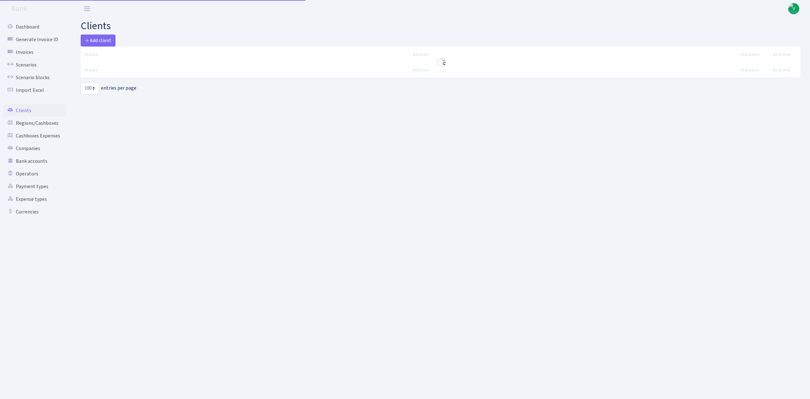
select select "100"
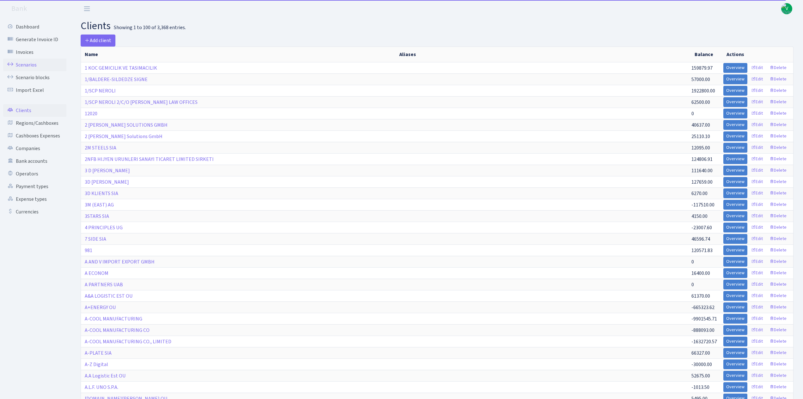
click at [33, 62] on link "Scenarios" at bounding box center [34, 65] width 63 height 13
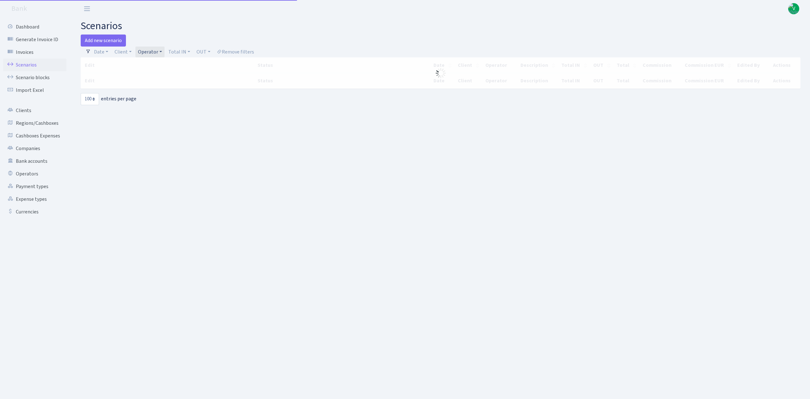
select select "100"
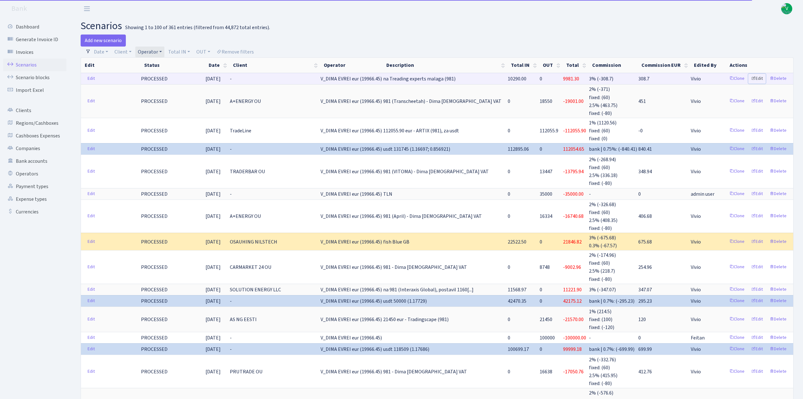
click at [758, 77] on link "Edit" at bounding box center [757, 79] width 17 height 10
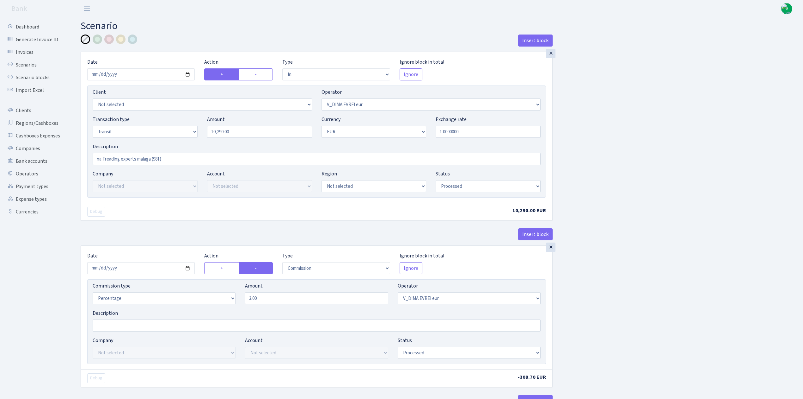
select select "in"
select select "431"
select select "5"
select select "1"
select select "processed"
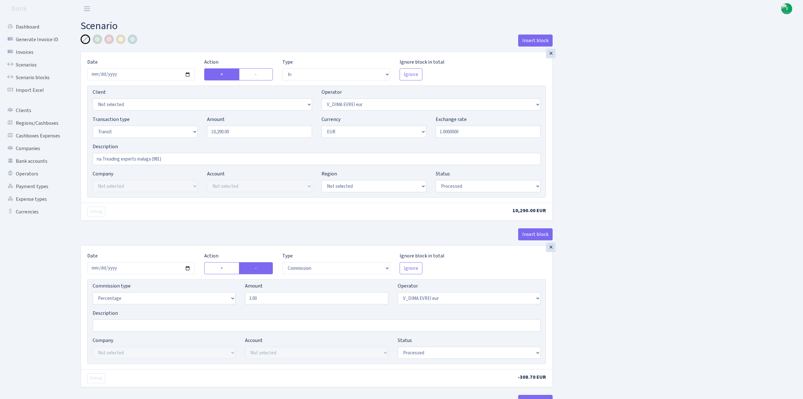
select select "commission"
select select "431"
select select "processed"
select select "out"
select select "2518"
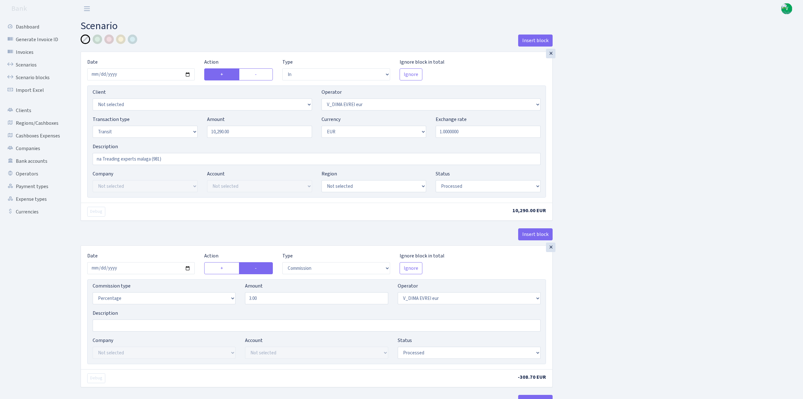
select select "61"
select select "5"
select select "1"
select select "processed"
click at [192, 105] on select "Not selected 1 KOC GEMICILIK VE TASIMACILIK 1/BALDERE-SILDEDZE SIGNE 1/SCP NERO…" at bounding box center [203, 104] width 220 height 12
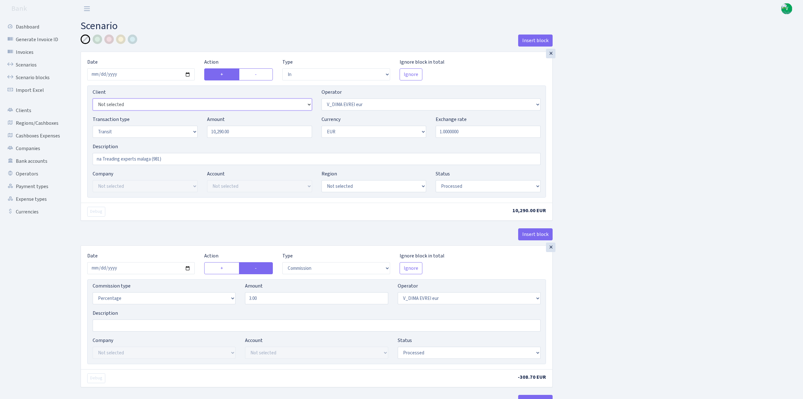
select select "3393"
click at [93, 99] on select "Not selected 1 KOC GEMICILIK VE TASIMACILIK 1/BALDERE-SILDEDZE SIGNE 1/SCP NERO…" at bounding box center [203, 104] width 220 height 12
click at [616, 225] on div "Insert block × Date 2025-10-02 Action + - Type --- In Out Commission Field requ…" at bounding box center [437, 333] width 723 height 599
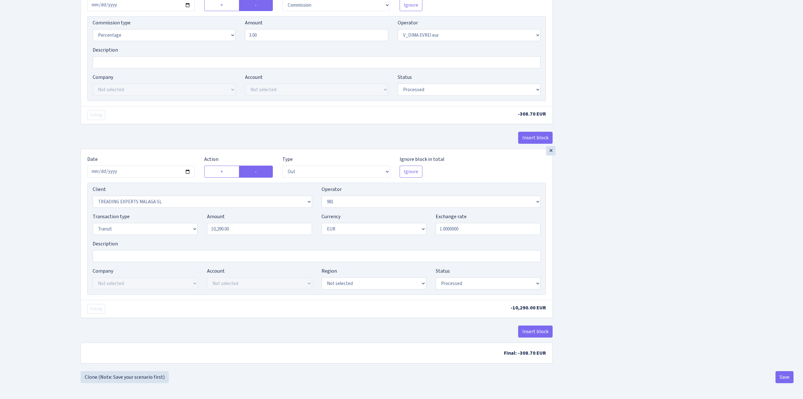
scroll to position [267, 0]
click at [785, 373] on button "Save" at bounding box center [785, 377] width 18 height 12
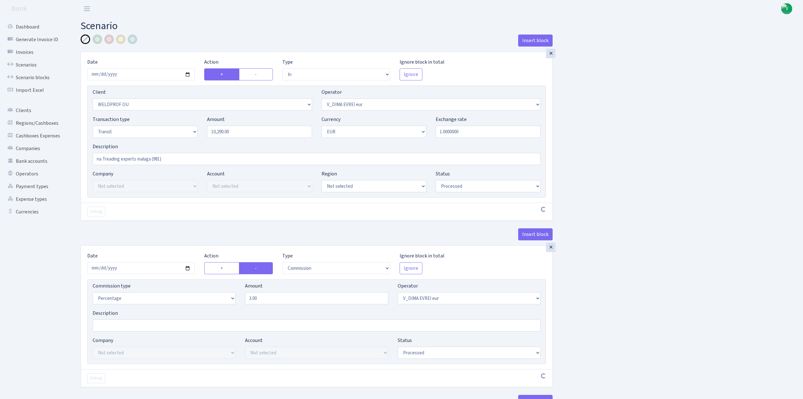
select select "in"
select select "3393"
select select "431"
select select "5"
select select "1"
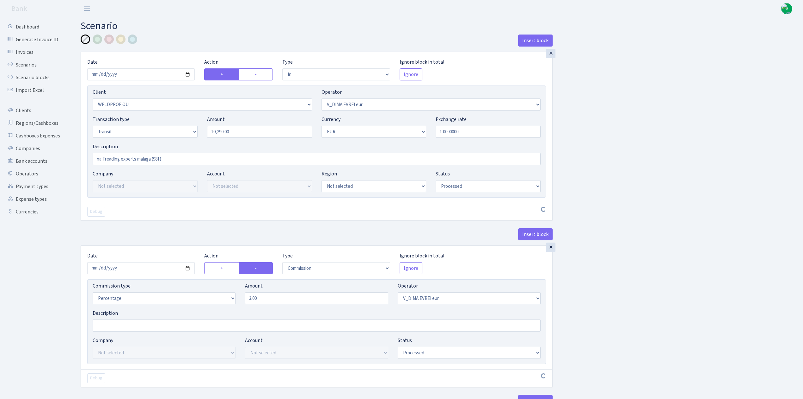
select select "processed"
select select "commission"
select select "431"
select select "processed"
select select "out"
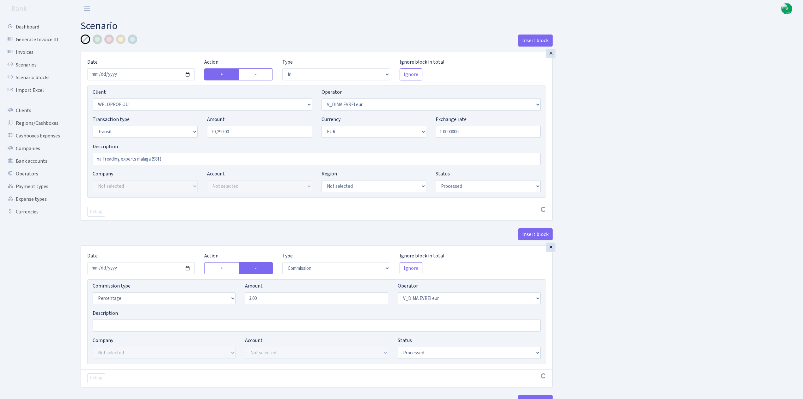
select select "2518"
select select "61"
select select "5"
select select "1"
select select "processed"
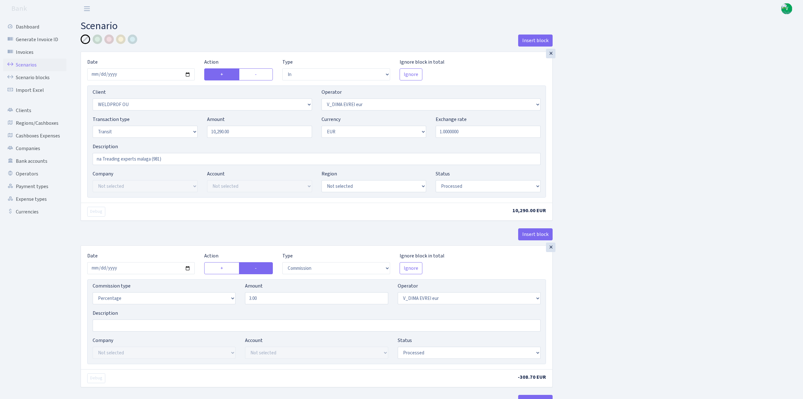
click at [27, 66] on link "Scenarios" at bounding box center [34, 65] width 63 height 13
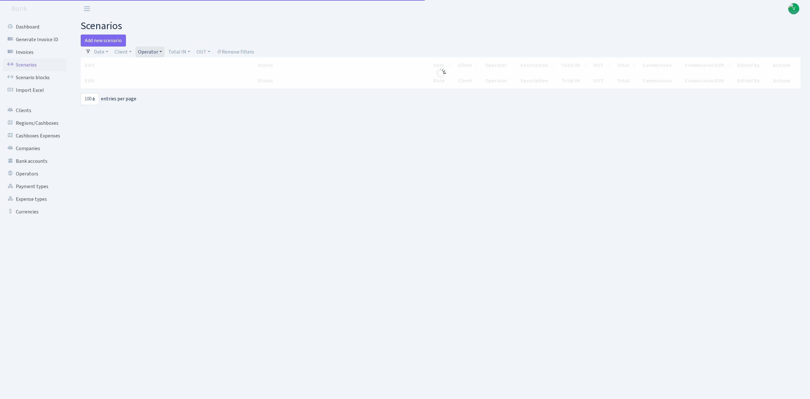
select select "100"
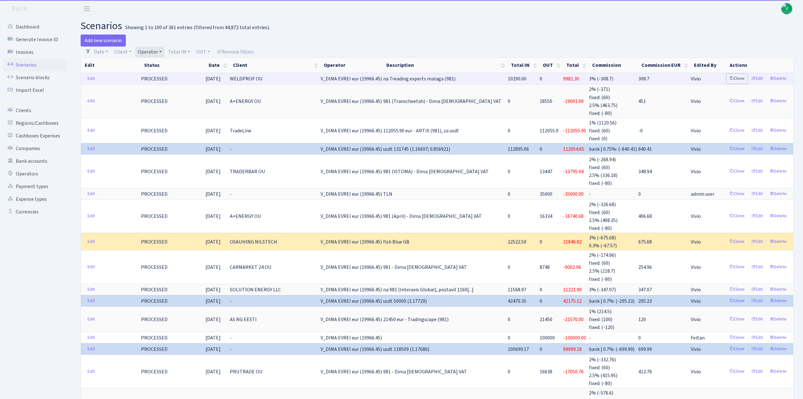
click at [736, 78] on link "Clone" at bounding box center [737, 79] width 21 height 10
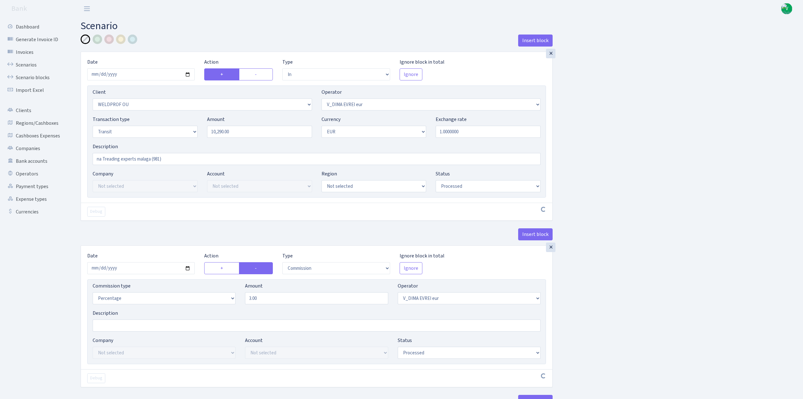
select select "in"
select select "3393"
select select "431"
select select "5"
select select "1"
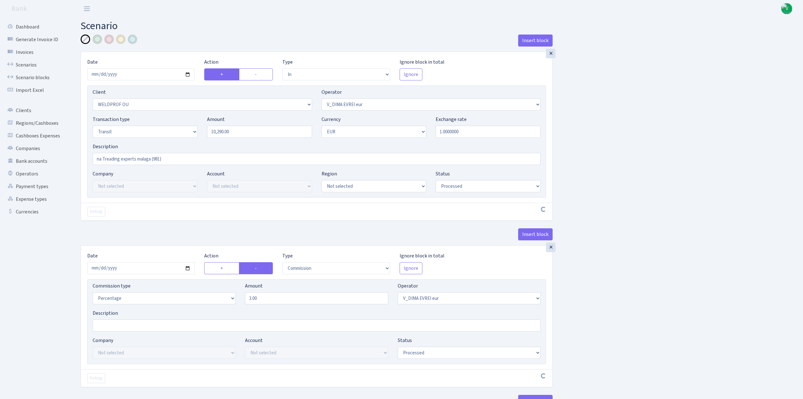
select select "processed"
select select "commission"
select select "431"
select select "processed"
select select "out"
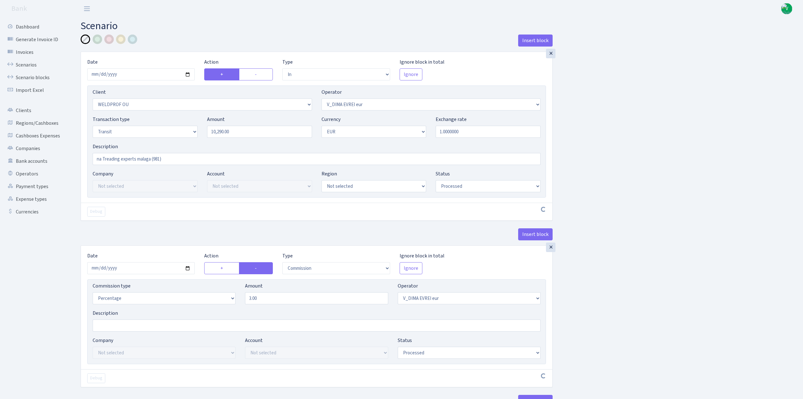
select select "2518"
select select "61"
select select "5"
select select "1"
select select "processed"
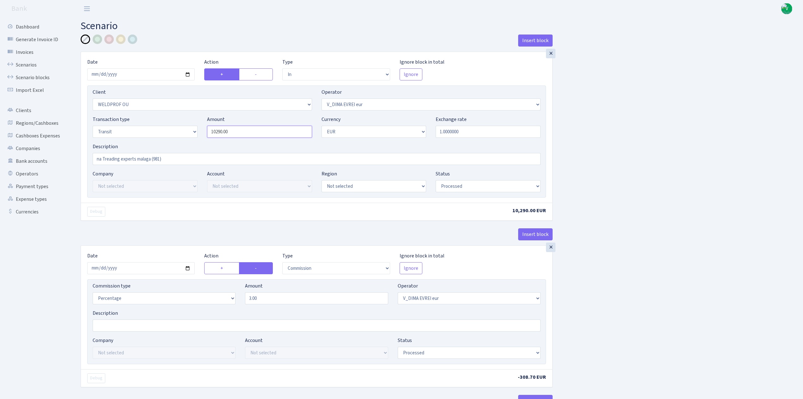
click at [235, 129] on input "10290.00" at bounding box center [259, 132] width 105 height 12
drag, startPoint x: 247, startPoint y: 132, endPoint x: 182, endPoint y: 126, distance: 65.5
click at [183, 126] on div "Transaction type Not selected 981 ELF FISH crypto GIRT IVO dekl MM-BALTIC eur U…" at bounding box center [317, 128] width 458 height 27
click at [484, 131] on input "1.0000000" at bounding box center [488, 132] width 105 height 12
type input "20,108.00"
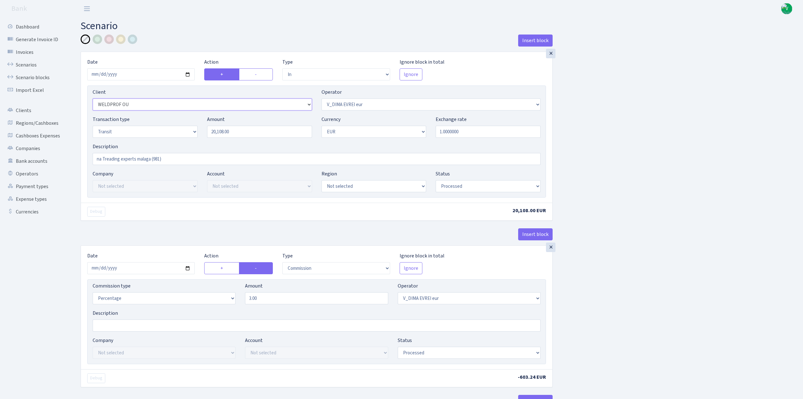
click at [164, 106] on select "Not selected 1 KOC GEMICILIK VE TASIMACILIK 1/BALDERE-SILDEDZE SIGNE 1/SCP NERO…" at bounding box center [203, 104] width 220 height 12
select select "2435"
click at [329, 28] on h2 "Scenario" at bounding box center [437, 26] width 713 height 12
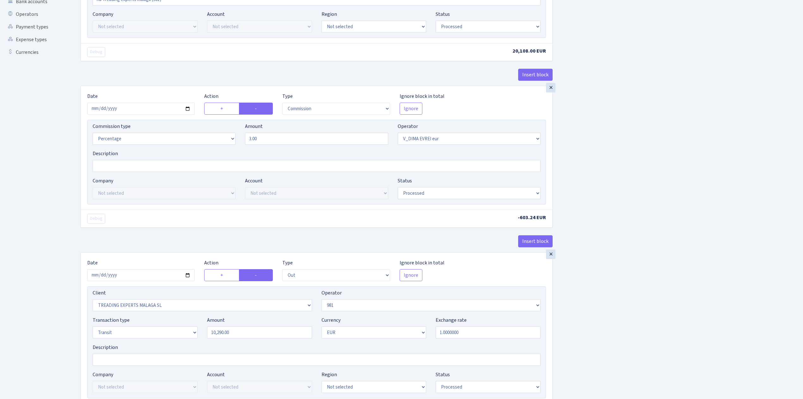
scroll to position [211, 0]
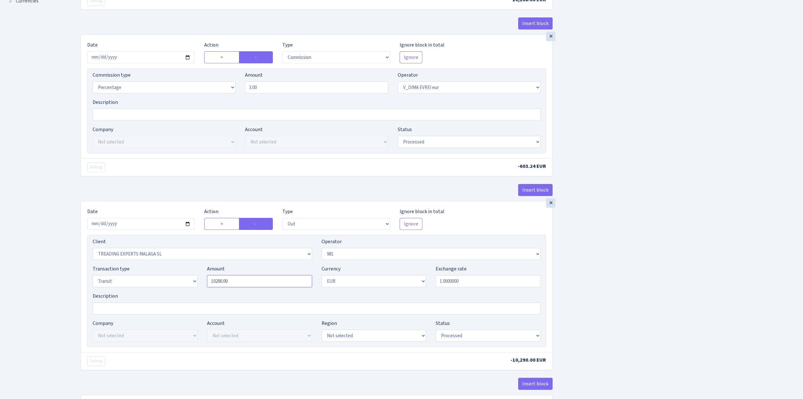
drag, startPoint x: 245, startPoint y: 283, endPoint x: 156, endPoint y: 268, distance: 90.2
click at [156, 268] on div "Transaction type Not selected 981 ELF FISH crypto GIRT IVO dekl MM-BALTIC eur U…" at bounding box center [317, 278] width 458 height 27
click at [713, 291] on div "Insert block × Date [DATE] Action + - Type --- In Out Commission Field required…" at bounding box center [437, 123] width 723 height 599
type input "20,108.00"
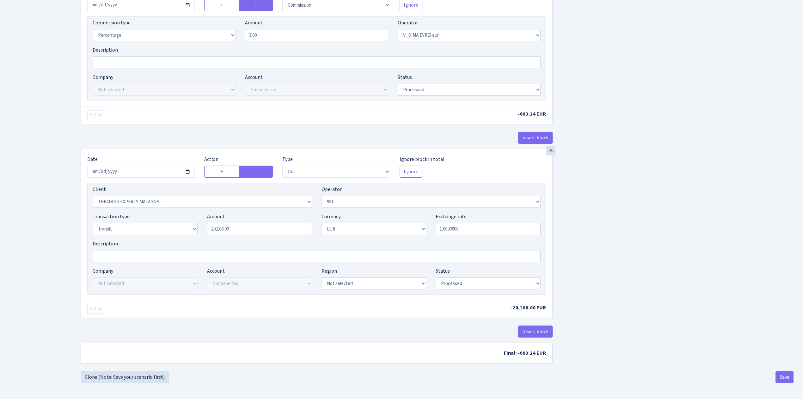
scroll to position [267, 0]
click at [783, 377] on button "Save" at bounding box center [785, 377] width 18 height 12
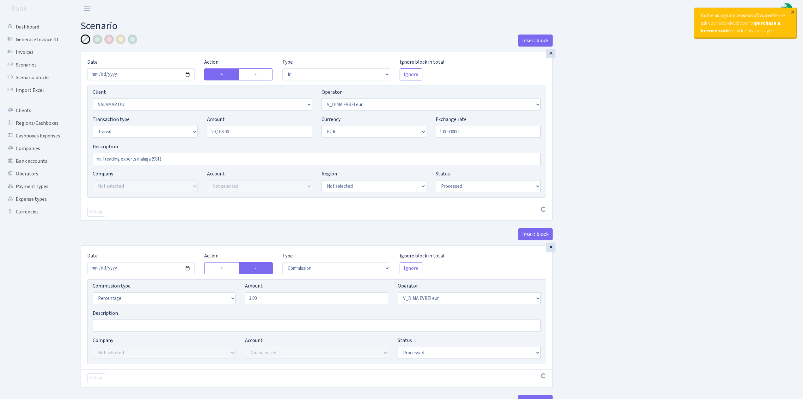
select select "in"
select select "2435"
select select "431"
select select "5"
select select "1"
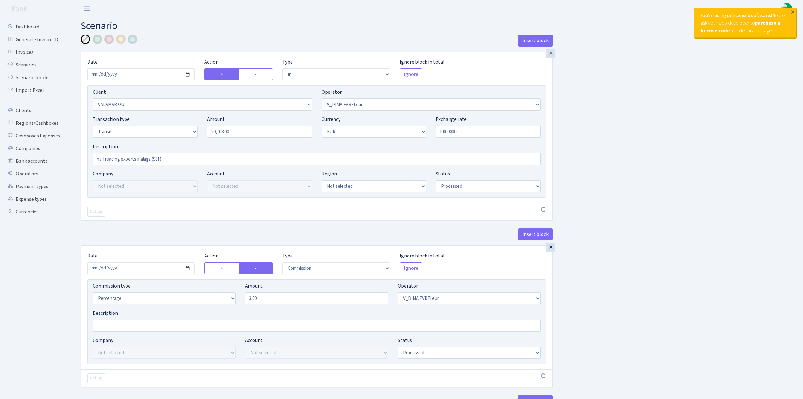
select select "processed"
select select "commission"
select select "431"
select select "processed"
select select "out"
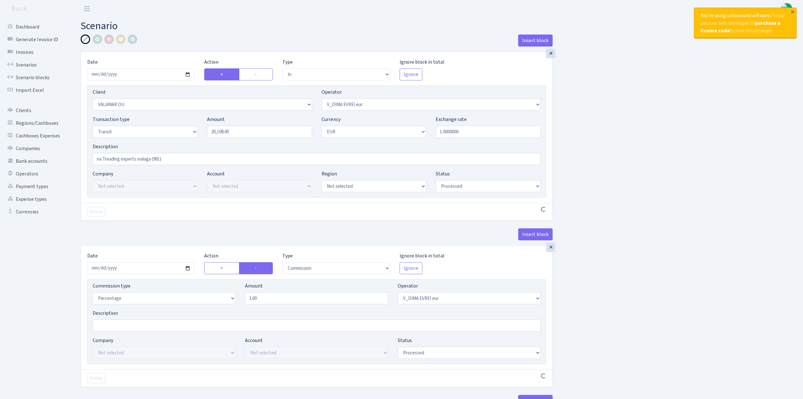
select select "2518"
select select "61"
select select "5"
select select "1"
select select "processed"
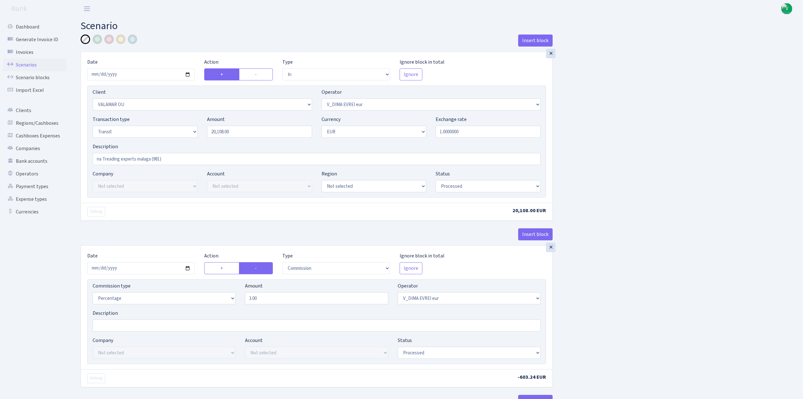
click at [29, 62] on link "Scenarios" at bounding box center [34, 65] width 63 height 13
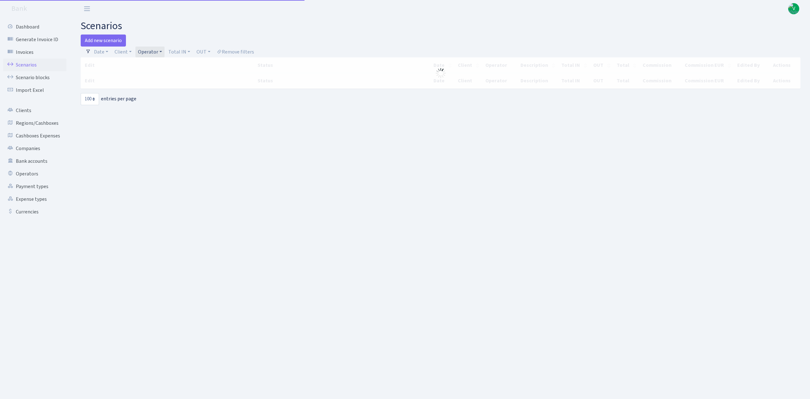
select select "100"
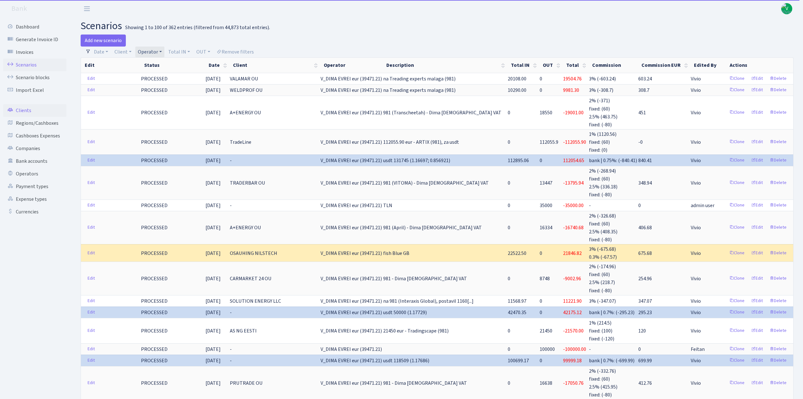
click at [26, 108] on link "Clients" at bounding box center [34, 110] width 63 height 13
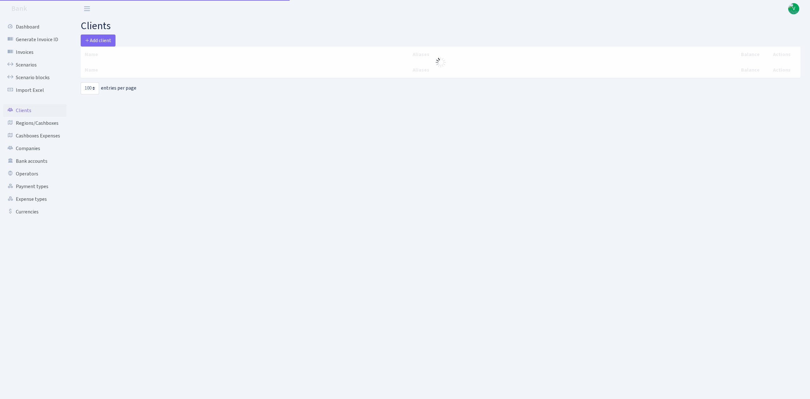
select select "100"
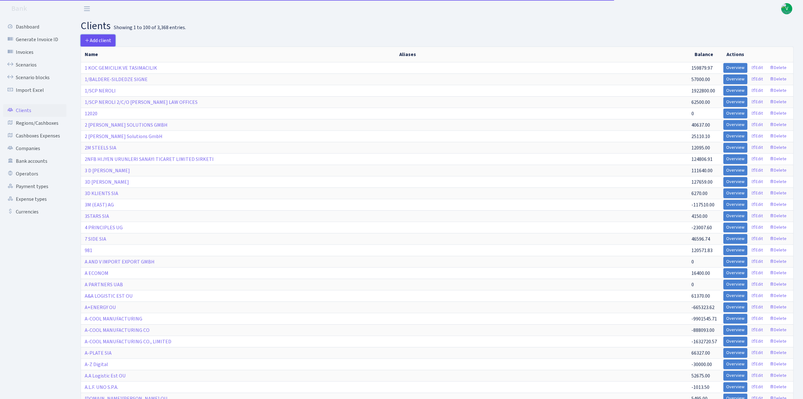
click at [102, 35] on link "Add client" at bounding box center [98, 40] width 35 height 12
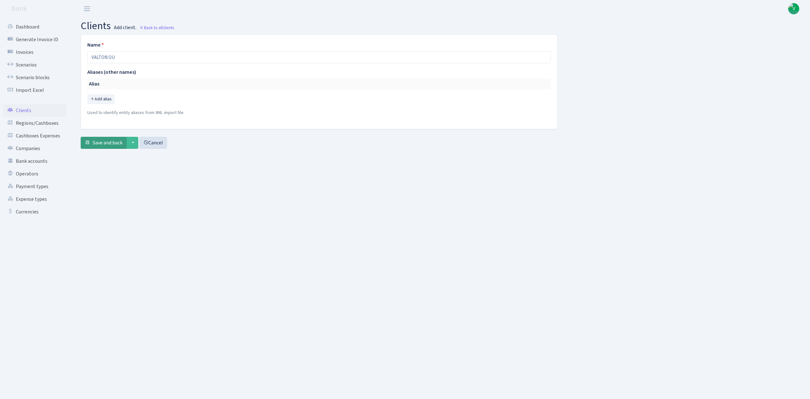
type input "VALTON OU"
click at [106, 138] on button "Save and back" at bounding box center [104, 143] width 46 height 12
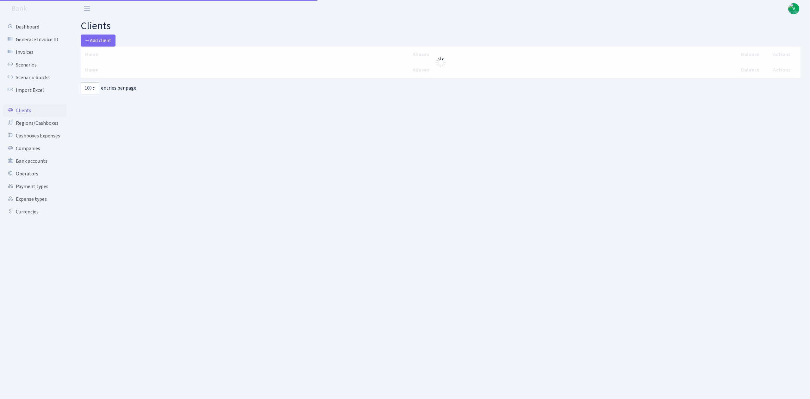
select select "100"
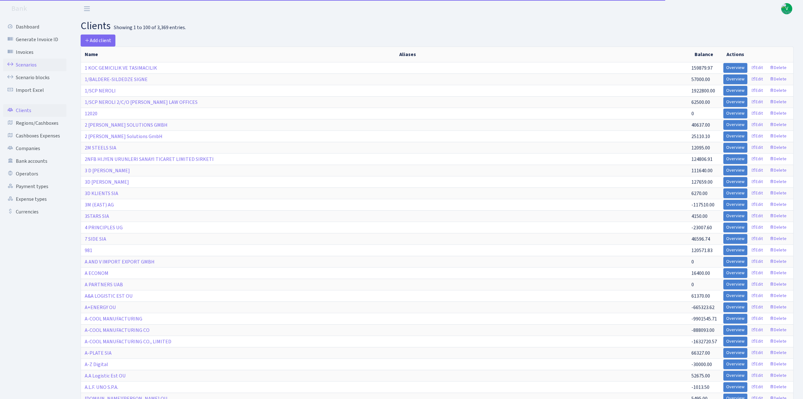
click at [32, 65] on link "Scenarios" at bounding box center [34, 65] width 63 height 13
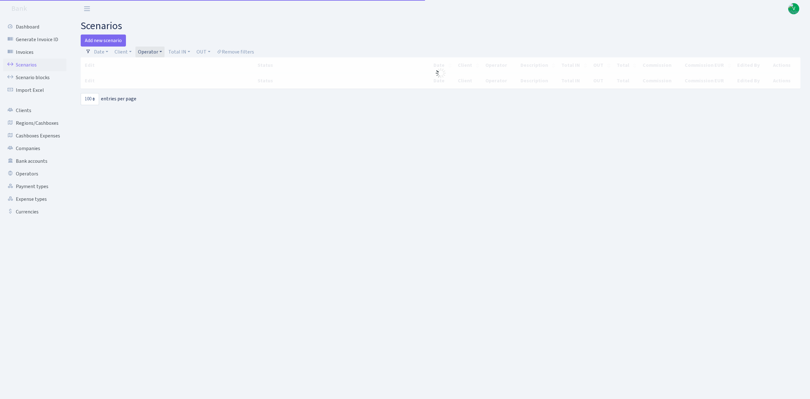
select select "100"
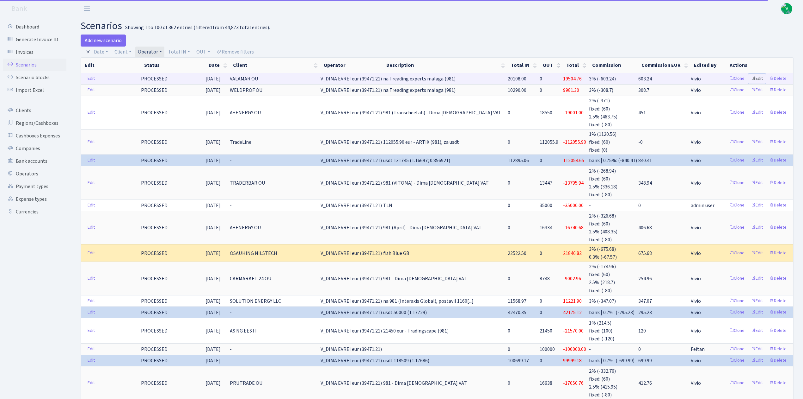
click at [757, 78] on link "Edit" at bounding box center [757, 79] width 17 height 10
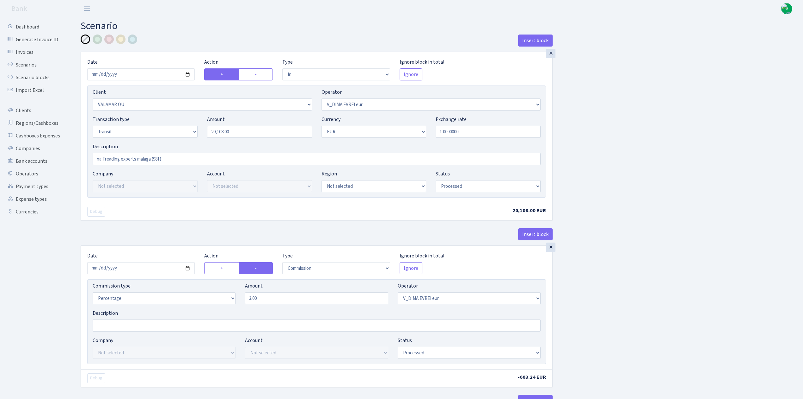
select select "in"
select select "2435"
select select "431"
select select "5"
select select "1"
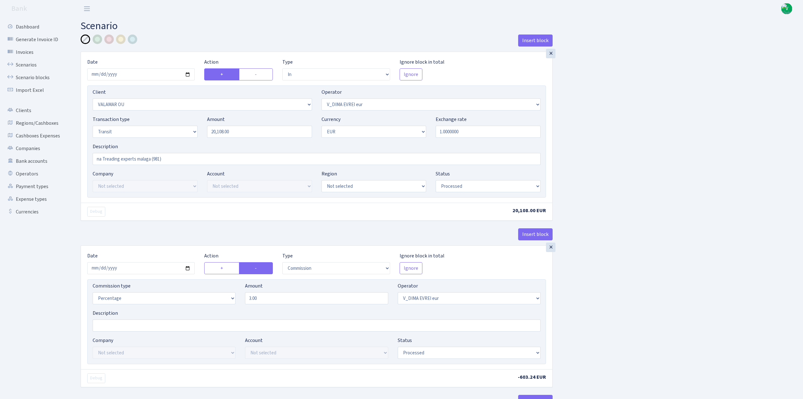
select select "processed"
select select "commission"
select select "431"
select select "processed"
select select "out"
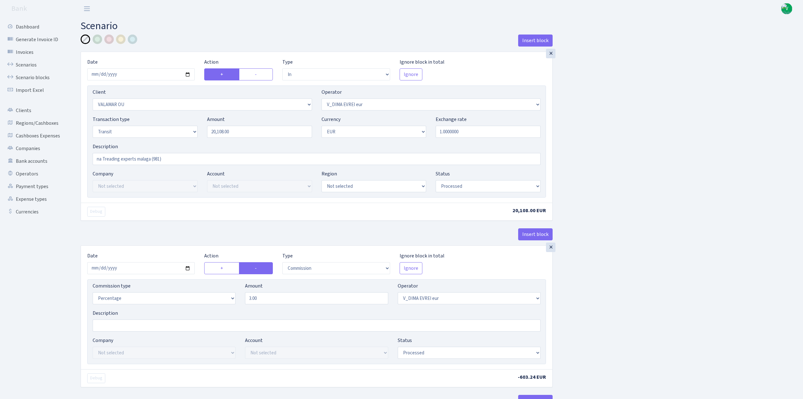
select select "2518"
select select "61"
select select "5"
select select "1"
select select "processed"
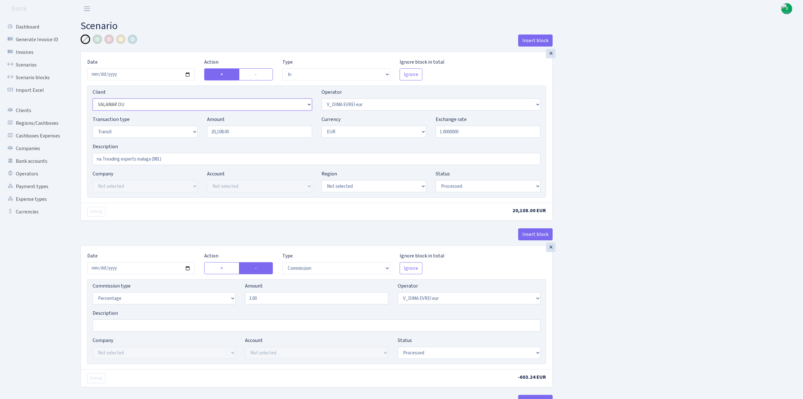
click at [217, 105] on select "Not selected 1 KOC GEMICILIK VE TASIMACILIK 1/BALDERE-SILDEDZE SIGNE 1/SCP NERO…" at bounding box center [203, 104] width 220 height 12
select select "3394"
click at [93, 99] on select "Not selected 1 KOC GEMICILIK VE TASIMACILIK 1/BALDERE-SILDEDZE SIGNE 1/SCP NERO…" at bounding box center [203, 104] width 220 height 12
click at [693, 237] on div "Insert block × Date 2025-10-02 Action + - Type --- In Out Commission Field requ…" at bounding box center [437, 333] width 723 height 599
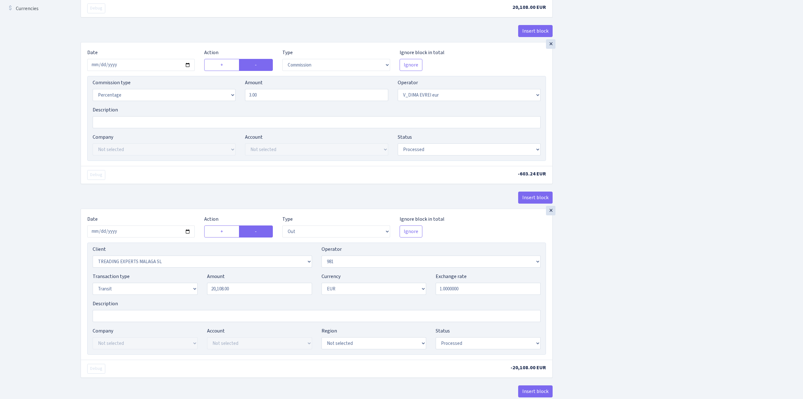
scroll to position [267, 0]
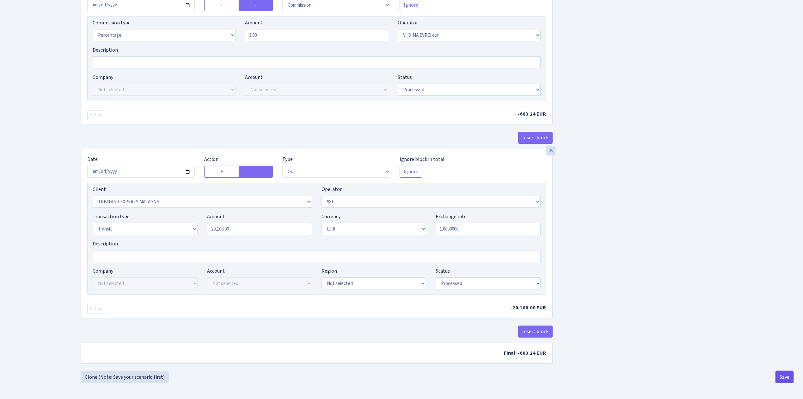
click at [785, 376] on button "Save" at bounding box center [785, 377] width 18 height 12
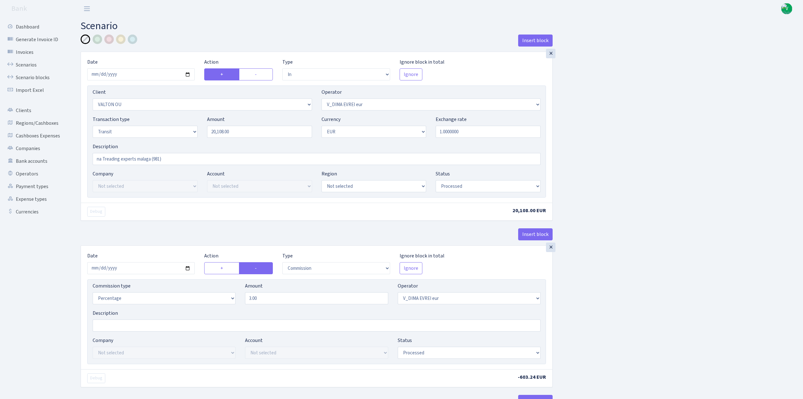
select select "in"
select select "3394"
select select "431"
select select "5"
select select "1"
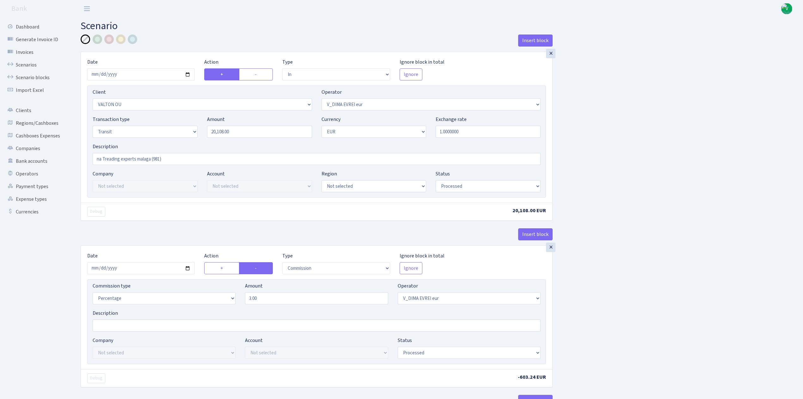
select select "processed"
select select "commission"
select select "431"
select select "processed"
select select "out"
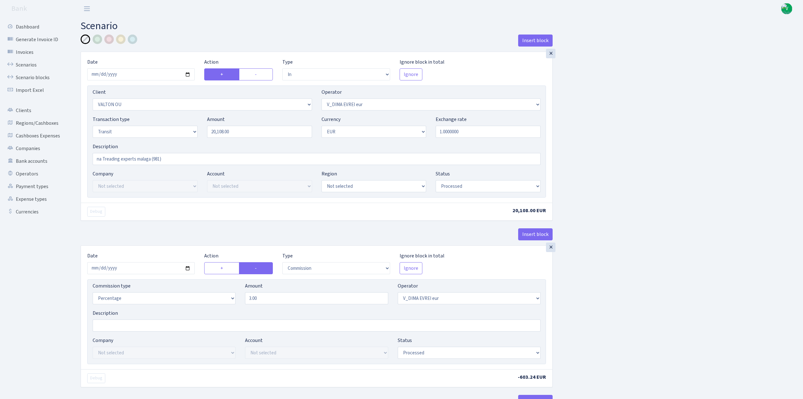
select select "2518"
select select "61"
select select "5"
select select "1"
select select "processed"
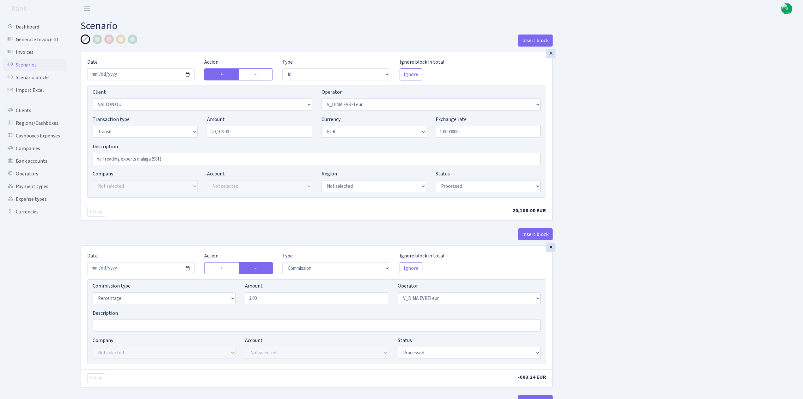
click at [32, 63] on link "Scenarios" at bounding box center [34, 65] width 63 height 13
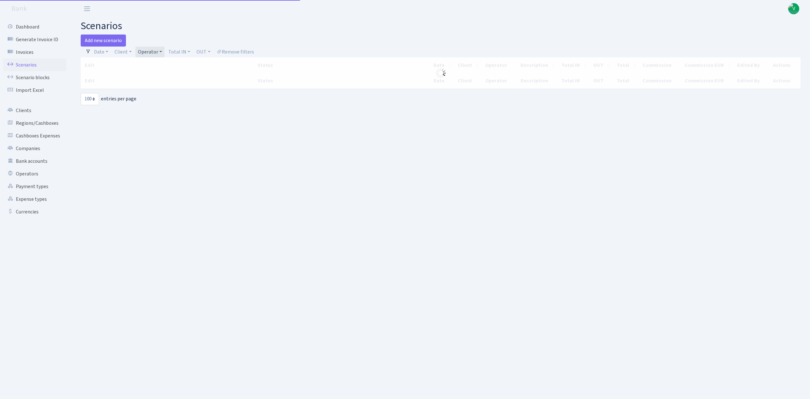
select select "100"
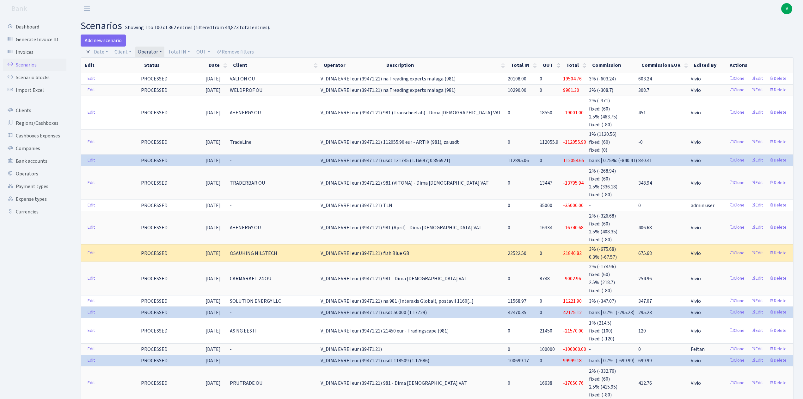
click at [156, 51] on link "Operator" at bounding box center [149, 51] width 29 height 11
select select
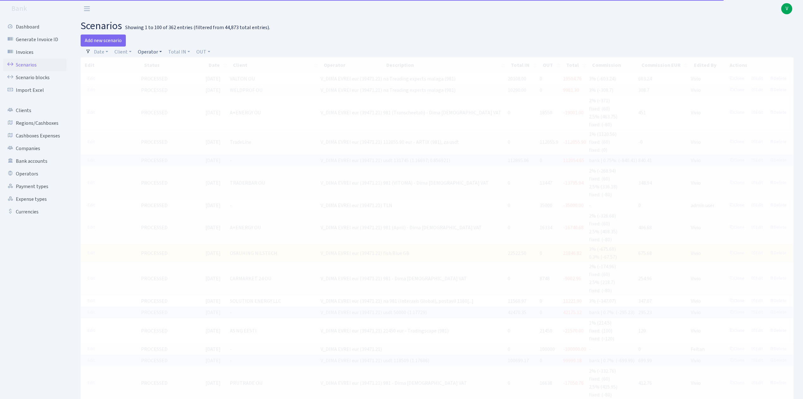
click at [155, 51] on link "Operator" at bounding box center [149, 51] width 29 height 11
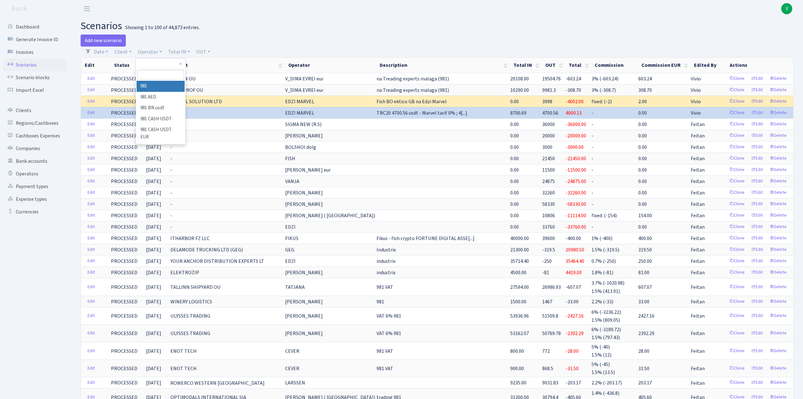
click at [162, 86] on li "981" at bounding box center [161, 86] width 48 height 11
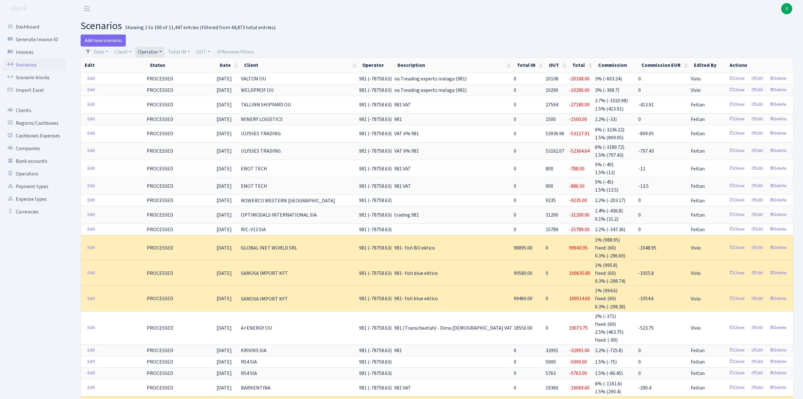
click at [150, 49] on link "Operator" at bounding box center [149, 51] width 29 height 11
click at [367, 23] on h2 "scenarios Showing 1 to 100 of 11,447 entries (filtered from 44,873 total entrie…" at bounding box center [437, 26] width 713 height 12
click at [147, 53] on link "Operator" at bounding box center [149, 51] width 29 height 11
click at [167, 117] on li "981 CASH USDT" at bounding box center [161, 119] width 48 height 11
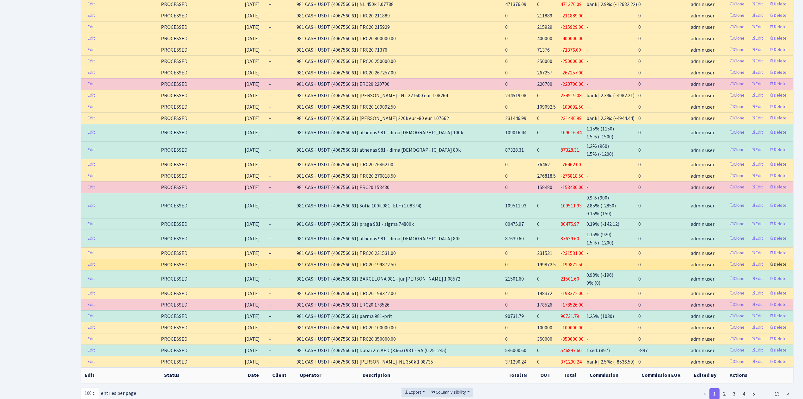
scroll to position [1110, 0]
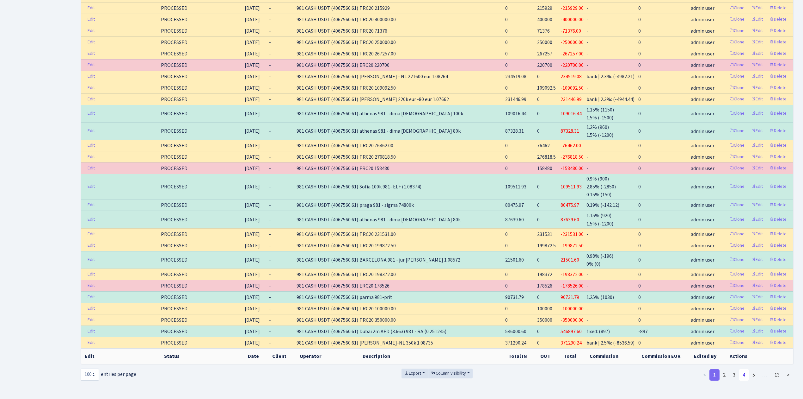
click at [744, 369] on link "4" at bounding box center [744, 374] width 10 height 11
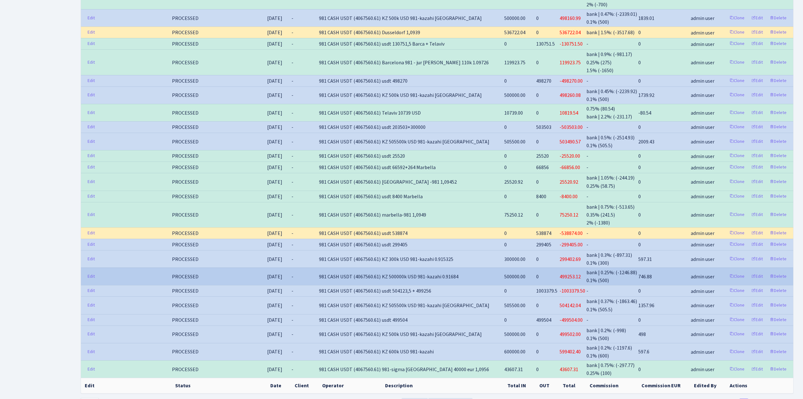
scroll to position [1224, 0]
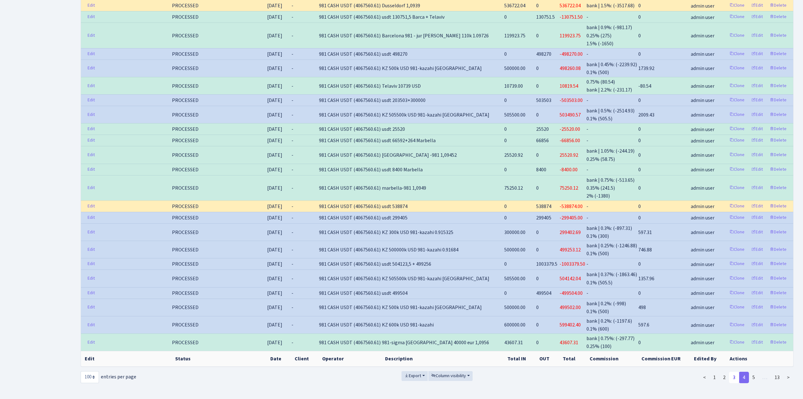
click at [735, 371] on link "3" at bounding box center [734, 376] width 10 height 11
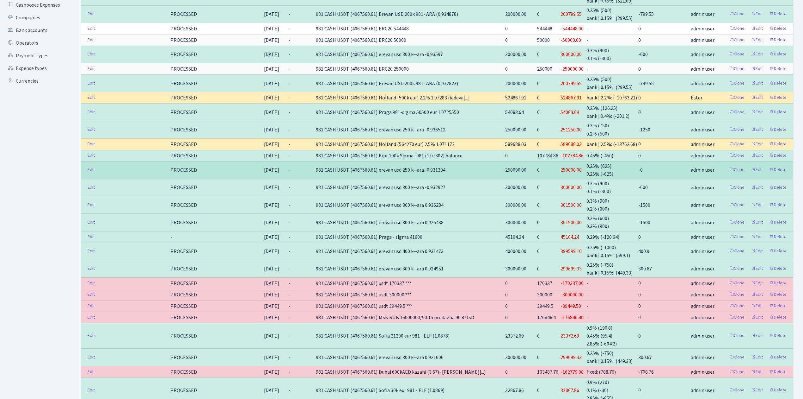
scroll to position [0, 0]
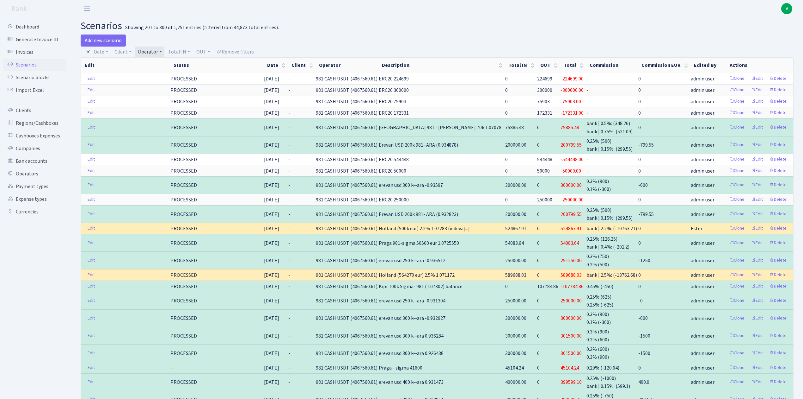
click at [149, 53] on link "Operator" at bounding box center [149, 51] width 29 height 11
click at [152, 132] on li "981 CASH USDT EUR" at bounding box center [161, 133] width 48 height 18
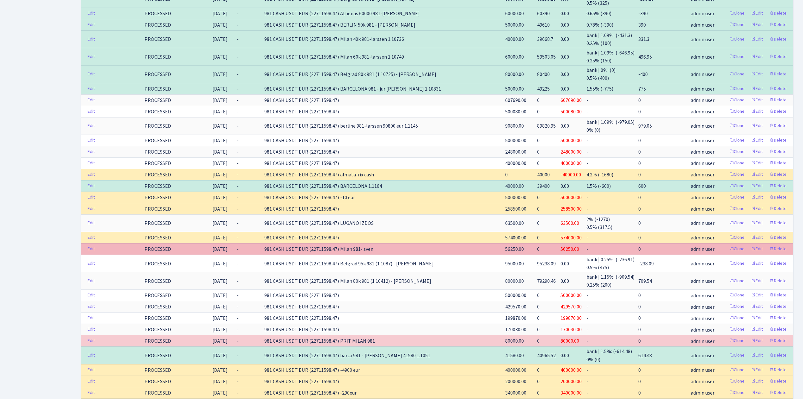
scroll to position [1159, 0]
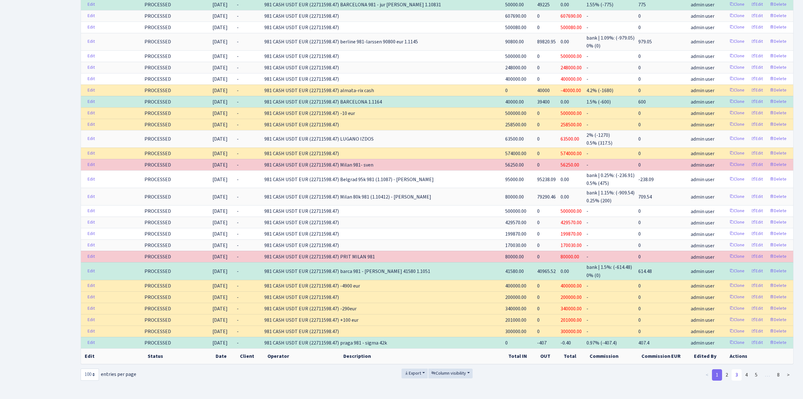
click at [738, 369] on link "3" at bounding box center [737, 374] width 10 height 11
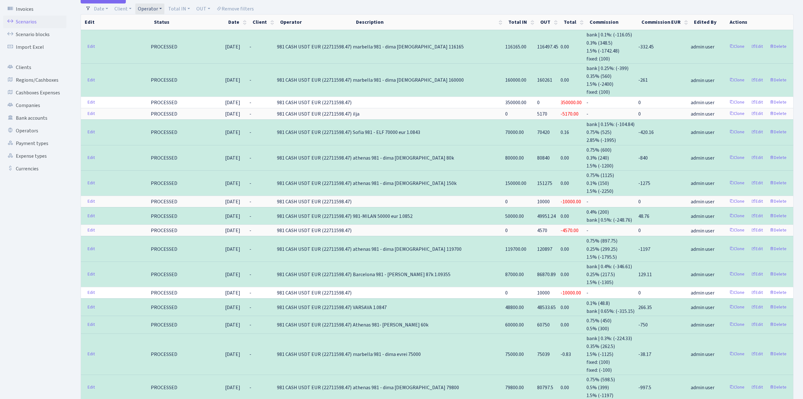
scroll to position [0, 0]
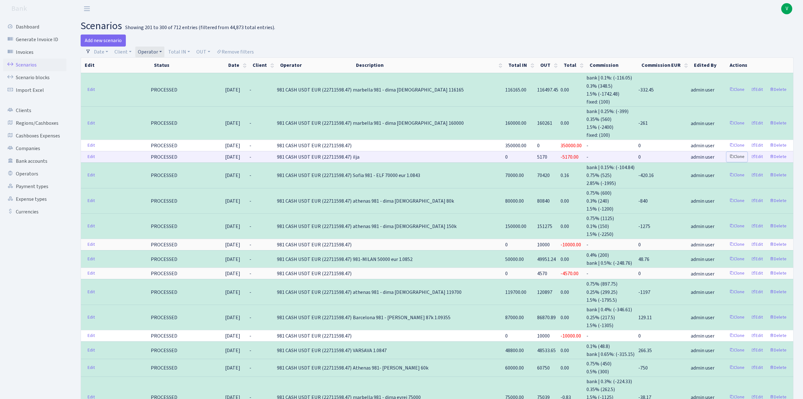
click at [738, 153] on link "Clone" at bounding box center [737, 157] width 21 height 10
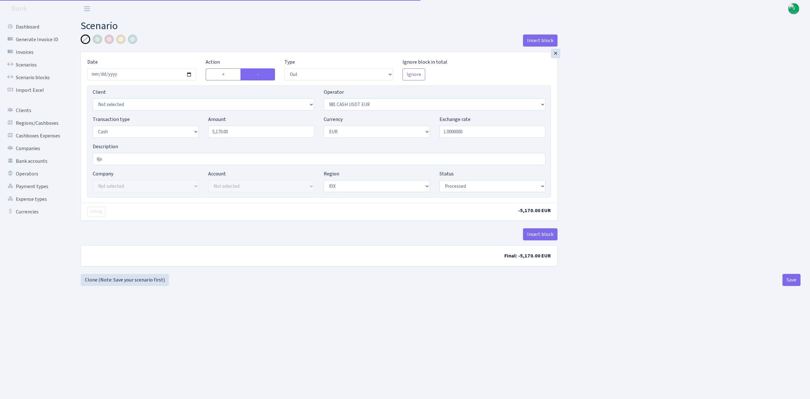
select select "out"
select select "124"
select select "1"
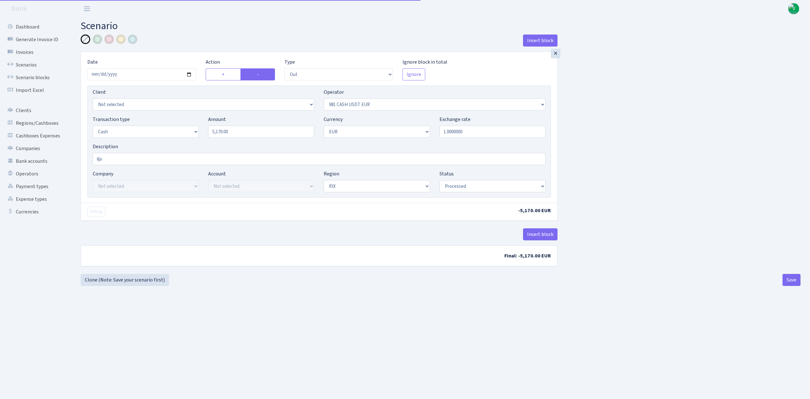
select select "processed"
click at [188, 73] on input "2024-03-27" at bounding box center [141, 74] width 109 height 12
type input "2025-10-02"
click at [256, 128] on input "5170.00" at bounding box center [261, 132] width 106 height 12
drag, startPoint x: 258, startPoint y: 131, endPoint x: 213, endPoint y: 127, distance: 45.7
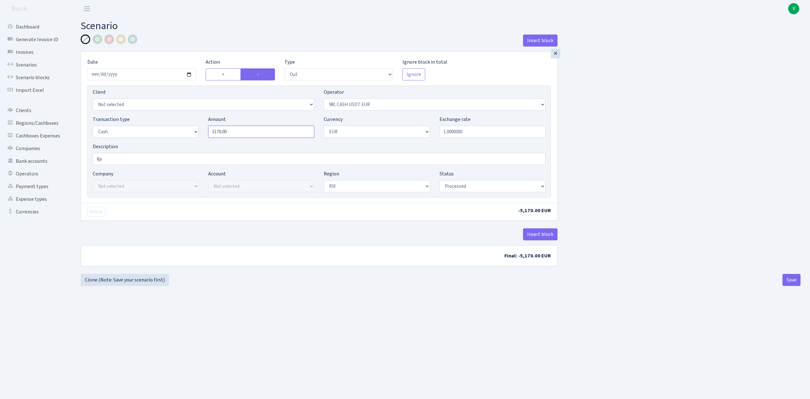
click at [213, 127] on input "5170.00" at bounding box center [261, 132] width 106 height 12
click at [609, 130] on div "Insert block × Date 2025-10-02 Action + - Type --- In Out Commission Field requ…" at bounding box center [440, 153] width 729 height 239
type input "5,415.00"
drag, startPoint x: 112, startPoint y: 161, endPoint x: 69, endPoint y: 156, distance: 43.3
click at [69, 156] on div "Dashboard Generate Invoice ID Invoices Scenarios Scenario blocks Import Excel C…" at bounding box center [405, 199] width 810 height 365
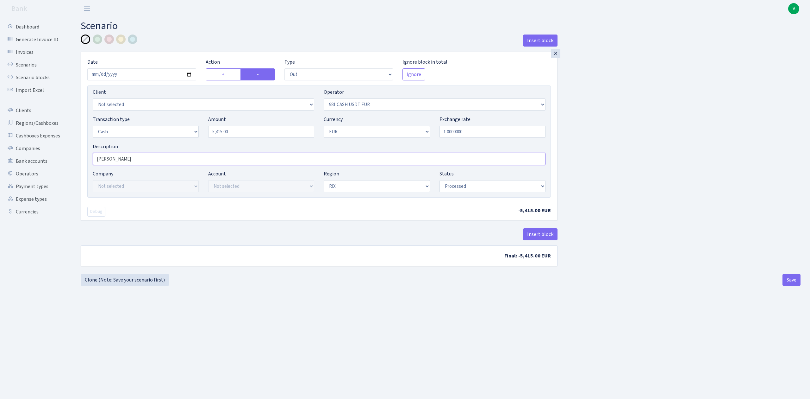
type input "Marija"
click at [363, 103] on select "Not selected 981 981 AED 981 BN usdt 981 CASH USDT 981 CASH USDT EUR 981 GOLD 9…" at bounding box center [434, 104] width 221 height 12
select select "434"
click at [324, 99] on select "Not selected 981 981 AED 981 BN usdt 981 CASH USDT 981 CASH USDT EUR 981 GOLD 9…" at bounding box center [434, 104] width 221 height 12
click at [788, 280] on button "Save" at bounding box center [791, 280] width 18 height 12
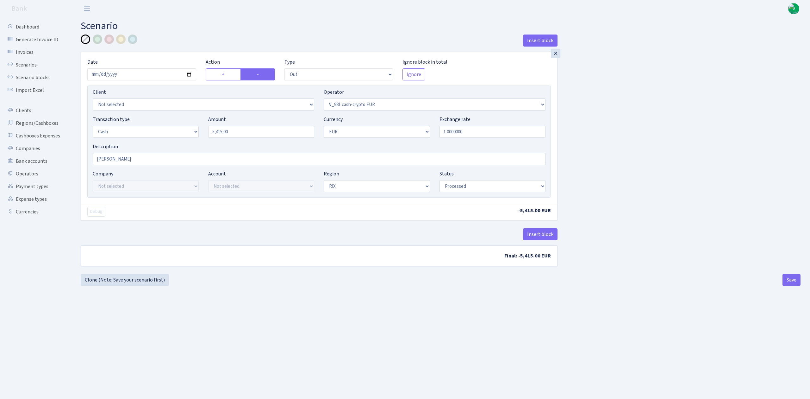
select select "out"
select select "434"
select select "1"
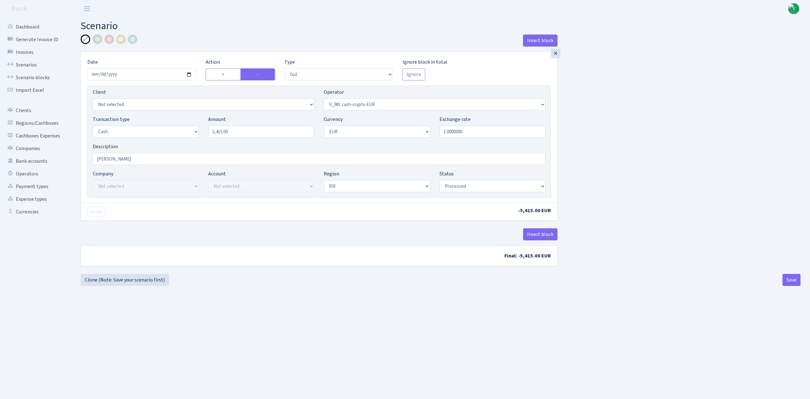
select select "processed"
click at [37, 64] on link "Scenarios" at bounding box center [34, 65] width 63 height 13
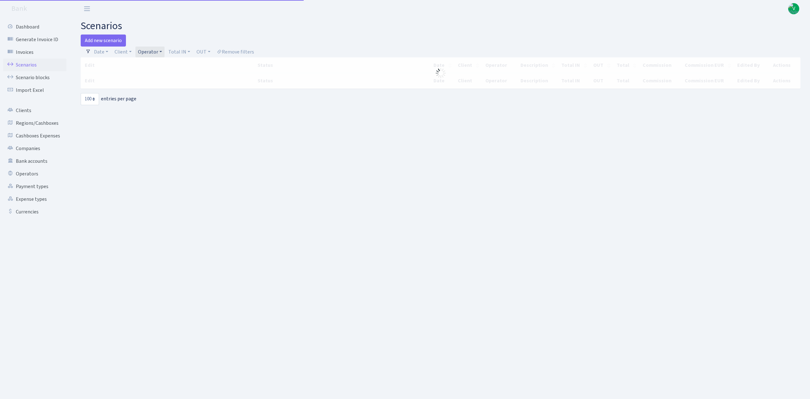
select select "100"
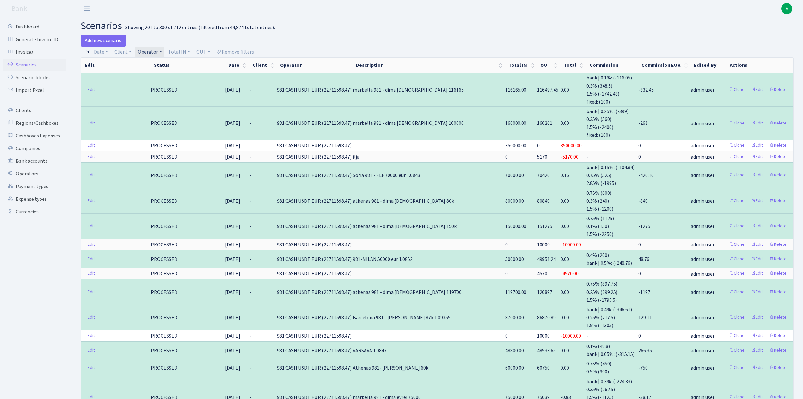
click at [153, 53] on link "Operator" at bounding box center [149, 51] width 29 height 11
click at [161, 117] on li "981 CASH USDT" at bounding box center [161, 119] width 48 height 11
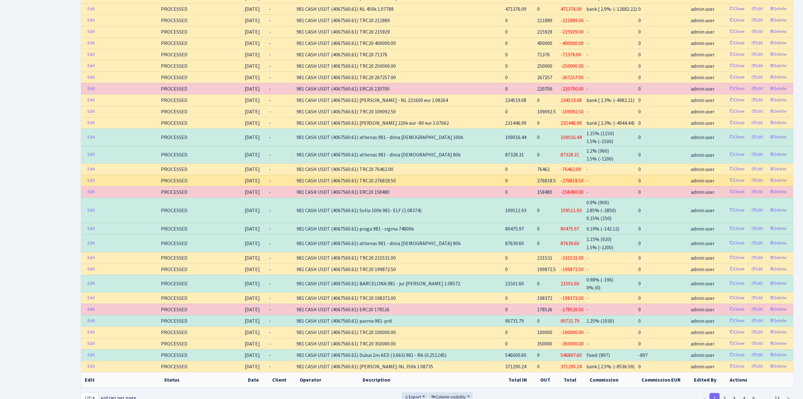
scroll to position [1110, 0]
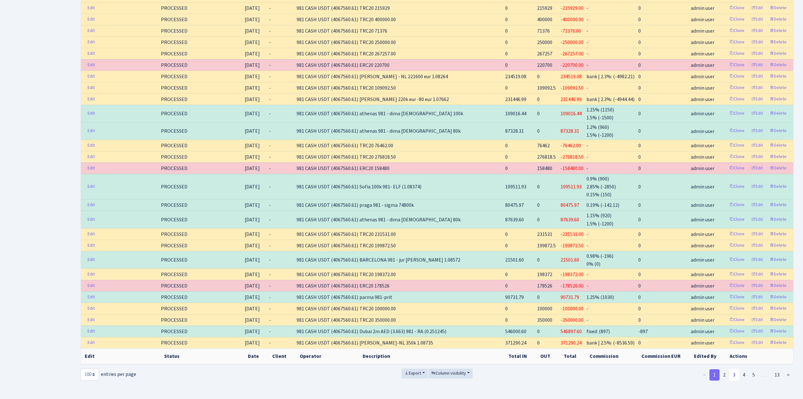
click at [737, 369] on link "3" at bounding box center [734, 374] width 10 height 11
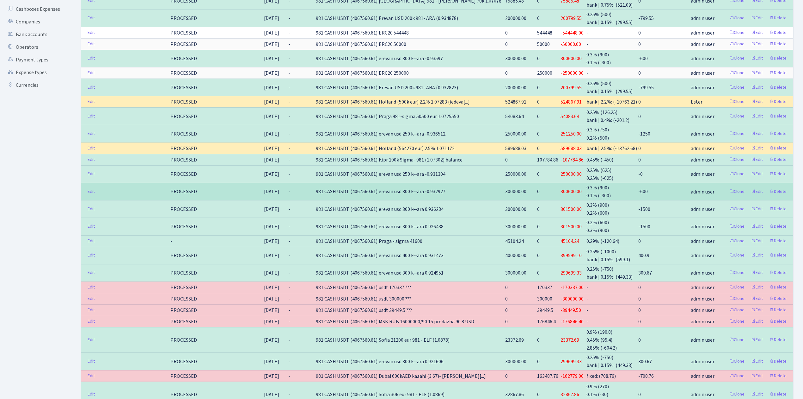
scroll to position [0, 0]
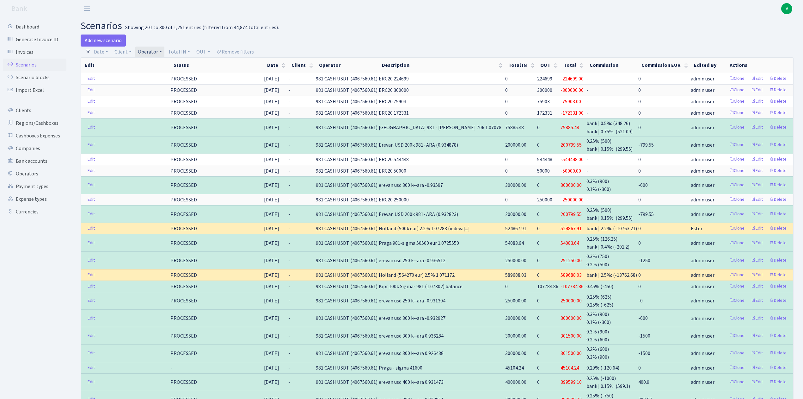
click at [149, 49] on link "Operator" at bounding box center [149, 51] width 29 height 11
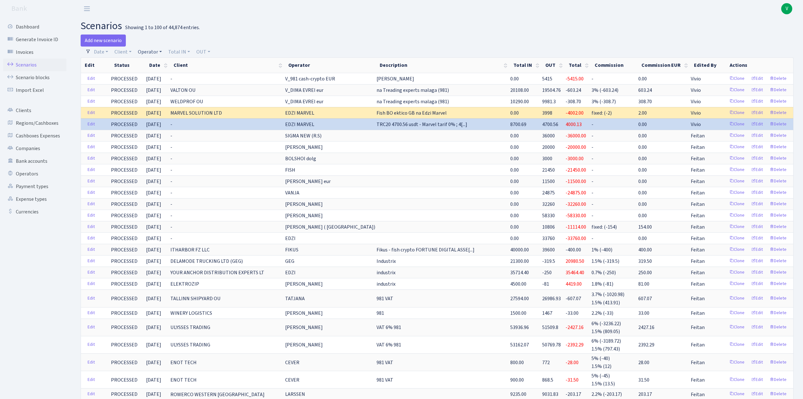
click at [152, 47] on link "Operator" at bounding box center [149, 51] width 29 height 11
click at [161, 76] on input "search" at bounding box center [160, 75] width 46 height 10
type input "981"
click at [166, 117] on li "V_981 cash-crypto EUR" at bounding box center [161, 120] width 48 height 18
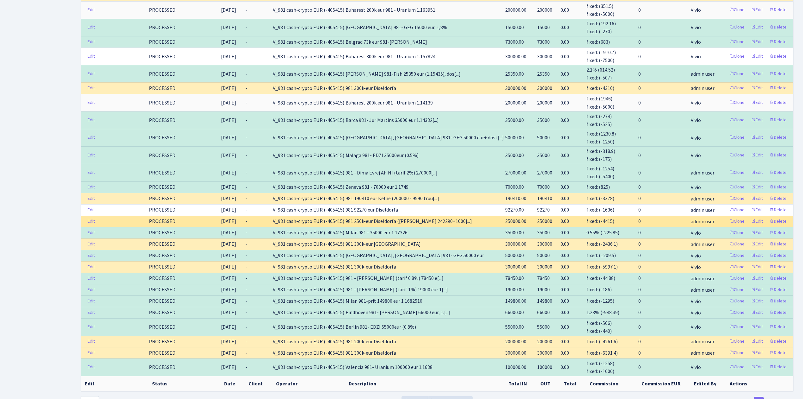
scroll to position [1059, 0]
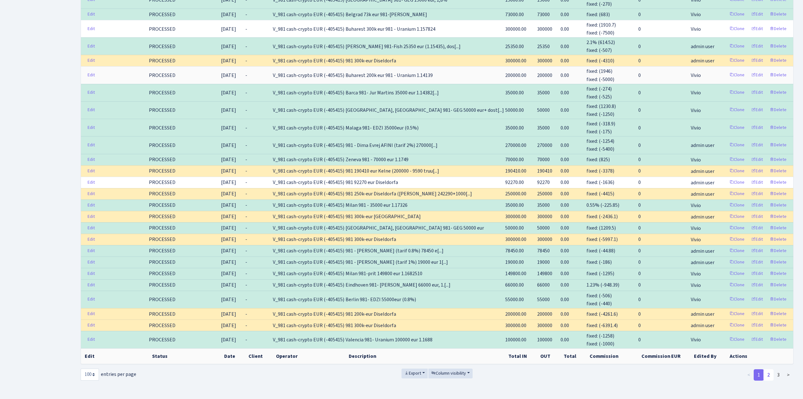
click at [770, 369] on link "2" at bounding box center [769, 374] width 10 height 11
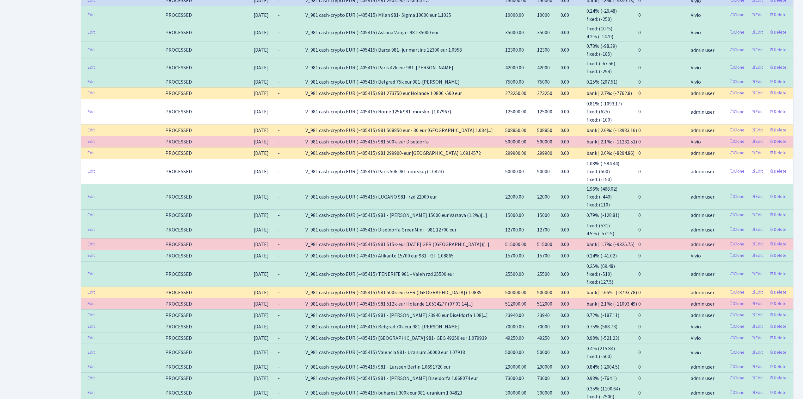
scroll to position [1224, 0]
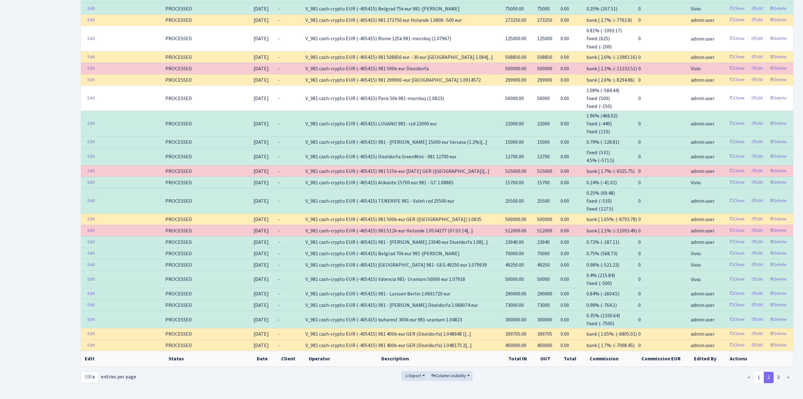
click at [759, 371] on link "1" at bounding box center [759, 376] width 10 height 11
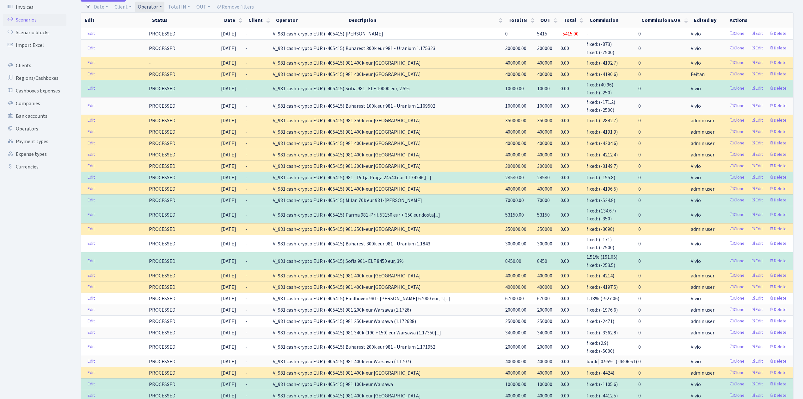
scroll to position [0, 0]
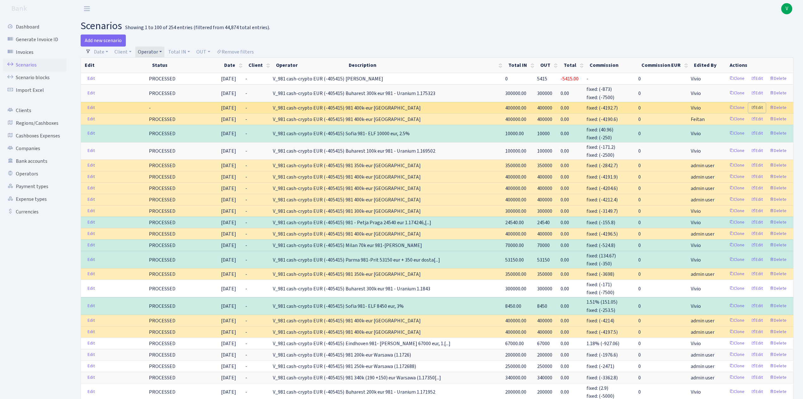
click at [761, 106] on link "Edit" at bounding box center [757, 108] width 17 height 10
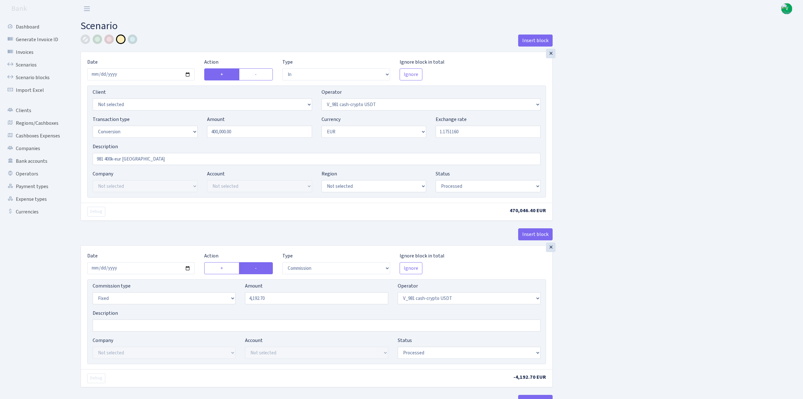
select select "in"
select select "435"
select select "15"
select select "1"
select select "processed"
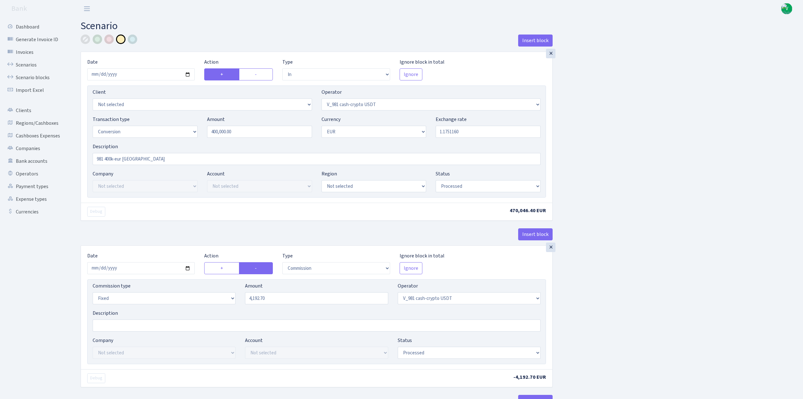
select select "commission"
select select "fixed"
select select "435"
select select "processed"
select select "out"
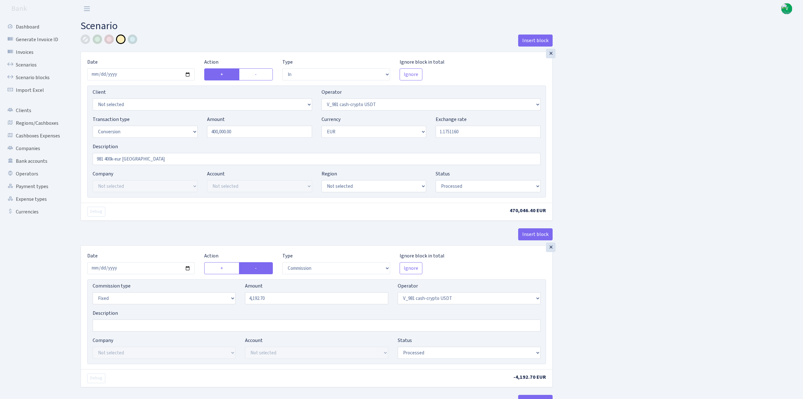
select select "434"
select select "15"
select select "1"
select select "processed"
select select "in"
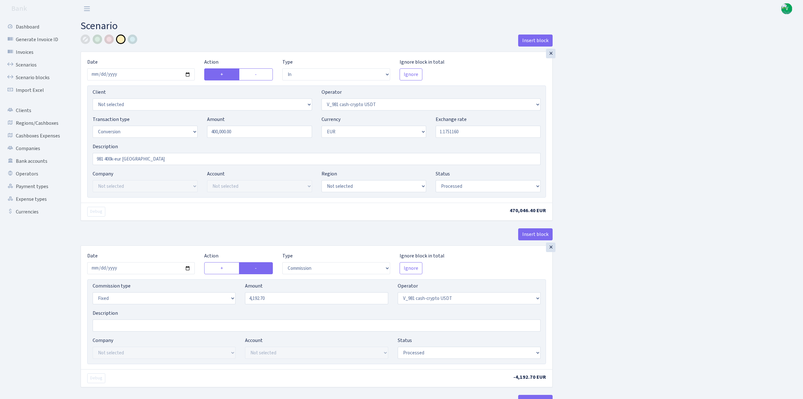
select select "434"
select select "1"
select select "pending"
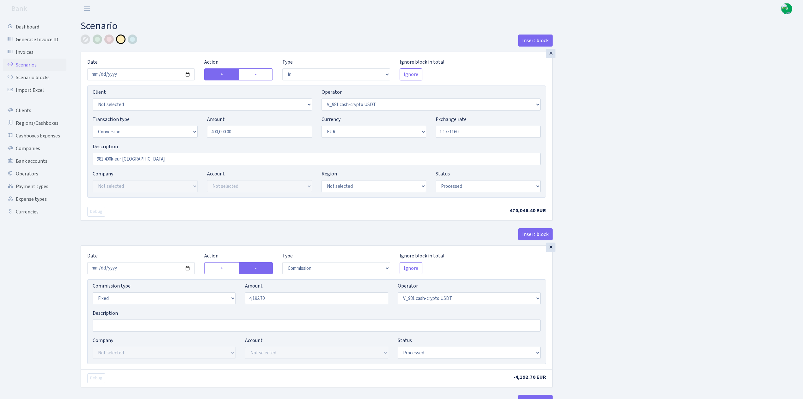
click at [27, 64] on link "Scenarios" at bounding box center [34, 65] width 63 height 13
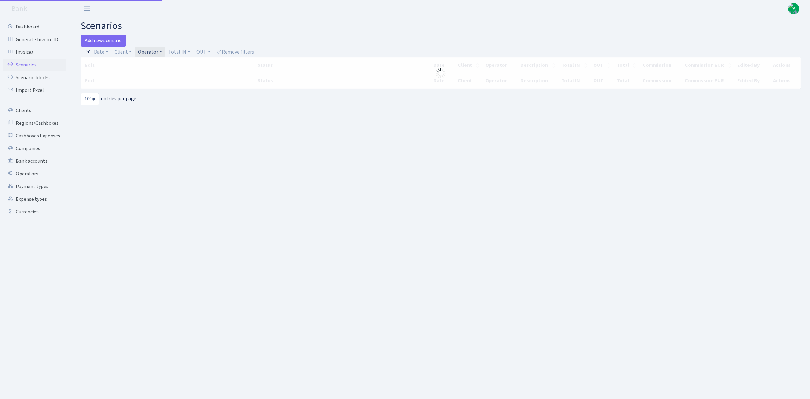
select select "100"
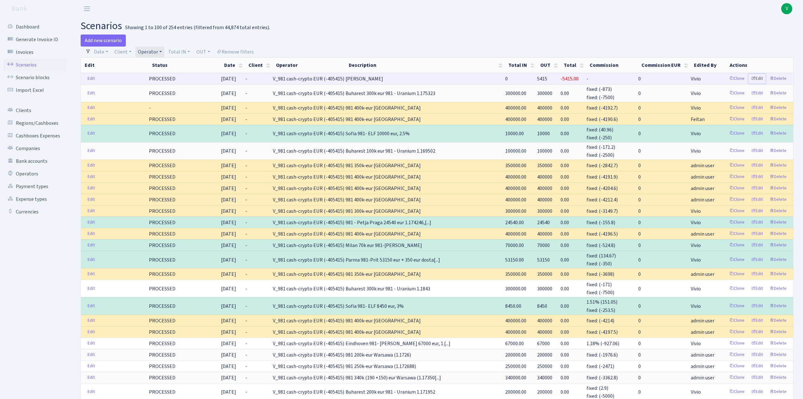
click at [759, 76] on link "Edit" at bounding box center [757, 79] width 17 height 10
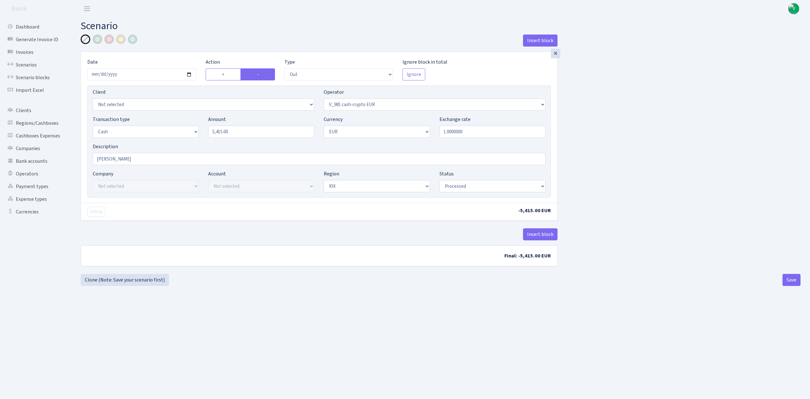
select select "out"
select select "434"
select select "1"
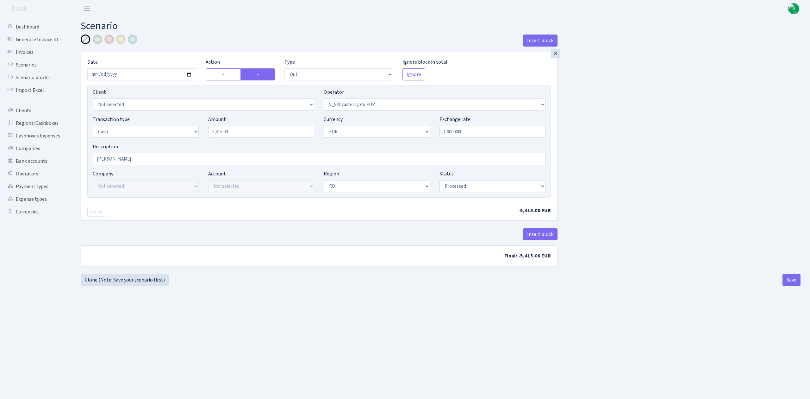
select select "processed"
click at [30, 61] on link "Scenarios" at bounding box center [34, 65] width 63 height 13
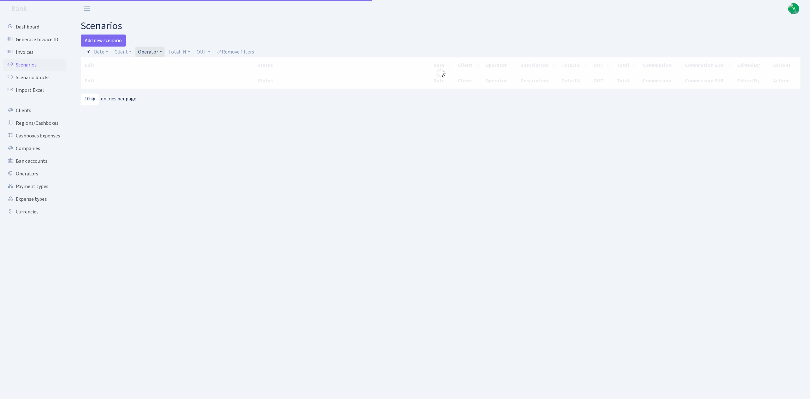
select select "100"
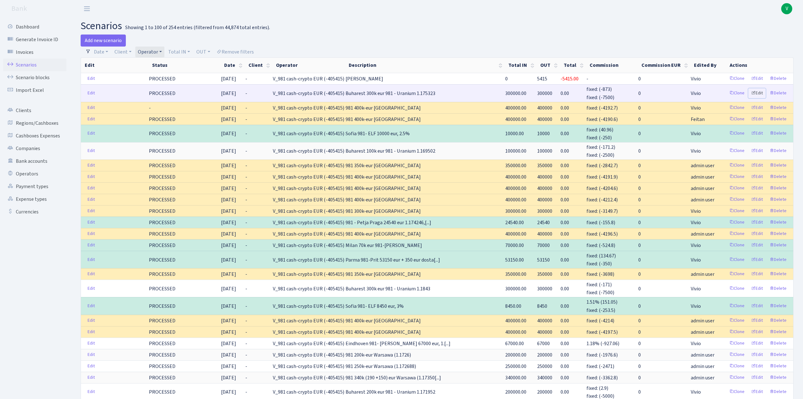
click at [759, 92] on link "Edit" at bounding box center [757, 93] width 17 height 10
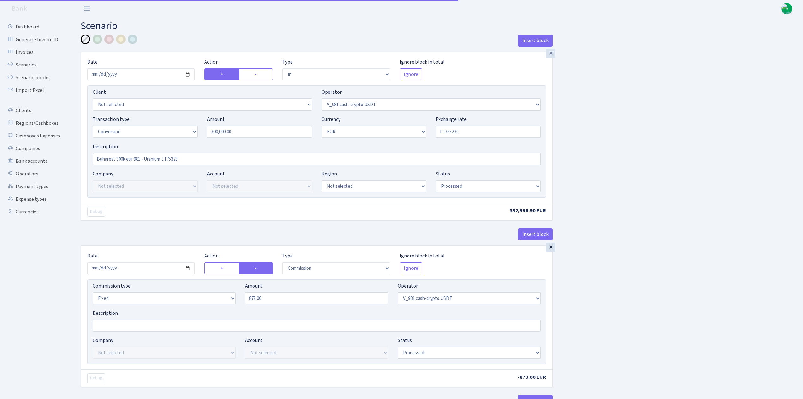
select select "in"
select select "435"
select select "15"
select select "1"
select select "processed"
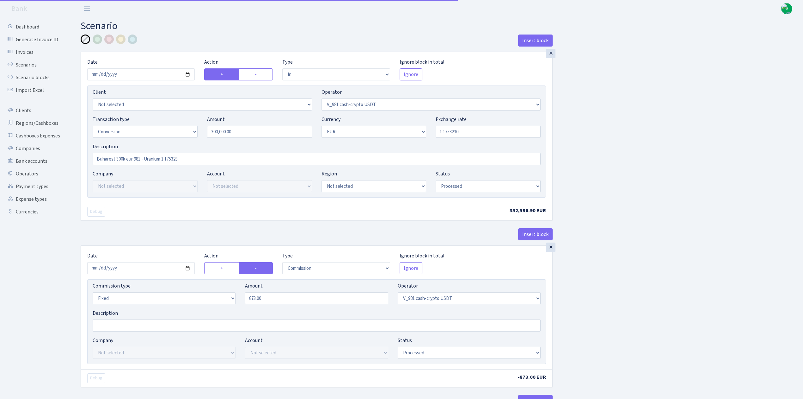
select select "commission"
select select "fixed"
select select "435"
select select "processed"
select select "out"
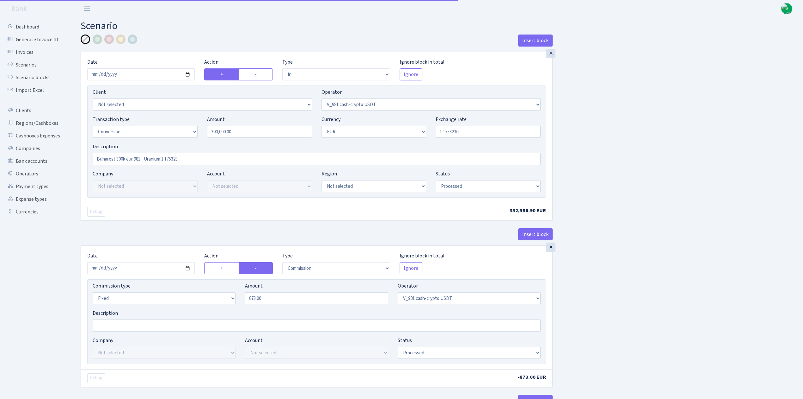
select select "434"
select select "15"
select select "1"
select select "processed"
select select "in"
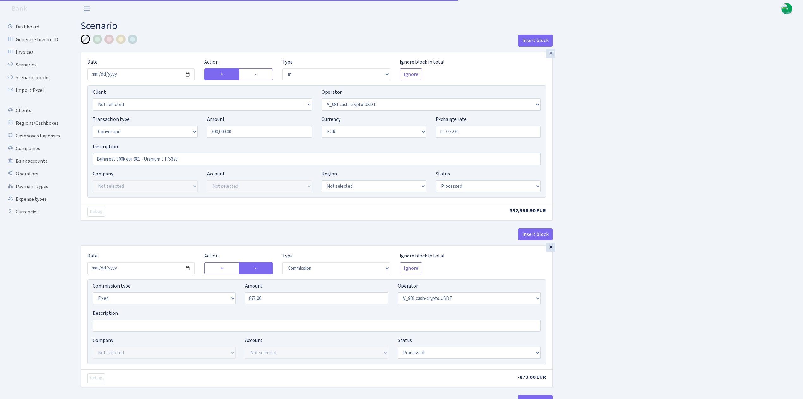
select select "434"
select select "1"
select select "22"
select select "processed"
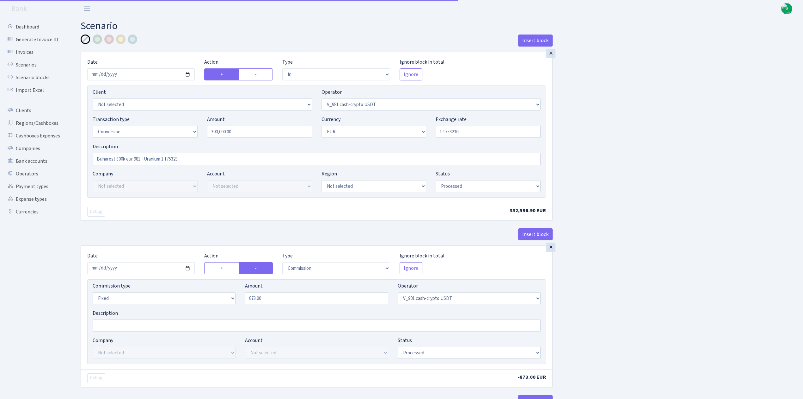
select select "out"
select select "393"
select select "1"
select select "22"
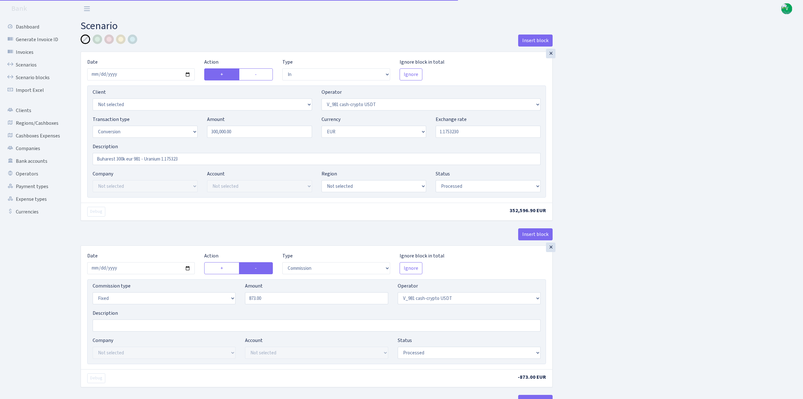
select select "processed"
select select "commission"
select select "fixed"
select select "393"
select select "processed"
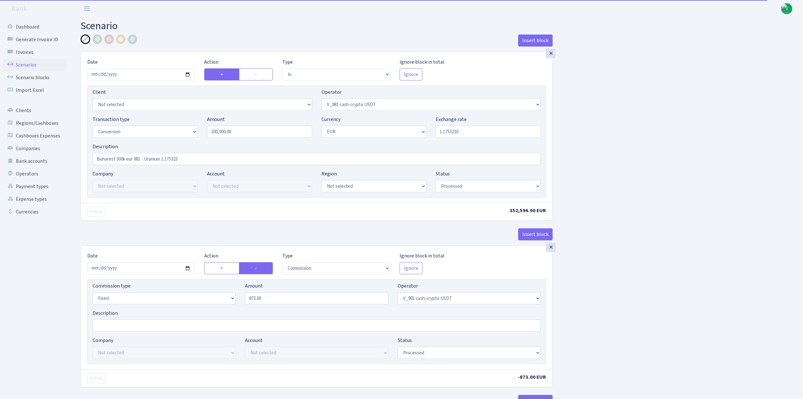
click at [19, 61] on link "Scenarios" at bounding box center [34, 65] width 63 height 13
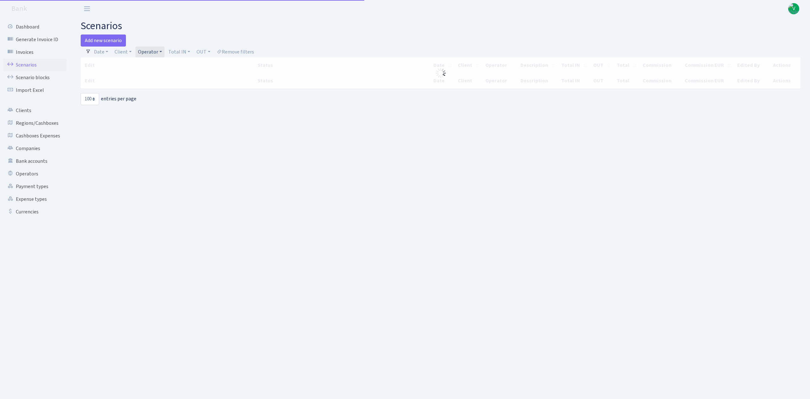
select select "100"
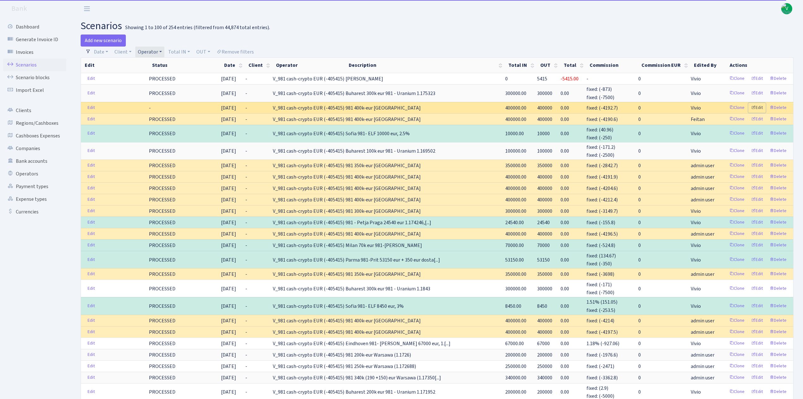
click at [762, 108] on link "Edit" at bounding box center [757, 108] width 17 height 10
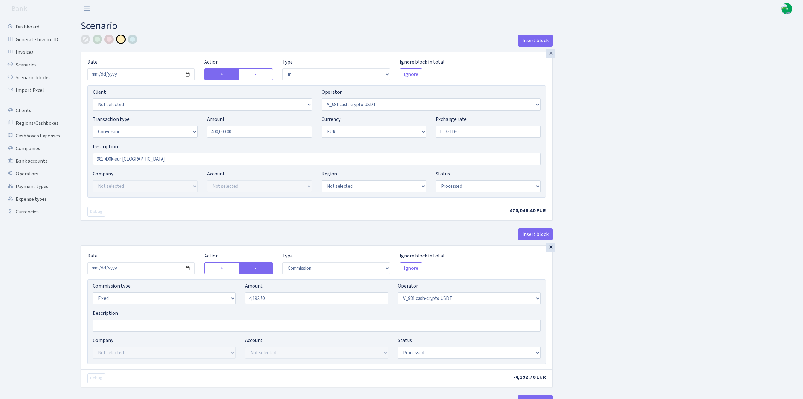
select select "in"
select select "435"
select select "15"
select select "1"
select select "processed"
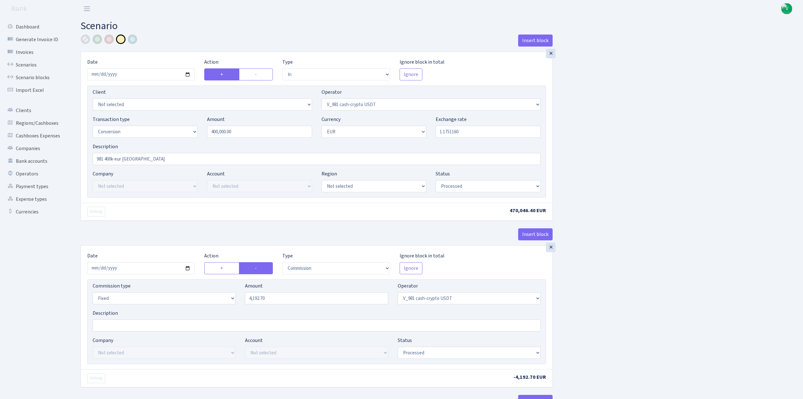
select select "commission"
select select "fixed"
select select "435"
select select "processed"
select select "out"
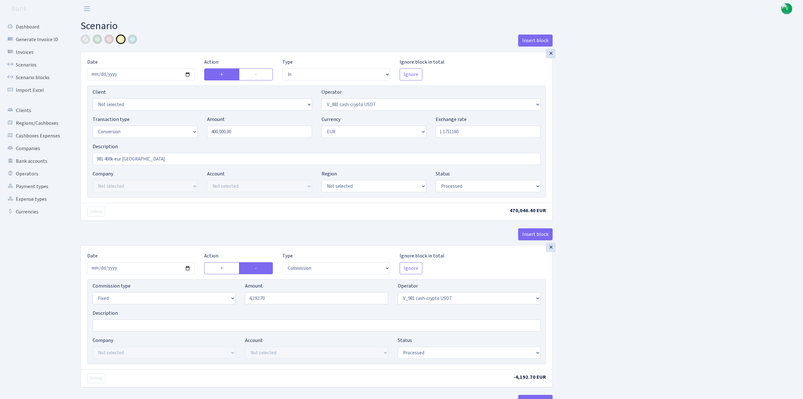
select select "434"
select select "15"
select select "1"
select select "processed"
select select "in"
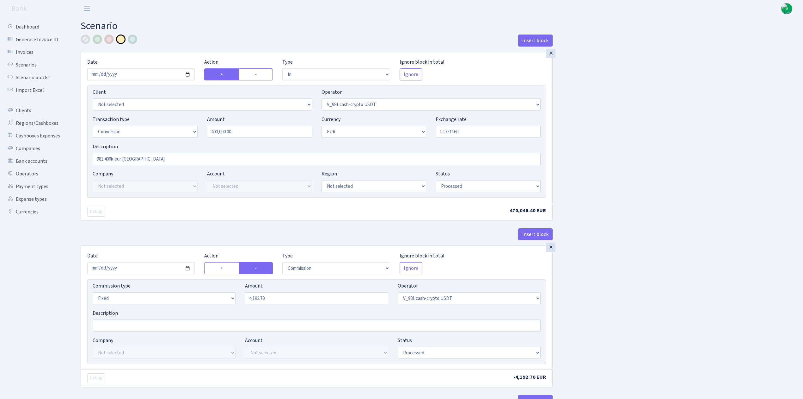
select select "434"
select select "1"
select select "pending"
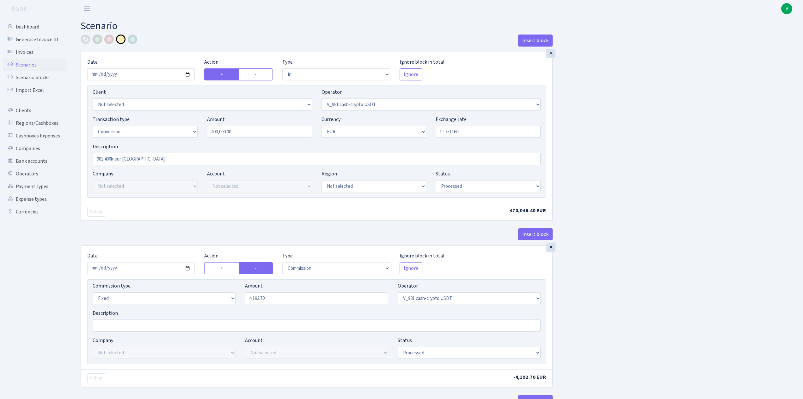
click at [42, 64] on link "Scenarios" at bounding box center [34, 65] width 63 height 13
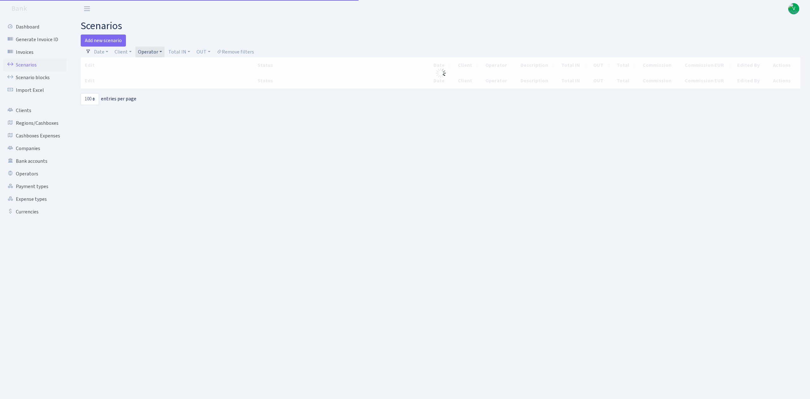
select select "100"
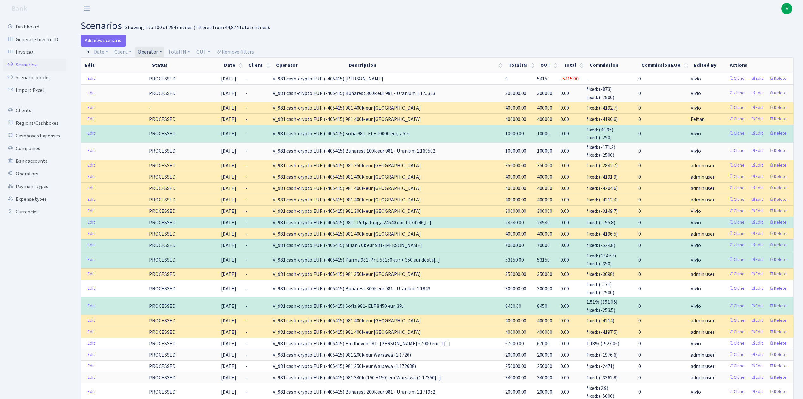
click at [790, 9] on span "V" at bounding box center [787, 8] width 11 height 11
click at [758, 34] on link "Logout" at bounding box center [767, 37] width 57 height 10
